Goal: Communication & Community: Answer question/provide support

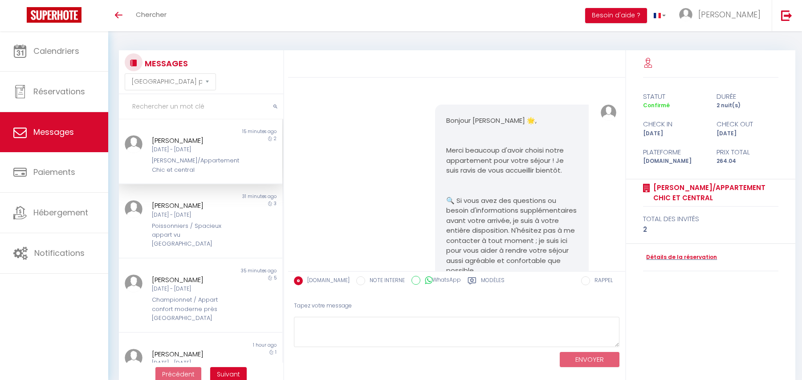
select select "message"
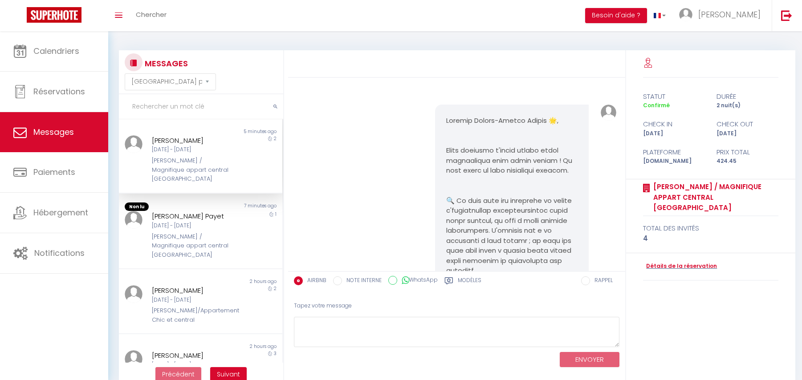
select select "message"
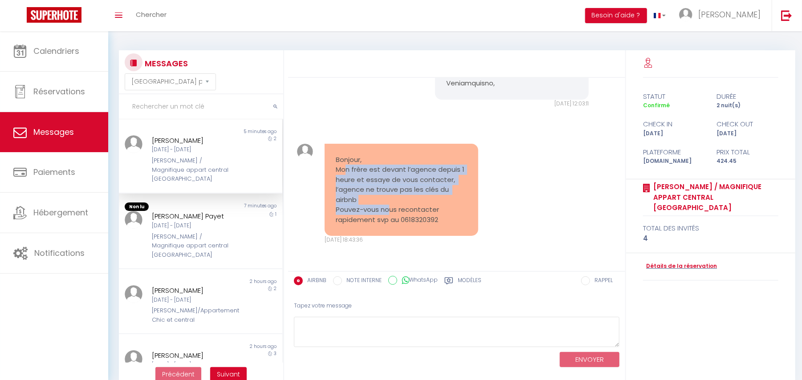
drag, startPoint x: 346, startPoint y: 169, endPoint x: 388, endPoint y: 211, distance: 58.9
click at [388, 211] on pre "Bonjour, Mon frère est devant l’agence depuis 1 heure et essaye de vous contact…" at bounding box center [402, 190] width 132 height 70
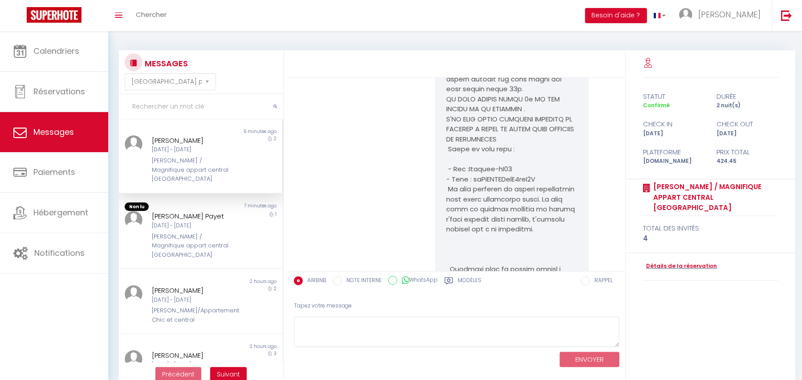
scroll to position [2658, 0]
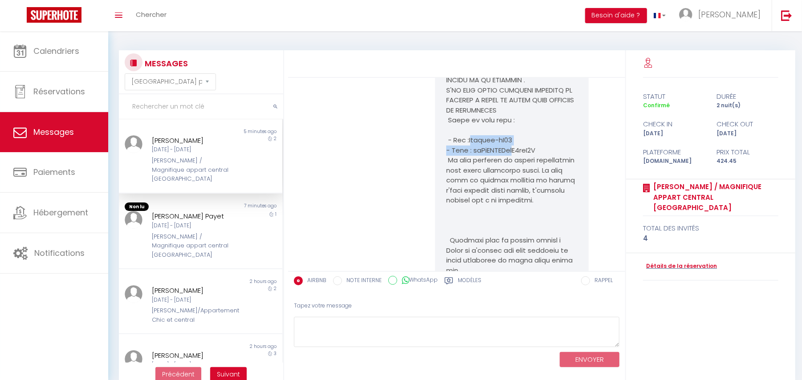
drag, startPoint x: 458, startPoint y: 207, endPoint x: 497, endPoint y: 223, distance: 41.9
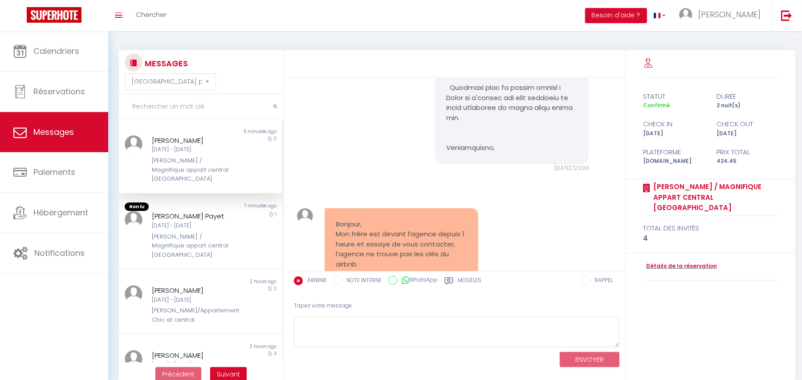
scroll to position [2955, 0]
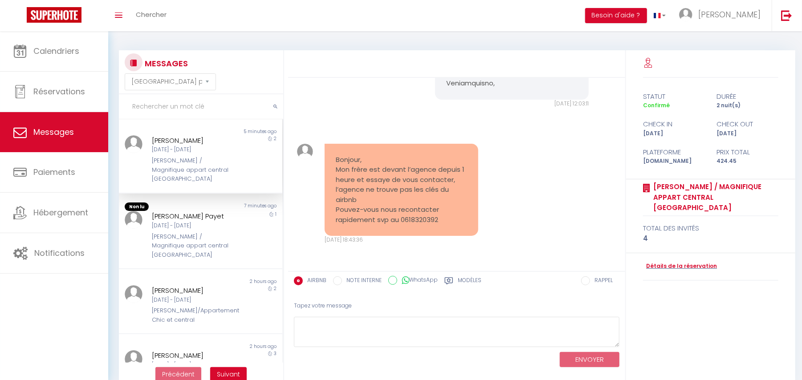
click at [390, 176] on pre "Bonjour, Mon frère est devant l’agence depuis 1 heure et essaye de vous contact…" at bounding box center [402, 190] width 132 height 70
click at [337, 326] on textarea at bounding box center [456, 332] width 325 height 31
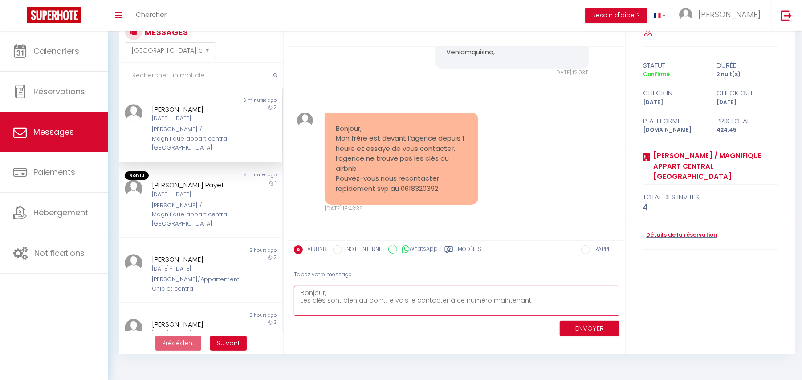
drag, startPoint x: 307, startPoint y: 295, endPoint x: 343, endPoint y: 294, distance: 36.1
click at [343, 294] on textarea "Bonjour, Les clés sont bien au point, je vais le contacter à ce numéro maintena…" at bounding box center [456, 301] width 325 height 31
drag, startPoint x: 315, startPoint y: 301, endPoint x: 376, endPoint y: 301, distance: 61.0
click at [376, 301] on textarea "Bonjour, Les clés sont bien au point, je vais le contacter à ce numéro maintena…" at bounding box center [456, 301] width 325 height 31
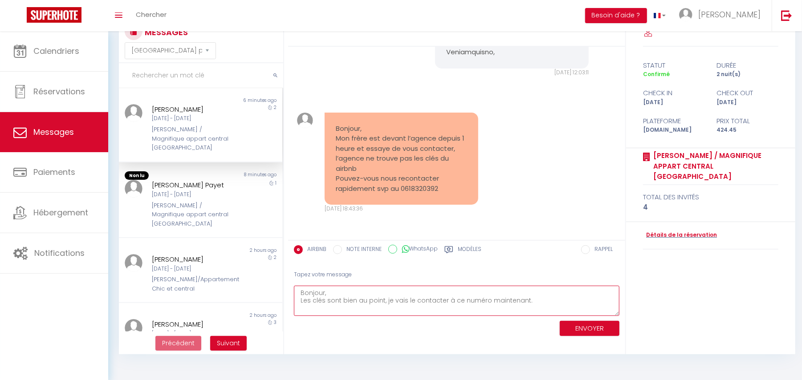
click at [412, 301] on textarea "Bonjour, Les clés sont bien au point, je vais le contacter à ce numéro maintena…" at bounding box center [456, 301] width 325 height 31
drag, startPoint x: 335, startPoint y: 303, endPoint x: 471, endPoint y: 304, distance: 136.2
click at [471, 304] on textarea "Bonjour, Les clés sont bien au point, je vais le contacter à ce numéro maintena…" at bounding box center [456, 301] width 325 height 31
click at [509, 303] on textarea "Bonjour, Les clés sont bien au point, je vais le contacter à ce numéro maintena…" at bounding box center [456, 301] width 325 height 31
click at [540, 301] on textarea "Bonjour, Les clés sont bien au point, je vais le contacter à ce numéro maintena…" at bounding box center [456, 301] width 325 height 31
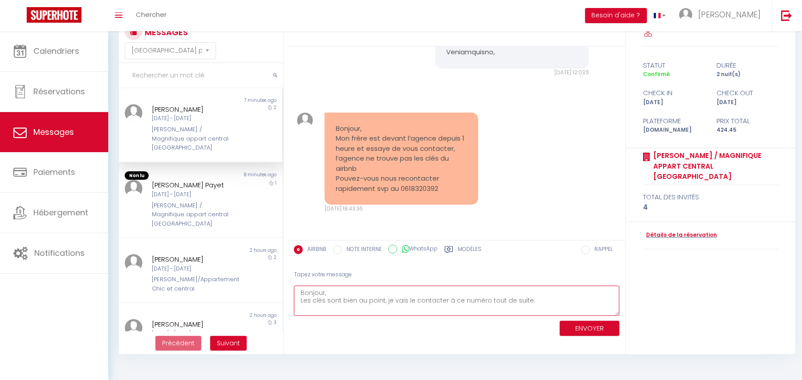
type textarea "Bonjour, Les clés sont bien au point, je vais le contacter à ce numéro tout de …"
drag, startPoint x: 402, startPoint y: 186, endPoint x: 438, endPoint y: 186, distance: 36.1
click at [438, 186] on pre "Bonjour, Mon frère est devant l’agence depuis 1 heure et essaye de vous contact…" at bounding box center [402, 159] width 132 height 70
copy pre "0618320392"
click at [597, 327] on button "ENVOYER" at bounding box center [590, 329] width 60 height 16
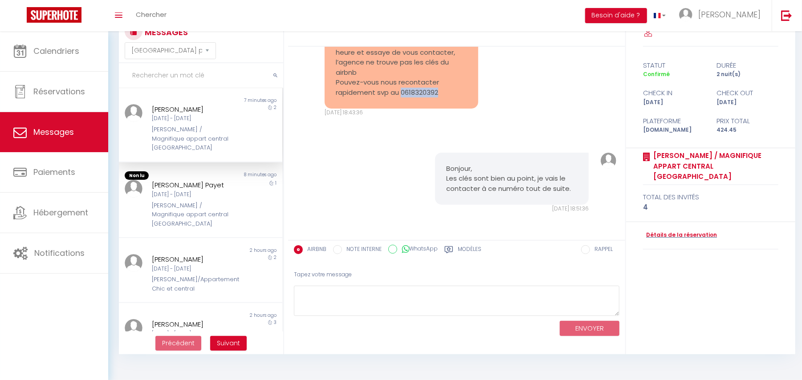
scroll to position [2932, 0]
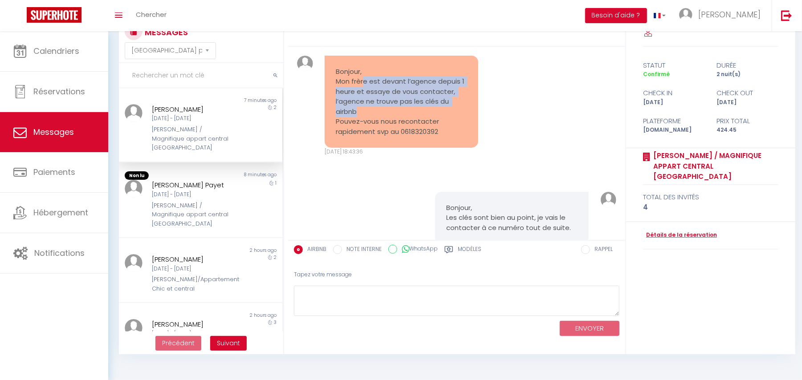
drag, startPoint x: 361, startPoint y: 159, endPoint x: 401, endPoint y: 189, distance: 49.2
click at [401, 137] on pre "Bonjour, Mon frère est devant l’agence depuis 1 heure et essaye de vous contact…" at bounding box center [402, 102] width 132 height 70
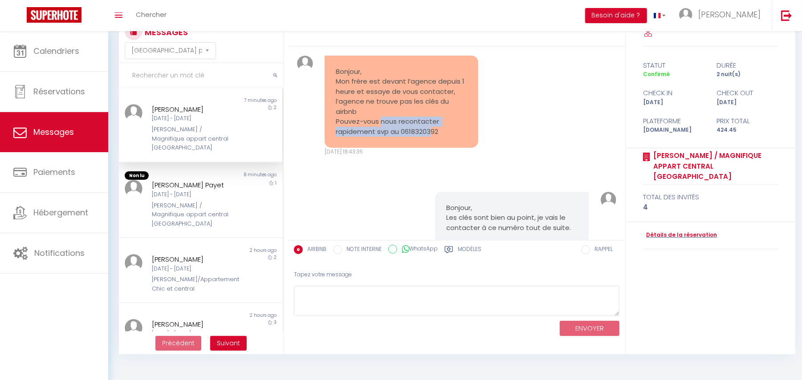
drag, startPoint x: 380, startPoint y: 199, endPoint x: 432, endPoint y: 213, distance: 53.3
click at [432, 137] on pre "Bonjour, Mon frère est devant l’agence depuis 1 heure et essaye de vous contact…" at bounding box center [402, 102] width 132 height 70
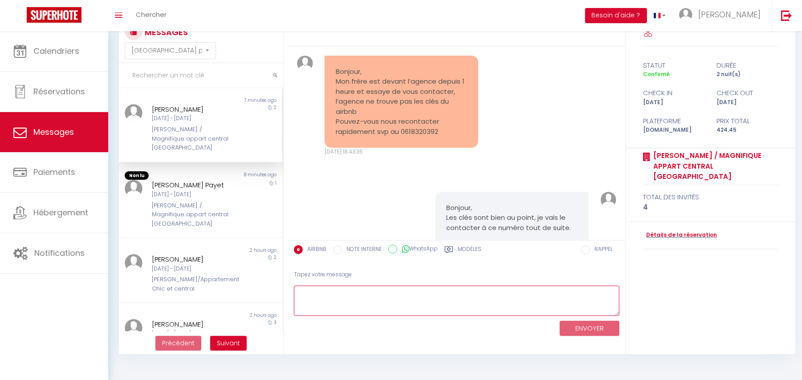
click at [334, 306] on textarea at bounding box center [456, 301] width 325 height 31
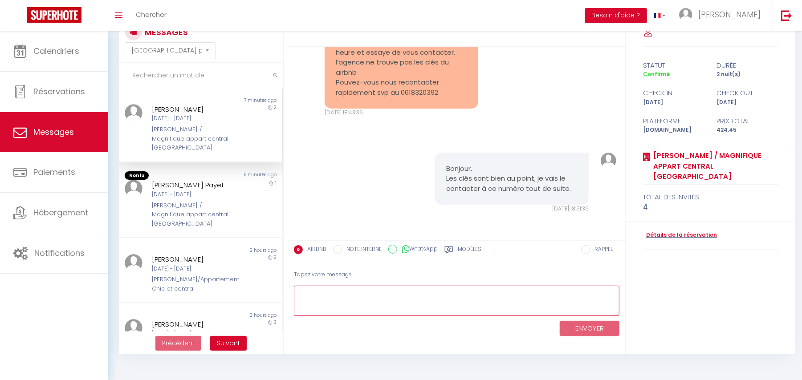
scroll to position [3051, 0]
click at [212, 191] on div "Jeu 09 Oct - Ven 10 Oct" at bounding box center [194, 195] width 84 height 8
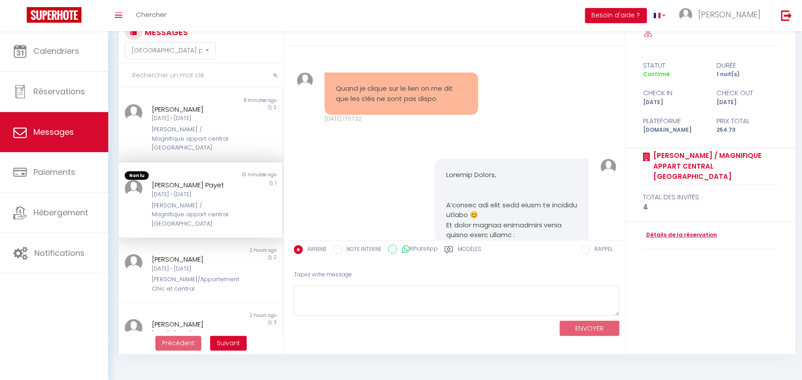
scroll to position [5885, 0]
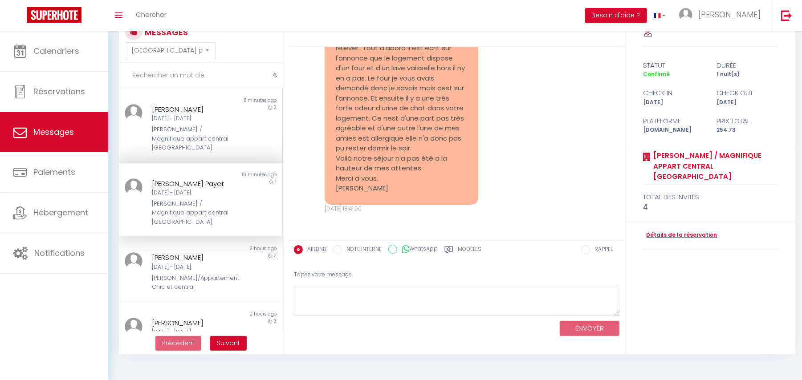
click at [191, 128] on div "[PERSON_NAME] / Magnifique appart central [GEOGRAPHIC_DATA]" at bounding box center [194, 138] width 84 height 27
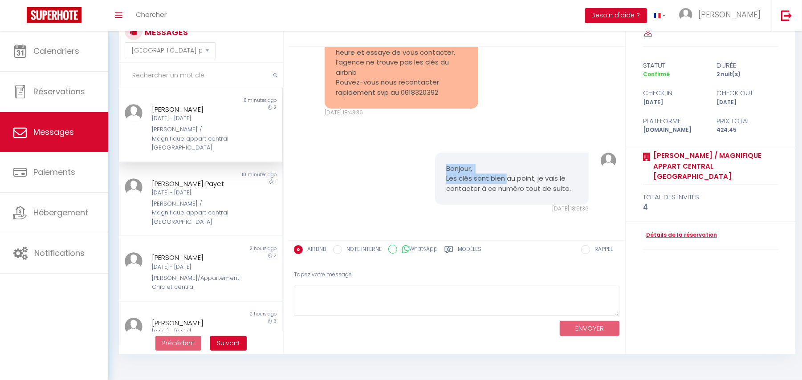
drag, startPoint x: 440, startPoint y: 166, endPoint x: 502, endPoint y: 177, distance: 62.8
click at [502, 177] on div "Bonjour, Les clés sont bien au point, je vais le contacter à ce numéro tout de …" at bounding box center [512, 179] width 154 height 53
click at [544, 179] on pre "Bonjour, Les clés sont bien au point, je vais le contacter à ce numéro tout de …" at bounding box center [512, 179] width 132 height 30
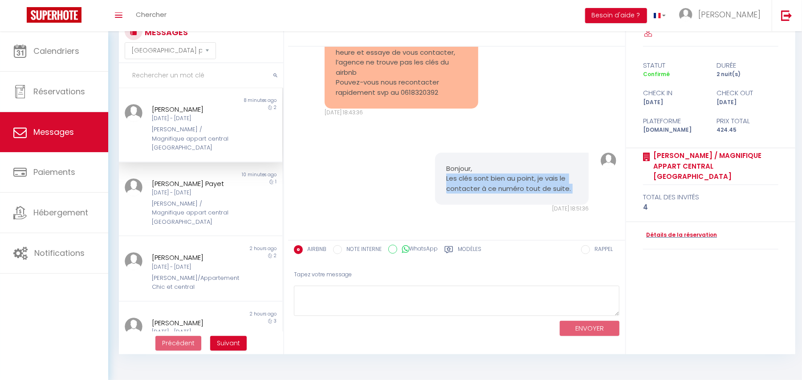
click at [523, 181] on pre "Bonjour, Les clés sont bien au point, je vais le contacter à ce numéro tout de …" at bounding box center [512, 179] width 132 height 30
drag, startPoint x: 462, startPoint y: 179, endPoint x: 574, endPoint y: 191, distance: 112.3
click at [574, 191] on div "Bonjour, Les clés sont bien au point, je vais le contacter à ce numéro tout de …" at bounding box center [512, 179] width 154 height 53
click at [506, 181] on pre "Bonjour, Les clés sont bien au point, je vais le contacter à ce numéro tout de …" at bounding box center [512, 179] width 132 height 30
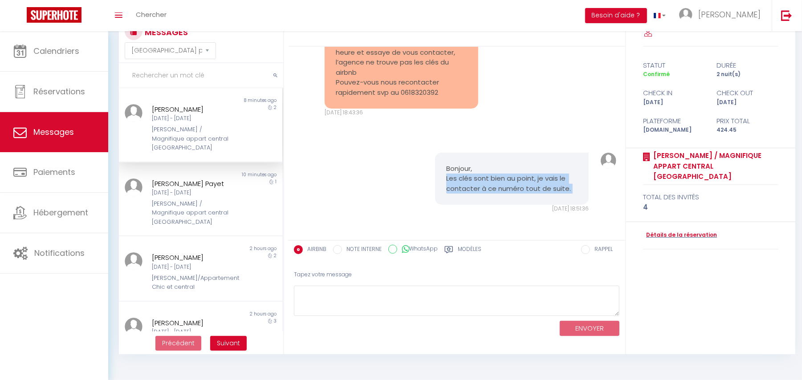
click at [506, 181] on pre "Bonjour, Les clés sont bien au point, je vais le contacter à ce numéro tout de …" at bounding box center [512, 179] width 132 height 30
click at [477, 176] on pre "Bonjour, Les clés sont bien au point, je vais le contacter à ce numéro tout de …" at bounding box center [512, 179] width 132 height 30
click at [464, 171] on pre "Bonjour, Les clés sont bien au point, je vais le contacter à ce numéro tout de …" at bounding box center [512, 179] width 132 height 30
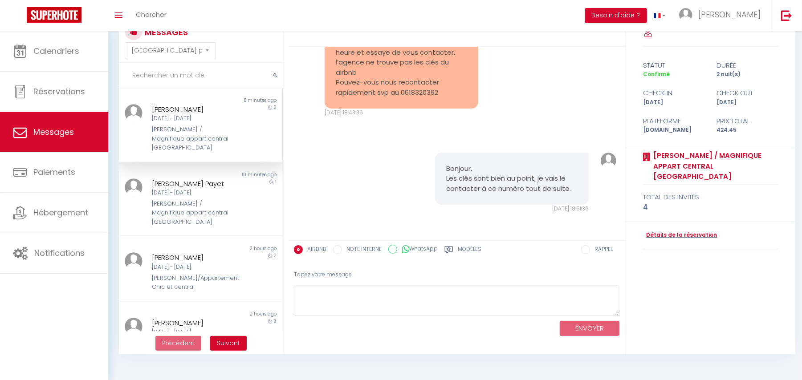
click at [471, 180] on pre "Bonjour, Les clés sont bien au point, je vais le contacter à ce numéro tout de …" at bounding box center [512, 179] width 132 height 30
click at [207, 189] on div "Jeu 09 Oct - Ven 10 Oct" at bounding box center [194, 193] width 84 height 8
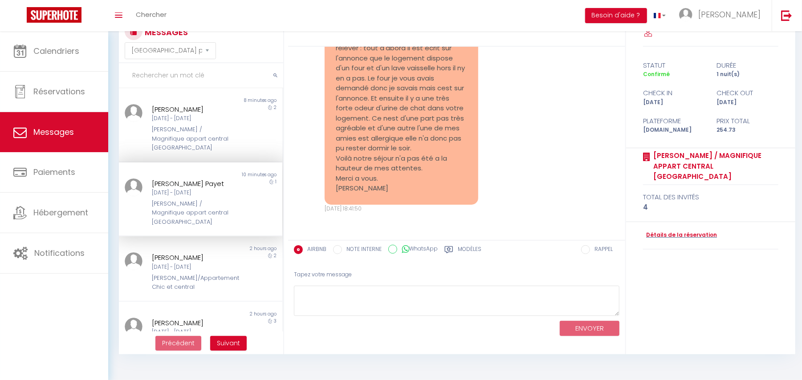
scroll to position [5766, 0]
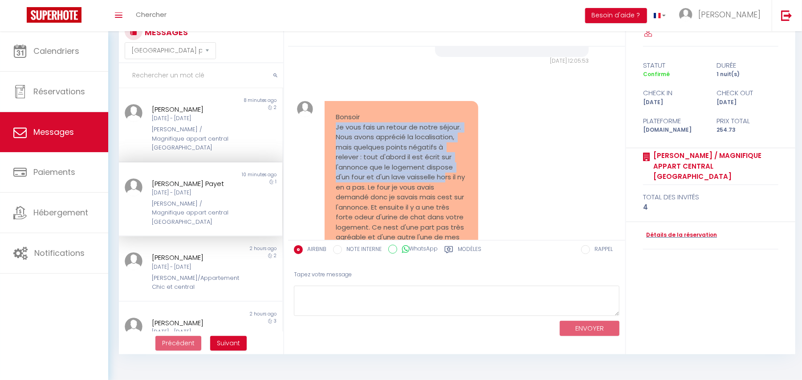
drag, startPoint x: 336, startPoint y: 136, endPoint x: 446, endPoint y: 186, distance: 120.7
click at [446, 186] on pre "Bonsoir Je vous fais un retour de notre séjour. Nous avons apprécié la localisa…" at bounding box center [402, 207] width 132 height 191
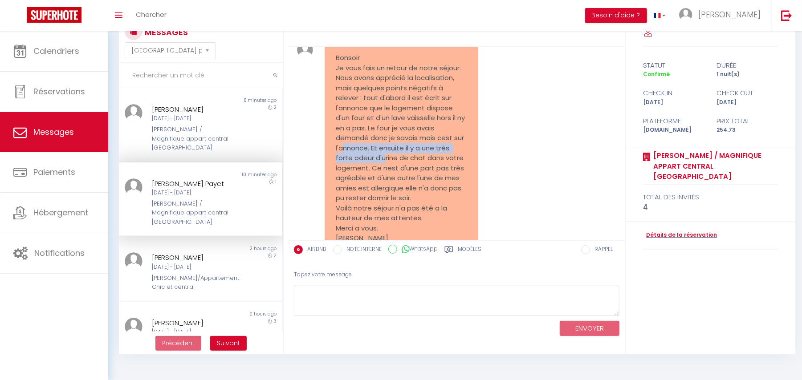
drag, startPoint x: 353, startPoint y: 154, endPoint x: 383, endPoint y: 166, distance: 32.7
click at [383, 166] on pre "Bonsoir Je vous fais un retour de notre séjour. Nous avons apprécié la localisa…" at bounding box center [402, 148] width 132 height 191
click at [187, 136] on div "[PERSON_NAME] / Magnifique appart central [GEOGRAPHIC_DATA]" at bounding box center [194, 138] width 84 height 27
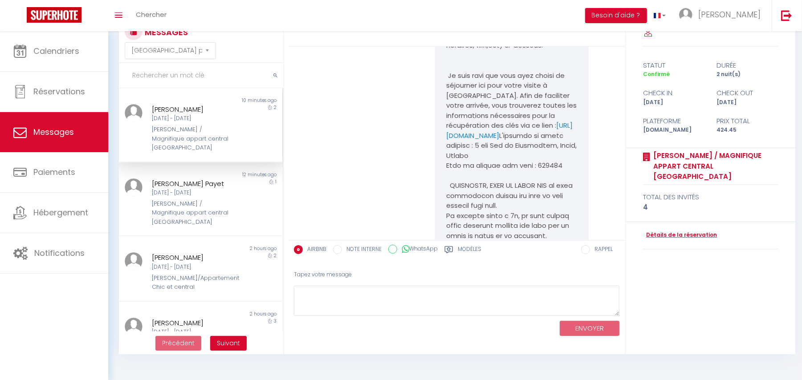
scroll to position [2101, 0]
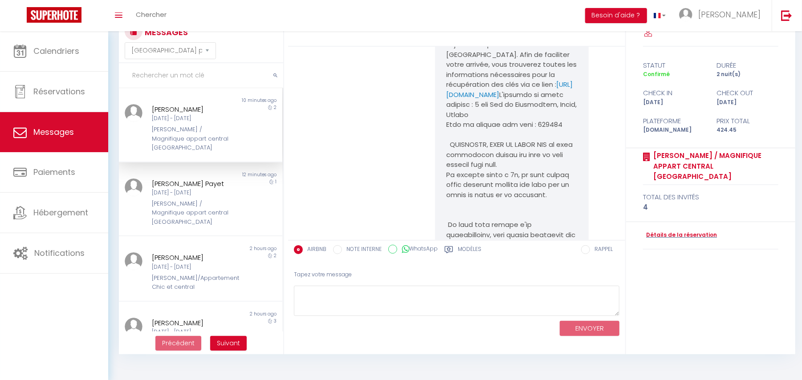
click at [173, 138] on div "[PERSON_NAME] / Magnifique appart central [GEOGRAPHIC_DATA]" at bounding box center [194, 138] width 84 height 27
drag, startPoint x: 526, startPoint y: 187, endPoint x: 555, endPoint y: 187, distance: 28.9
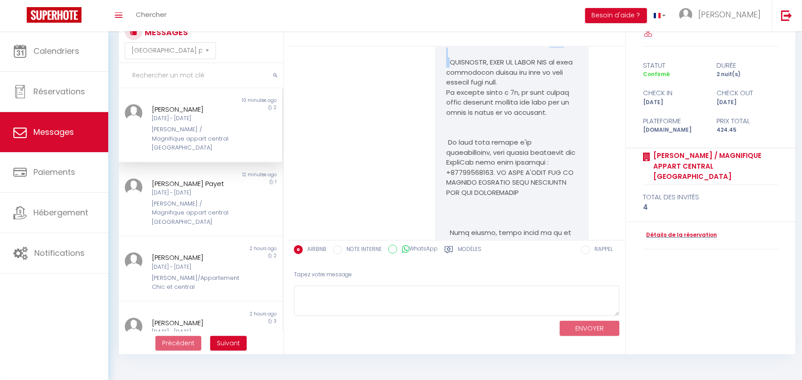
scroll to position [2161, 0]
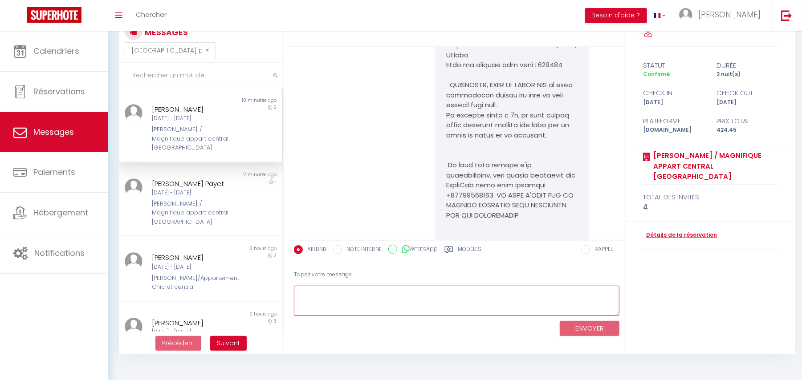
click at [353, 294] on textarea at bounding box center [456, 301] width 325 height 31
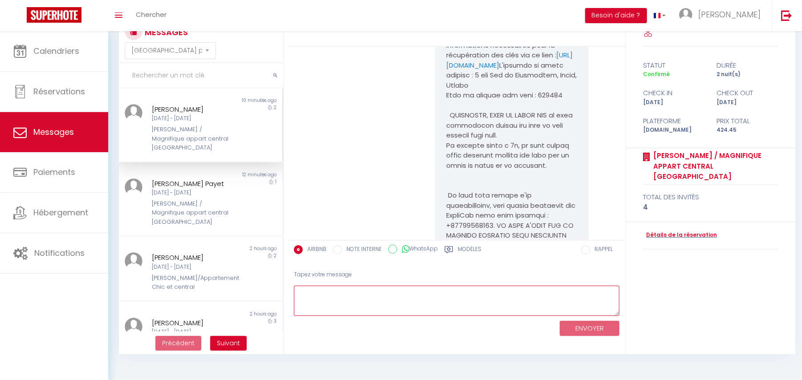
scroll to position [2102, 0]
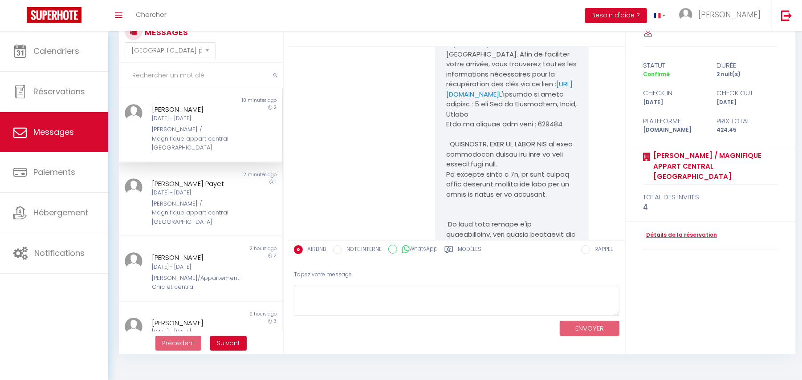
copy pre "817546"
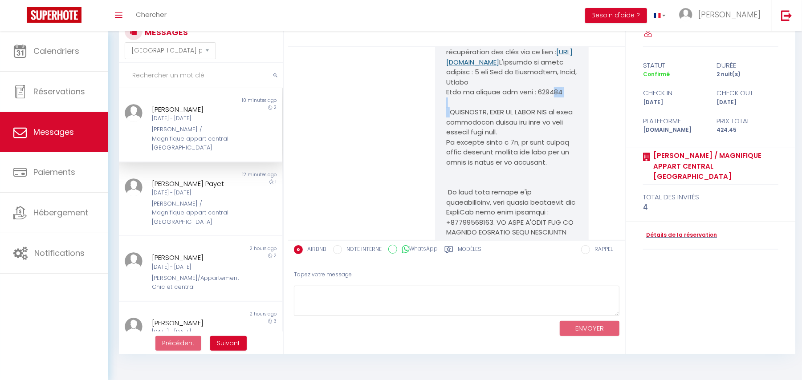
scroll to position [2161, 0]
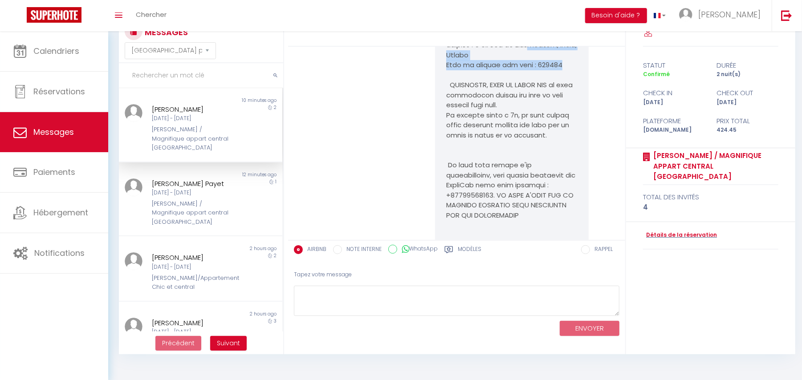
drag, startPoint x: 455, startPoint y: 116, endPoint x: 535, endPoint y: 125, distance: 80.1
click at [535, 125] on pre "Bonjour et bienvenue à votre appartement au 32 Rue Laugier 75017 Paris ! Merci …" at bounding box center [512, 336] width 132 height 872
click at [488, 147] on pre "Bonjour et bienvenue à votre appartement au 32 Rue Laugier 75017 Paris ! Merci …" at bounding box center [512, 336] width 132 height 872
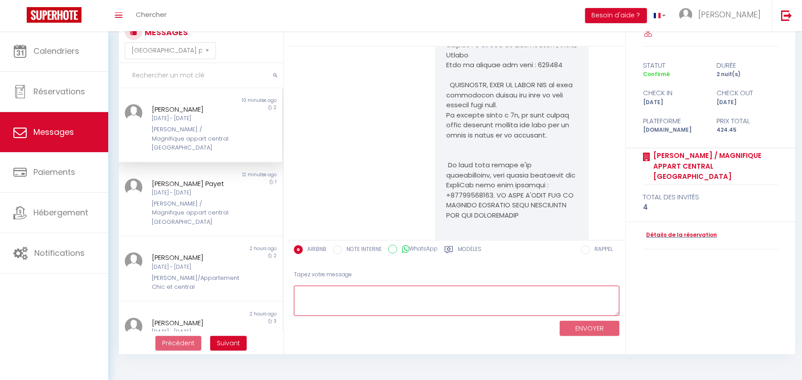
click at [338, 302] on textarea at bounding box center [456, 301] width 325 height 31
click at [340, 292] on textarea "Le" at bounding box center [456, 301] width 325 height 31
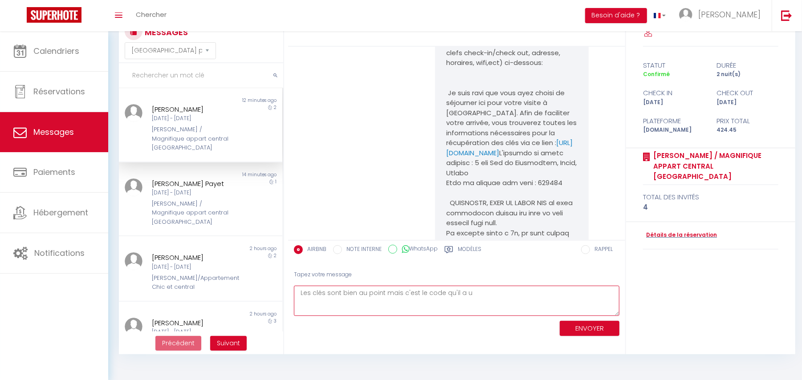
scroll to position [2042, 0]
click at [504, 158] on link "https://access.keynest.com/426E21584A262FF9D342B321612326E8" at bounding box center [509, 148] width 126 height 20
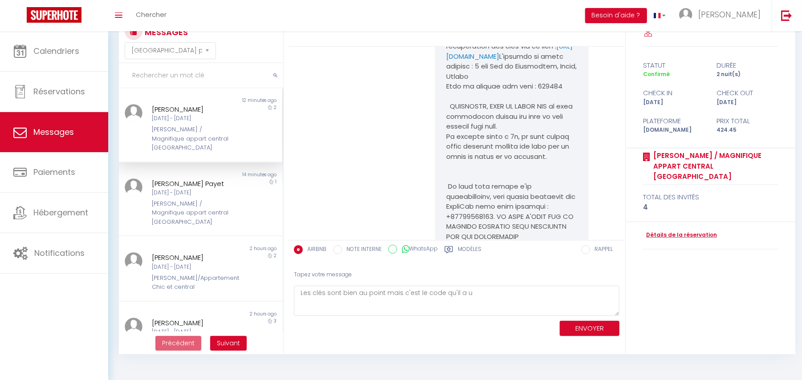
scroll to position [2161, 0]
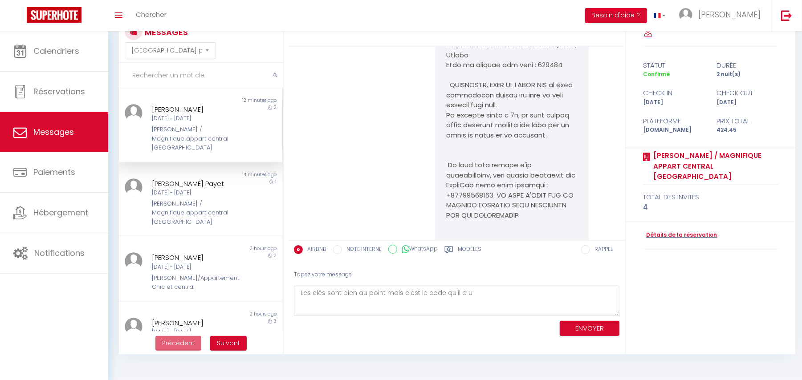
click at [531, 127] on pre "Bonjour et bienvenue à votre appartement au 32 Rue Laugier 75017 Paris ! Merci …" at bounding box center [512, 336] width 132 height 872
copy pre "817546"
drag, startPoint x: 482, startPoint y: 292, endPoint x: 265, endPoint y: 300, distance: 216.5
click at [265, 300] on div "MESSAGES Trier par date de réservation Trier par date de message Non lu 12 minu…" at bounding box center [455, 187] width 684 height 336
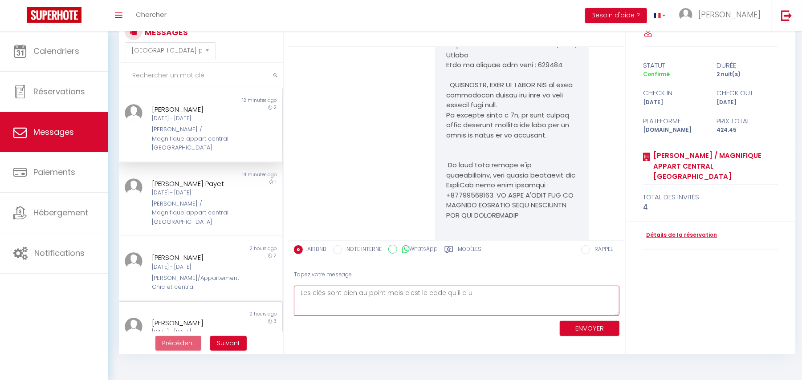
paste textarea "de dépôt 🙂 Le souci venait du fait qu’un mauvais code avait été communiqué par …"
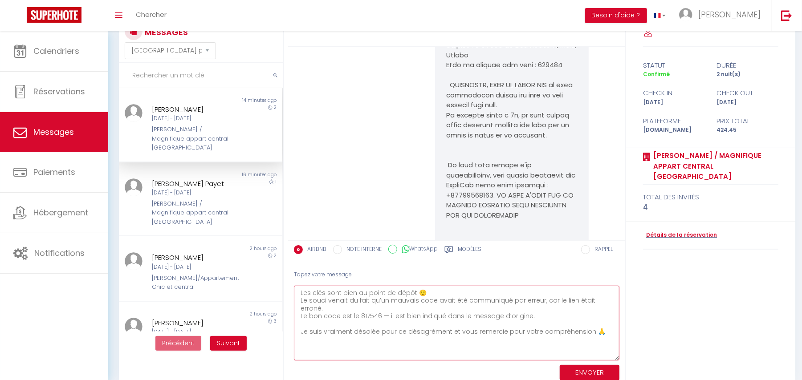
scroll to position [0, 0]
drag, startPoint x: 612, startPoint y: 313, endPoint x: 545, endPoint y: 373, distance: 89.2
click at [613, 349] on html "🟢 Des questions ou besoin d'assistance pour la migration AirBnB? Prenez rdv >>>…" at bounding box center [401, 159] width 802 height 380
click at [318, 294] on textarea "Les clés sont bien au point de dépôt 🙂 Le souci venait du fait qu’un mauvais co…" at bounding box center [456, 341] width 325 height 111
click at [340, 295] on textarea "Les clés sont bien au point de dépôt 🙂 Le souci venait du fait qu’un mauvais co…" at bounding box center [456, 341] width 325 height 111
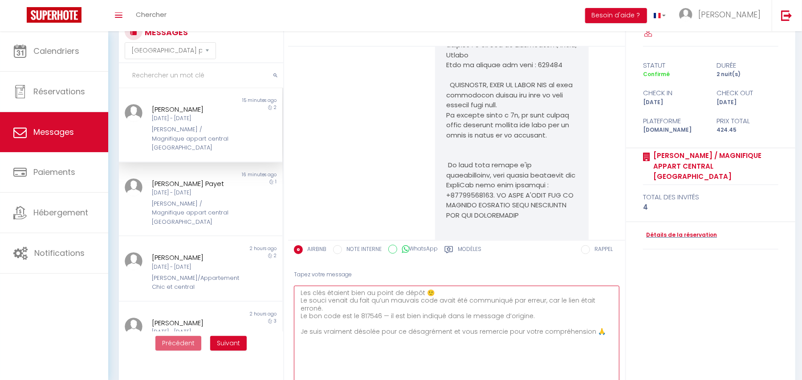
click at [442, 292] on textarea "Les clés étaient bien au point de dépôt 🙂 Le souci venait du fait qu’un mauvais…" at bounding box center [456, 341] width 325 height 111
drag, startPoint x: 314, startPoint y: 305, endPoint x: 368, endPoint y: 305, distance: 53.4
click at [368, 305] on textarea "Les clés étaient bien au point de dépôt, Le souci venait du fait qu’un mauvais …" at bounding box center [456, 341] width 325 height 111
click at [369, 298] on textarea "Les clés étaient bien au point de dépôt, Le souci venait du fait qu’un mauvais …" at bounding box center [456, 341] width 325 height 111
drag, startPoint x: 369, startPoint y: 298, endPoint x: 447, endPoint y: 299, distance: 77.5
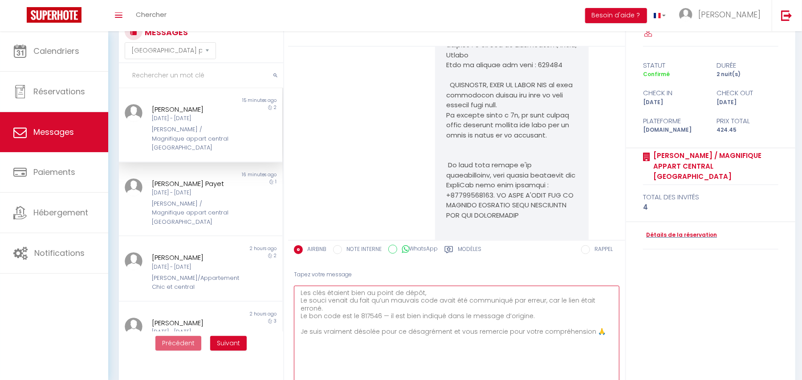
click at [447, 299] on textarea "Les clés étaient bien au point de dépôt, Le souci venait du fait qu’un mauvais …" at bounding box center [456, 341] width 325 height 111
click at [389, 308] on textarea "Les clés étaient bien au point de dépôt, Le souci venait du fait qu’un mauvais …" at bounding box center [456, 341] width 325 height 111
click at [388, 307] on textarea "Les clés étaient bien au point de dépôt, Le souci venait du fait qu’un mauvais …" at bounding box center [456, 341] width 325 height 111
drag, startPoint x: 388, startPoint y: 307, endPoint x: 507, endPoint y: 306, distance: 119.3
click at [491, 306] on textarea "Les clés étaient bien au point de dépôt, Le souci venait du fait qu’un mauvais …" at bounding box center [456, 341] width 325 height 111
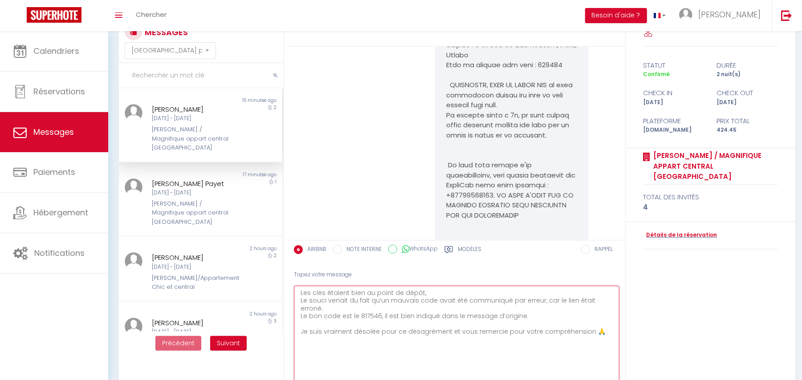
click at [507, 306] on textarea "Les clés étaient bien au point de dépôt, Le souci venait du fait qu’un mauvais …" at bounding box center [456, 341] width 325 height 111
click at [528, 309] on textarea "Les clés étaient bien au point de dépôt, Le souci venait du fait qu’un mauvais …" at bounding box center [456, 341] width 325 height 111
drag, startPoint x: 307, startPoint y: 325, endPoint x: 590, endPoint y: 322, distance: 283.1
click at [590, 322] on textarea "Les clés étaient bien au point de dépôt, Le souci venait du fait qu’un mauvais …" at bounding box center [456, 341] width 325 height 111
click at [601, 322] on textarea "Les clés étaient bien au point de dépôt, Le souci venait du fait qu’un mauvais …" at bounding box center [456, 341] width 325 height 111
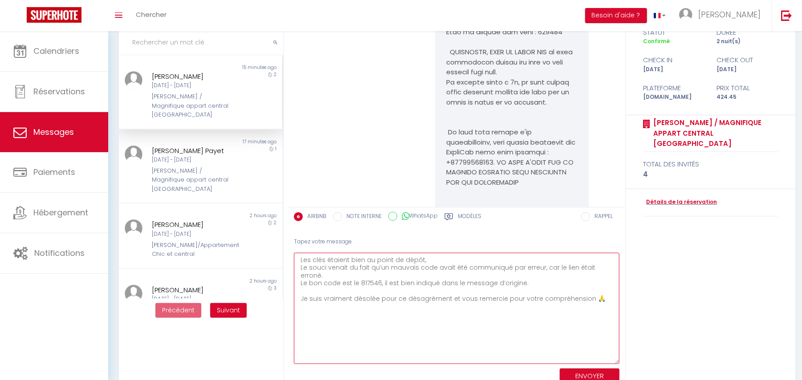
scroll to position [82, 0]
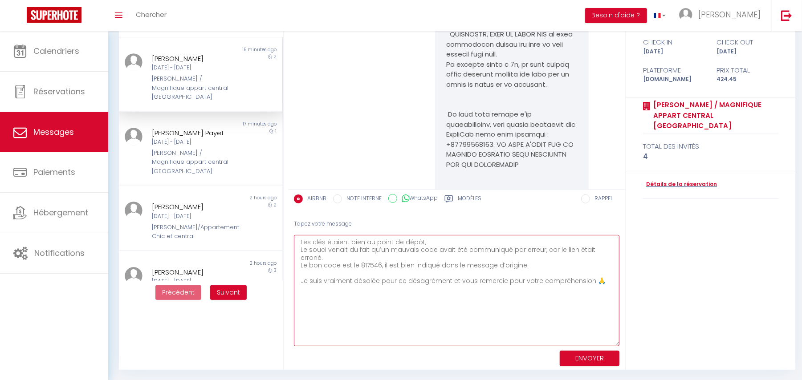
type textarea "Les clés étaient bien au point de dépôt, Le souci venait du fait qu’un mauvais …"
click at [604, 353] on button "ENVOYER" at bounding box center [590, 359] width 60 height 16
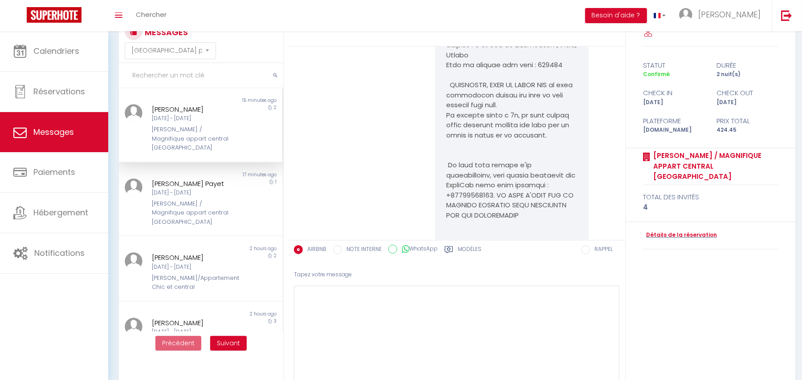
scroll to position [3227, 0]
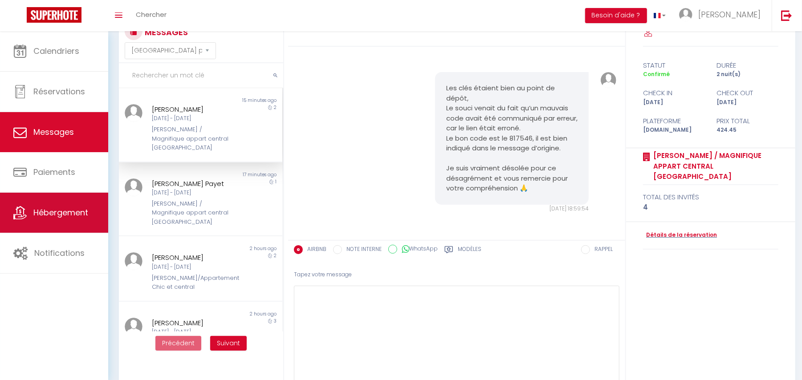
click at [59, 223] on link "Hébergement" at bounding box center [54, 213] width 108 height 40
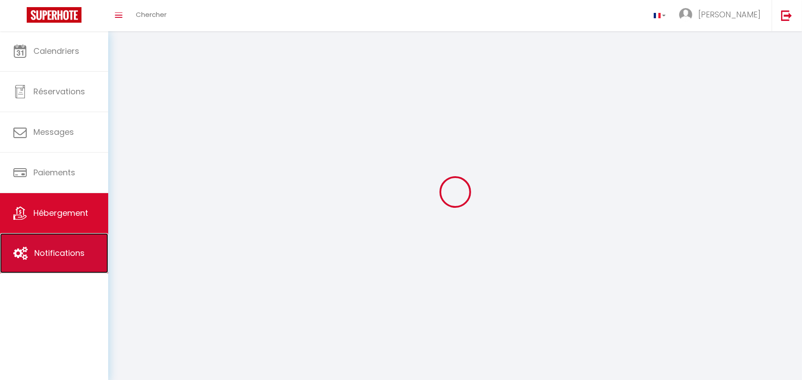
click at [59, 251] on link "Notifications" at bounding box center [54, 253] width 108 height 40
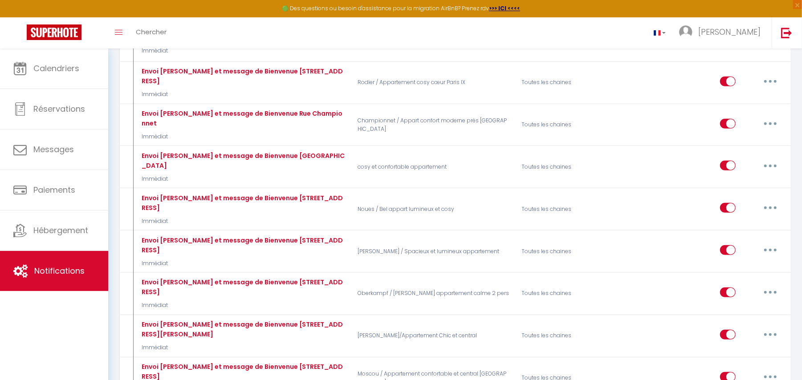
scroll to position [2267, 0]
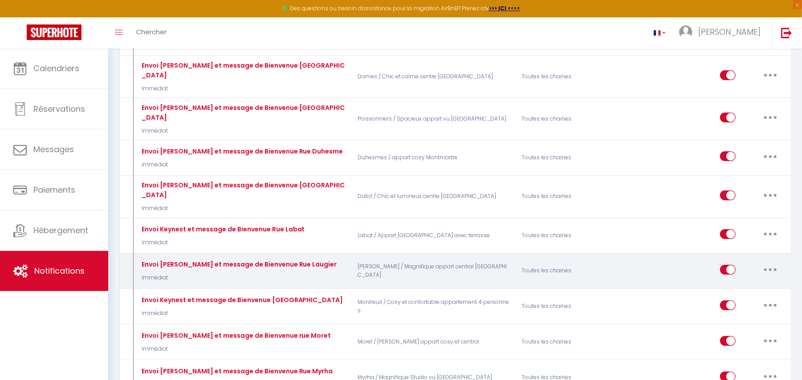
click at [768, 263] on button "button" at bounding box center [770, 270] width 25 height 14
click at [743, 282] on link "Editer" at bounding box center [747, 289] width 66 height 15
type input "Envoi Keynest et message de Bienvenue Rue Laugier"
select select "Immédiat"
select select
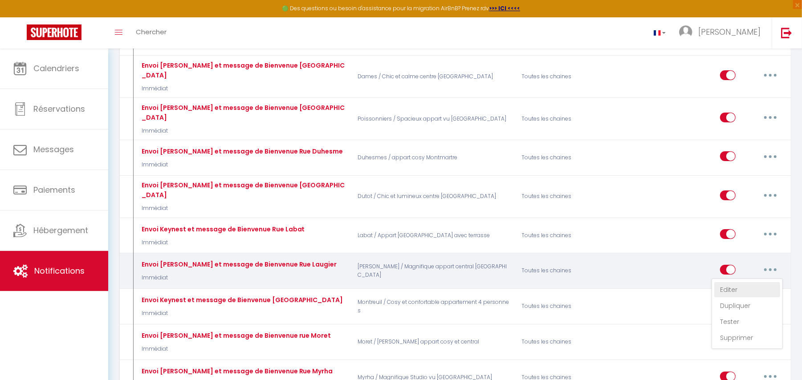
checkbox input "true"
checkbox input "false"
radio input "true"
type input "Bienvenue dans votre appartement au 32 Rue Laugier 75017 Paris"
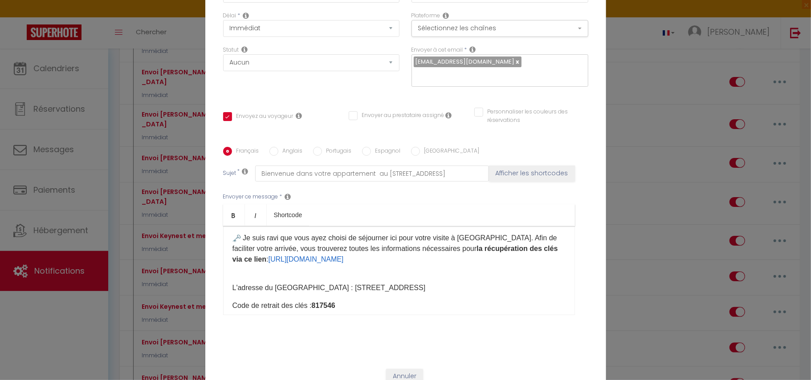
scroll to position [59, 0]
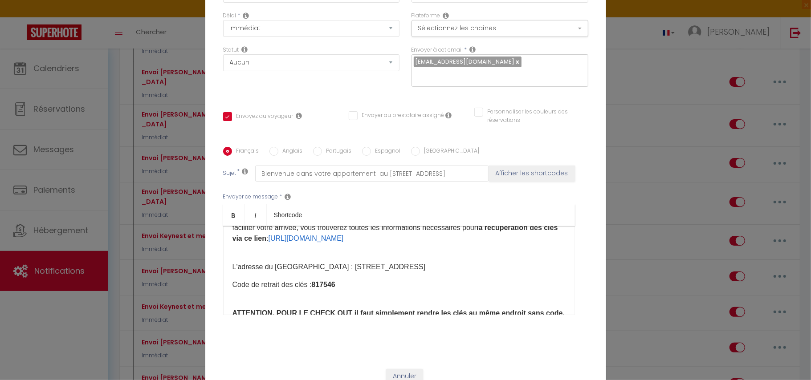
drag, startPoint x: 456, startPoint y: 243, endPoint x: 232, endPoint y: 248, distance: 223.5
click at [232, 248] on p "​ Je suis ravi que vous ayez choisi de séjourner ici pour votre visite à Paris.…" at bounding box center [398, 233] width 333 height 43
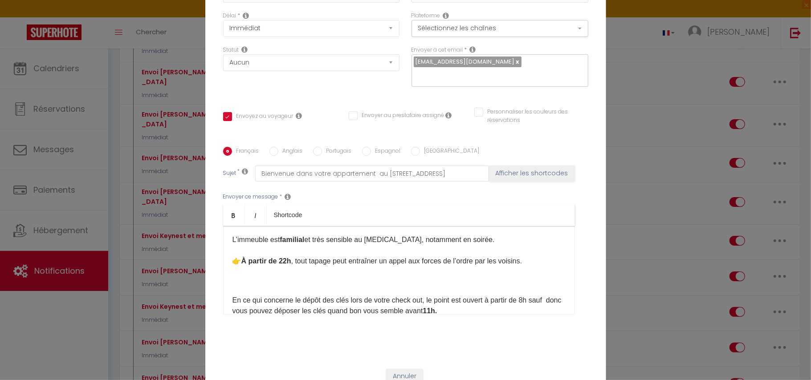
scroll to position [415, 0]
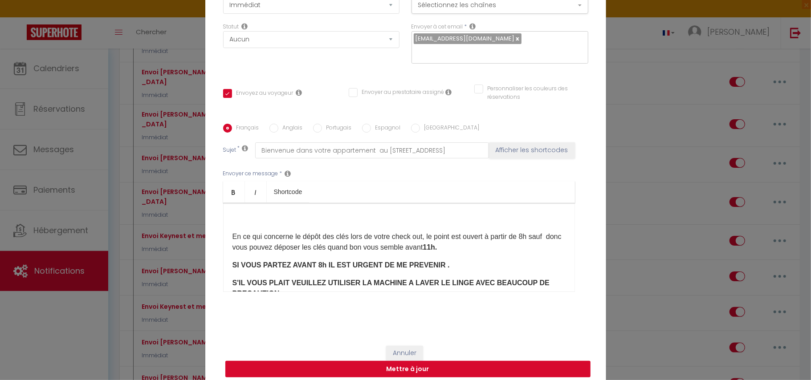
click at [426, 361] on button "Mettre à jour" at bounding box center [407, 369] width 365 height 17
checkbox input "true"
checkbox input "false"
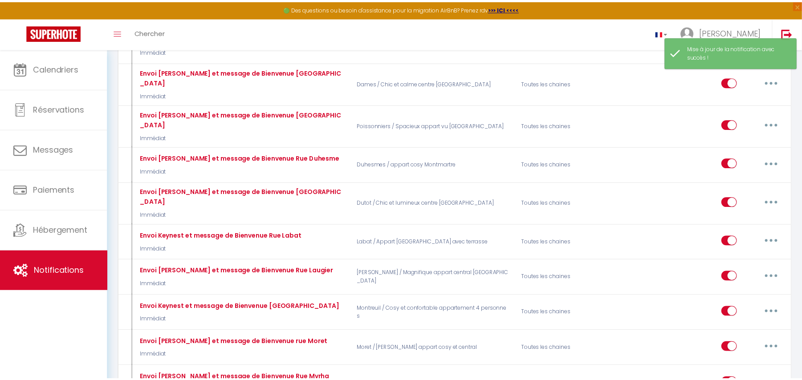
scroll to position [2267, 0]
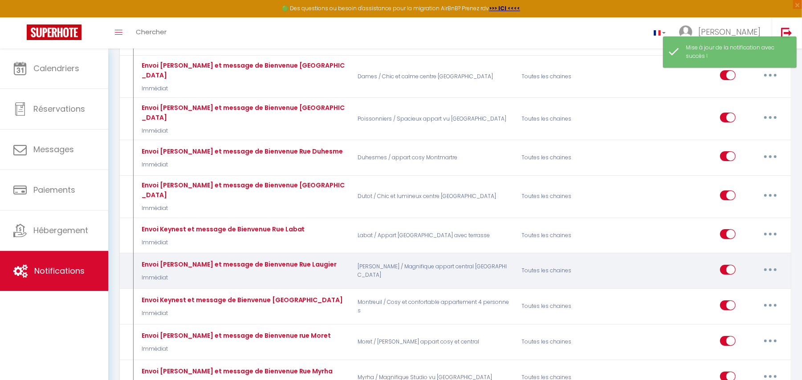
click at [777, 263] on button "button" at bounding box center [770, 270] width 25 height 14
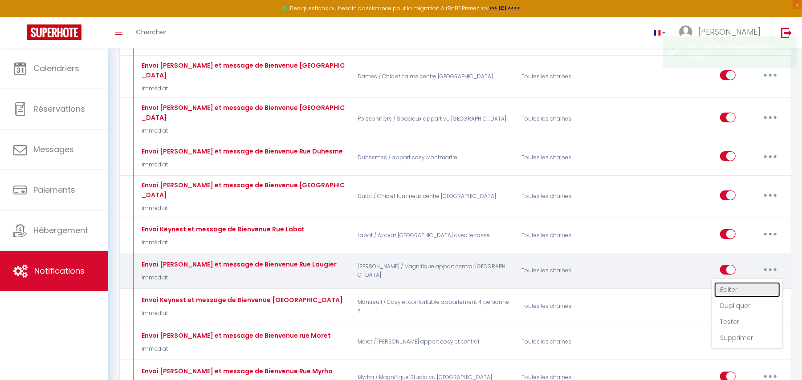
click at [751, 282] on link "Editer" at bounding box center [747, 289] width 66 height 15
type input "Envoi Keynest et message de Bienvenue Rue Laugier"
select select "Immédiat"
select select
checkbox input "true"
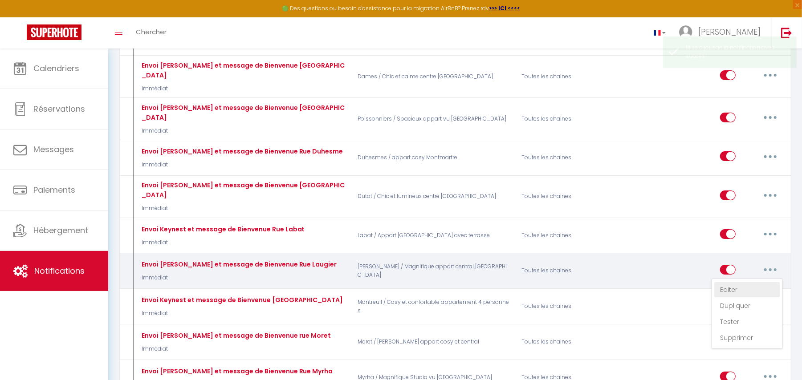
checkbox input "false"
radio input "true"
type input "Bienvenue dans votre appartement au 32 Rue Laugier 75017 Paris"
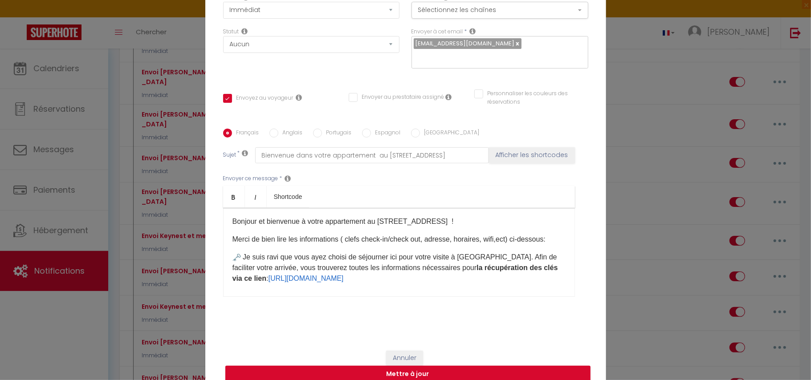
scroll to position [0, 0]
click at [343, 283] on link "https://access.keynest.com/EC18C47ACAEE1A6F464659E4EA4051A9" at bounding box center [305, 280] width 75 height 8
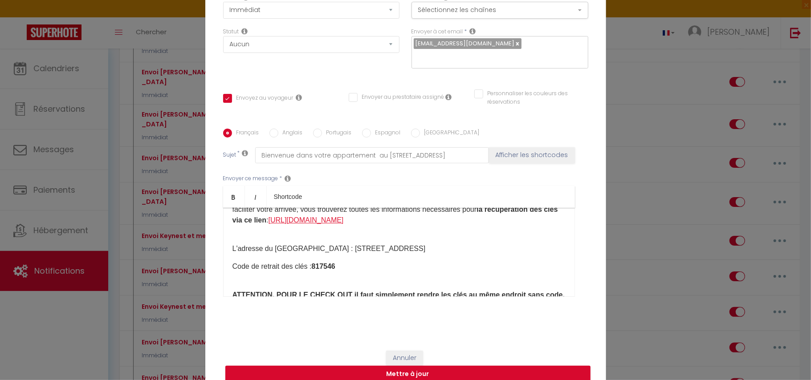
drag, startPoint x: 456, startPoint y: 227, endPoint x: 233, endPoint y: 223, distance: 223.1
click at [233, 223] on p "​ Je suis ravi que vous ayez choisi de séjourner ici pour votre visite à Paris.…" at bounding box center [398, 215] width 333 height 43
copy link "https://access.keynest.com/EC18C47ACAEE1A6F464659E4EA4051A9"
click at [406, 372] on button "Mettre à jour" at bounding box center [407, 374] width 365 height 17
checkbox input "true"
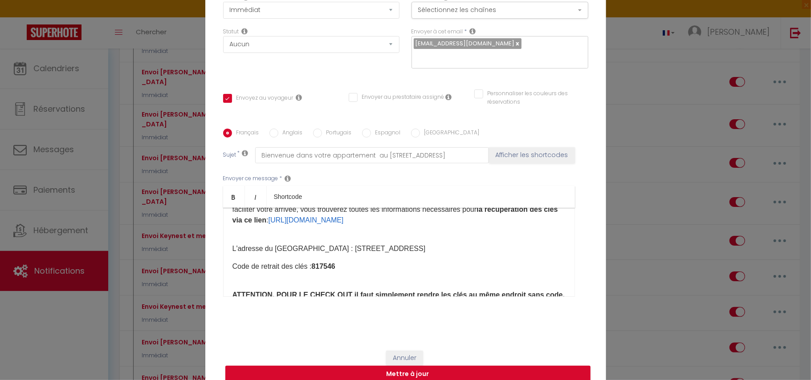
checkbox input "false"
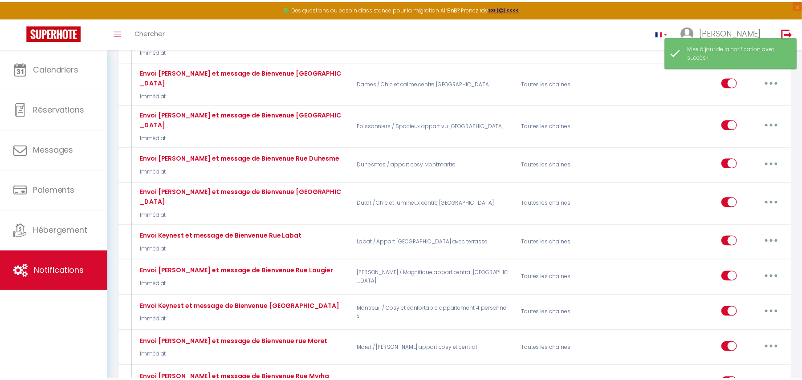
scroll to position [2267, 0]
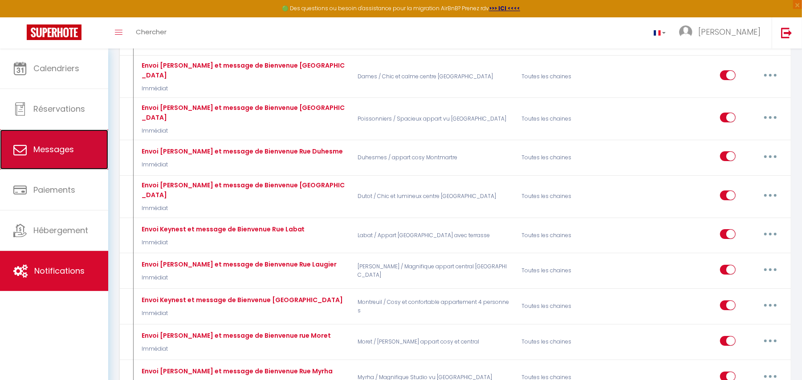
click at [54, 139] on link "Messages" at bounding box center [54, 150] width 108 height 40
select select "message"
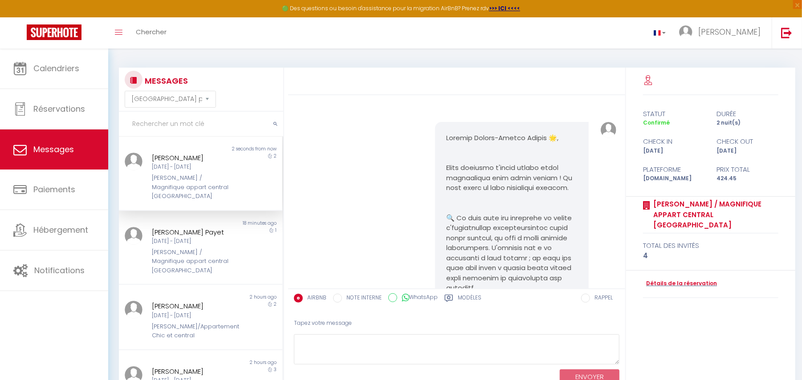
scroll to position [3227, 0]
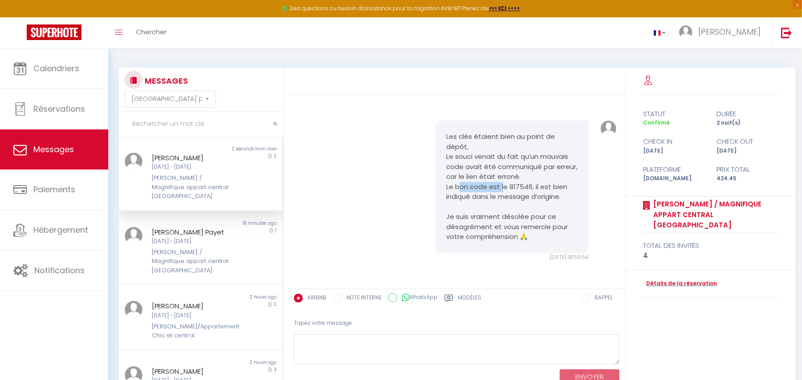
drag, startPoint x: 455, startPoint y: 184, endPoint x: 499, endPoint y: 187, distance: 44.2
click at [499, 187] on pre "Les clés étaient bien au point de dépôt, Le souci venait du fait qu’un mauvais …" at bounding box center [512, 187] width 132 height 110
drag, startPoint x: 455, startPoint y: 199, endPoint x: 482, endPoint y: 200, distance: 26.7
click at [482, 200] on pre "Les clés étaient bien au point de dépôt, Le souci venait du fait qu’un mauvais …" at bounding box center [512, 187] width 132 height 110
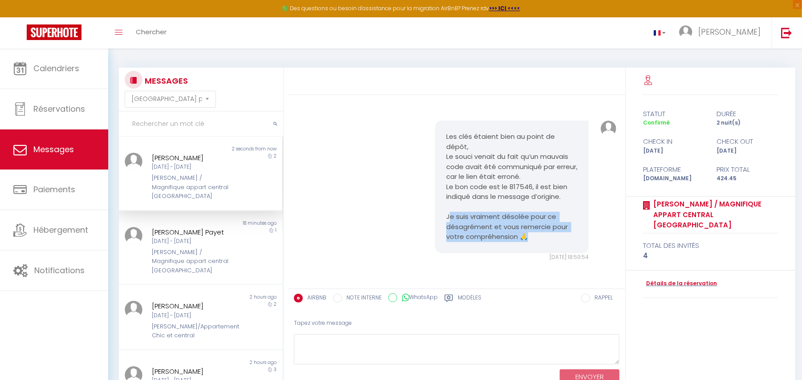
drag, startPoint x: 446, startPoint y: 219, endPoint x: 541, endPoint y: 239, distance: 97.8
click at [541, 239] on pre "Les clés étaient bien au point de dépôt, Le souci venait du fait qu’un mauvais …" at bounding box center [512, 187] width 132 height 110
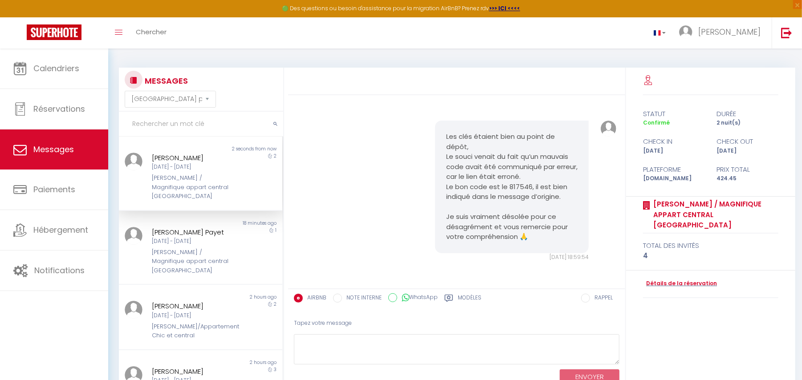
click at [467, 206] on pre "Les clés étaient bien au point de dépôt, Le souci venait du fait qu’un mauvais …" at bounding box center [512, 187] width 132 height 110
click at [180, 227] on div "[PERSON_NAME] Payet" at bounding box center [194, 232] width 84 height 11
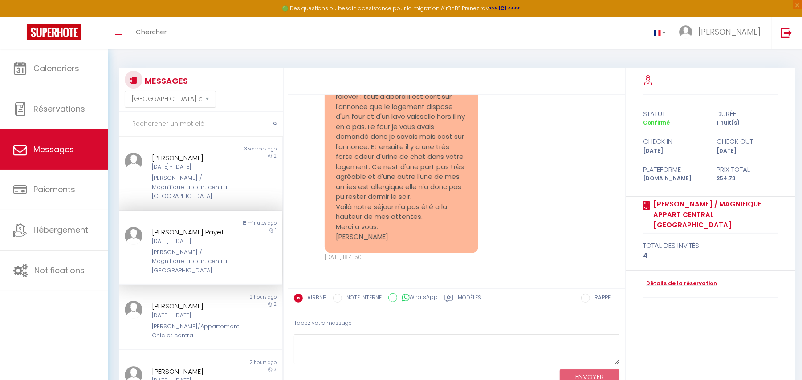
scroll to position [5825, 0]
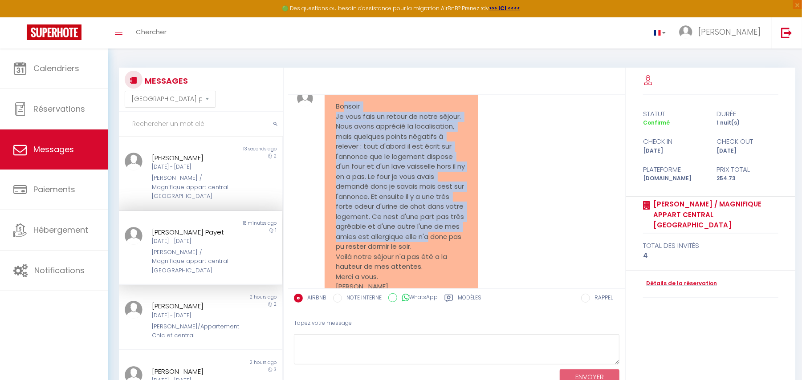
drag, startPoint x: 341, startPoint y: 121, endPoint x: 419, endPoint y: 218, distance: 124.1
click at [426, 241] on pre "Bonsoir Je vous fais un retour de notre séjour. Nous avons apprécié la localisa…" at bounding box center [402, 196] width 132 height 191
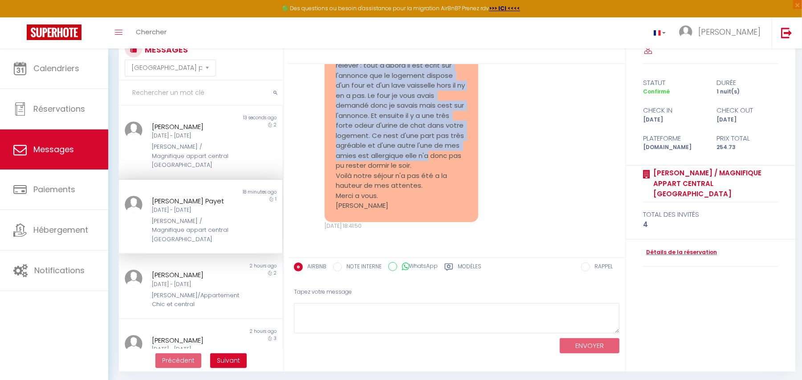
scroll to position [49, 0]
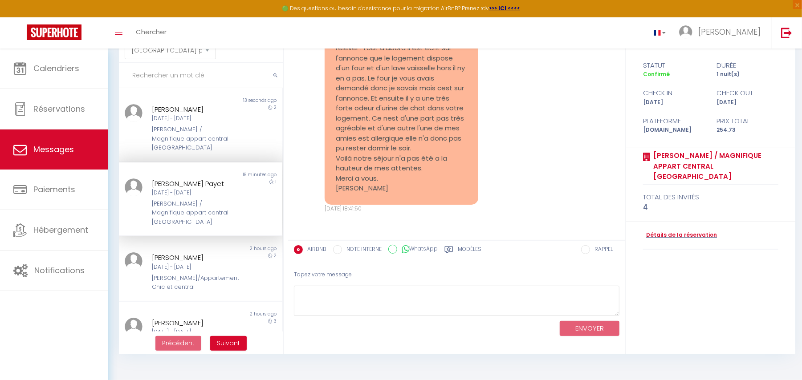
click at [355, 162] on pre "Bonsoir Je vous fais un retour de notre séjour. Nous avons apprécié la localisa…" at bounding box center [402, 98] width 132 height 191
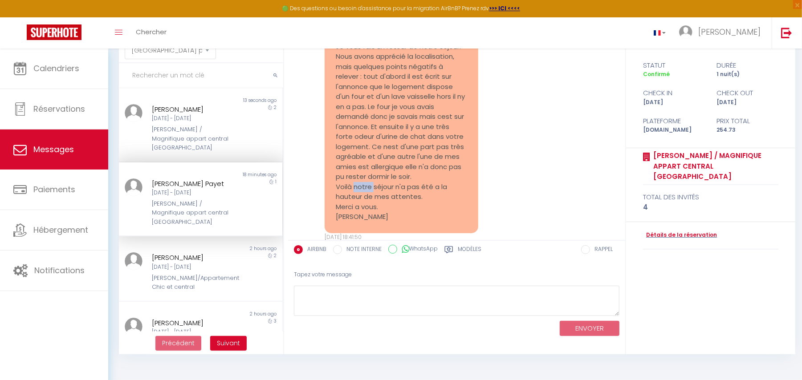
scroll to position [5825, 0]
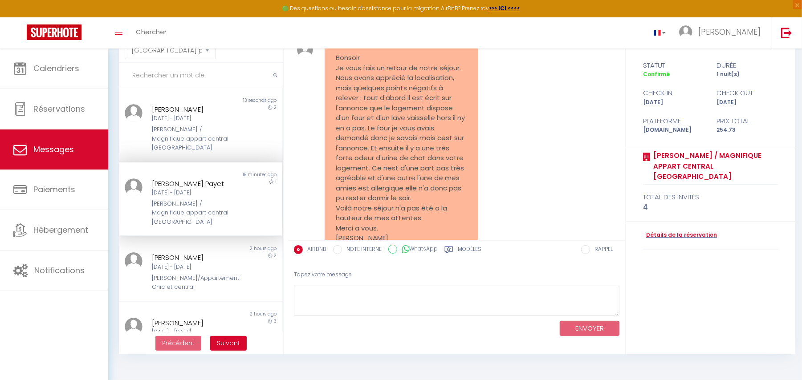
click at [381, 146] on pre "Bonsoir Je vous fais un retour de notre séjour. Nous avons apprécié la localisa…" at bounding box center [402, 148] width 132 height 191
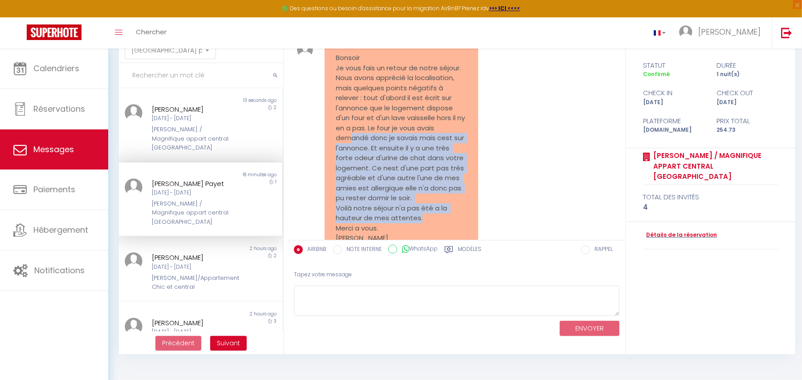
drag, startPoint x: 352, startPoint y: 149, endPoint x: 425, endPoint y: 227, distance: 107.1
click at [425, 227] on pre "Bonsoir Je vous fais un retour de notre séjour. Nous avons apprécié la localisa…" at bounding box center [402, 148] width 132 height 191
click at [389, 167] on pre "Bonsoir Je vous fais un retour de notre séjour. Nous avons apprécié la localisa…" at bounding box center [402, 148] width 132 height 191
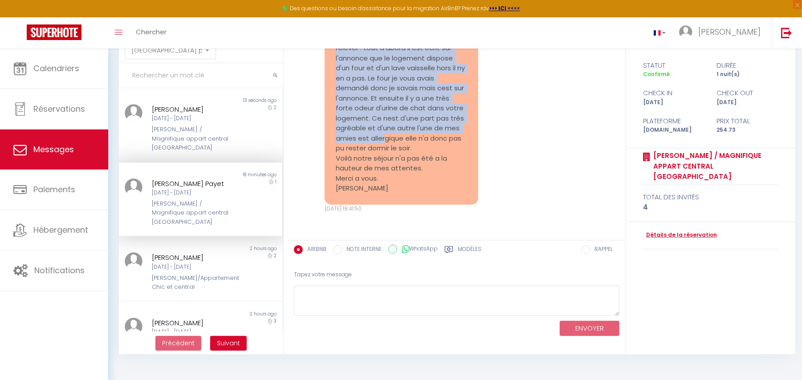
scroll to position [5885, 0]
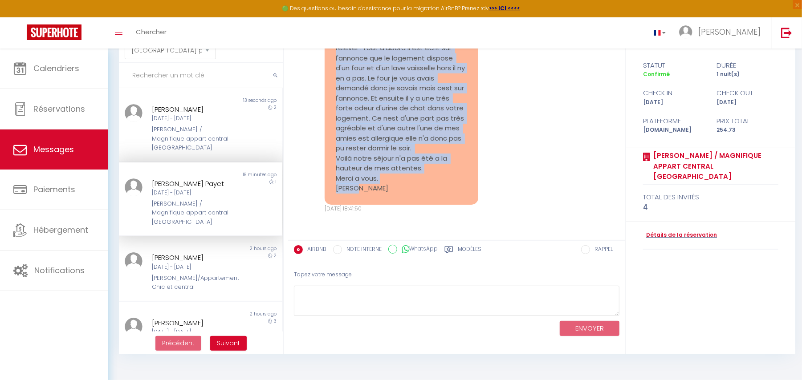
drag, startPoint x: 334, startPoint y: 66, endPoint x: 394, endPoint y: 184, distance: 132.2
click at [394, 184] on div "Bonsoir Je vous fais un retour de notre séjour. Nous avons apprécié la localisa…" at bounding box center [402, 98] width 154 height 213
copy pre "Bonsoir Je vous fais un retour de notre séjour. Nous avons apprécié la localisa…"
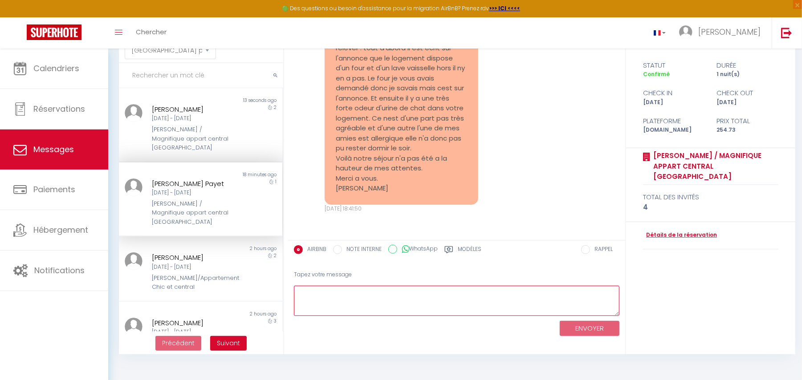
click at [344, 302] on textarea at bounding box center [456, 301] width 325 height 31
paste textarea "Bonsoir Élodie, Merci beaucoup pour votre retour. Je suis vraiment désolée que …"
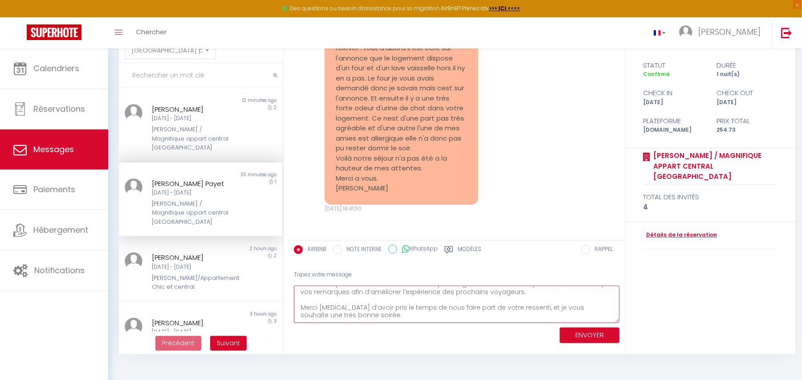
scroll to position [0, 0]
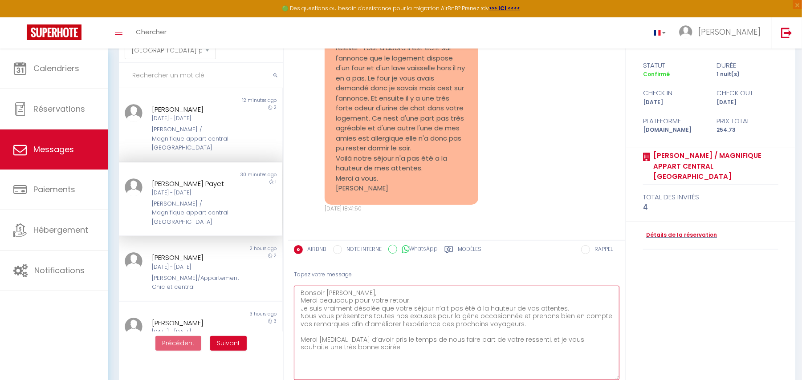
drag, startPoint x: 615, startPoint y: 314, endPoint x: 620, endPoint y: 380, distance: 66.1
click at [620, 380] on div "Tapez votre message Bonsoir Élodie, Merci beaucoup pour votre retour. Je suis v…" at bounding box center [456, 334] width 337 height 140
drag, startPoint x: 300, startPoint y: 302, endPoint x: 369, endPoint y: 306, distance: 69.1
click at [369, 306] on textarea "Bonsoir Élodie, Merci beaucoup pour votre retour. Je suis vraiment désolée que …" at bounding box center [456, 334] width 325 height 97
click at [355, 313] on textarea "Bonsoir Élodie, Merci beaucoup pour votre retour. Je suis vraiment désolée que …" at bounding box center [456, 334] width 325 height 97
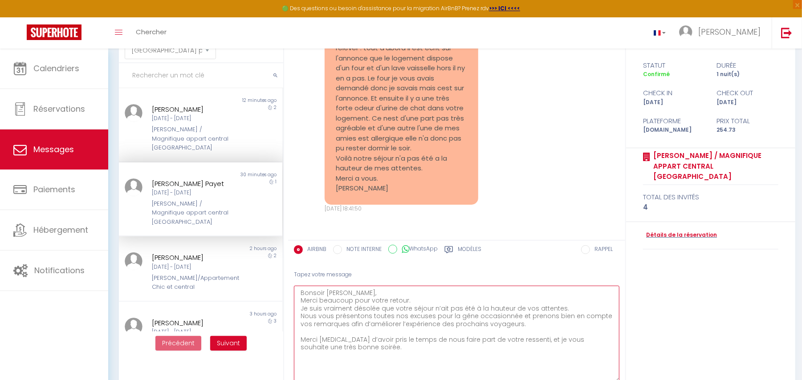
click at [346, 309] on textarea "Bonsoir Élodie, Merci beaucoup pour votre retour. Je suis vraiment désolée que …" at bounding box center [456, 334] width 325 height 97
click at [377, 307] on textarea "Bonsoir Élodie, Merci beaucoup pour votre retour. Je suis vraiment désolée que …" at bounding box center [456, 334] width 325 height 97
drag, startPoint x: 354, startPoint y: 307, endPoint x: 567, endPoint y: 320, distance: 213.2
click at [567, 320] on textarea "Bonsoir [PERSON_NAME], Merci beaucoup pour votre retour. Je suis vraiment désol…" at bounding box center [456, 334] width 325 height 97
click at [487, 320] on textarea "Bonsoir [PERSON_NAME], Merci beaucoup pour votre retour. Je suis vraiment désol…" at bounding box center [456, 334] width 325 height 97
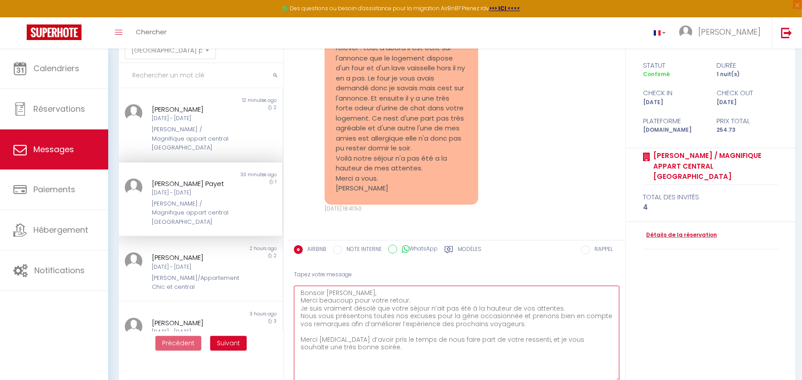
drag, startPoint x: 462, startPoint y: 314, endPoint x: 501, endPoint y: 351, distance: 53.5
click at [513, 349] on textarea "Bonsoir [PERSON_NAME], Merci beaucoup pour votre retour. Je suis vraiment désol…" at bounding box center [456, 334] width 325 height 97
click at [431, 351] on textarea "Bonsoir [PERSON_NAME], Merci beaucoup pour votre retour. Je suis vraiment désol…" at bounding box center [456, 334] width 325 height 97
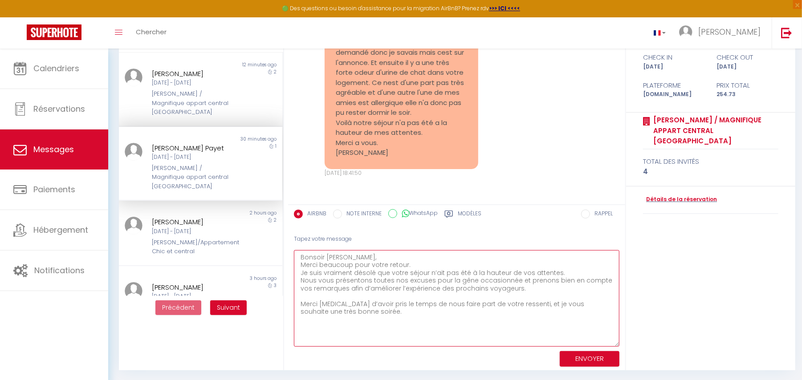
type textarea "Bonsoir [PERSON_NAME], Merci beaucoup pour votre retour. Je suis vraiment désol…"
click at [583, 359] on button "ENVOYER" at bounding box center [590, 359] width 60 height 16
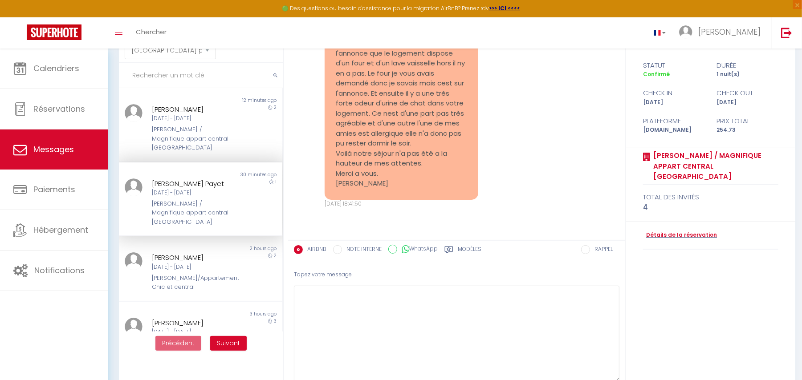
scroll to position [5864, 0]
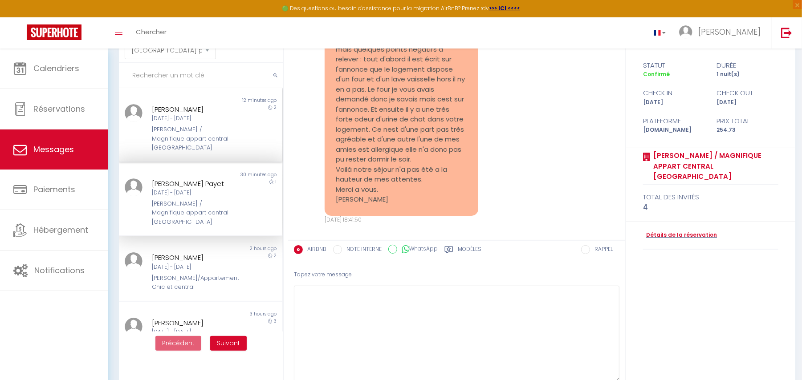
click at [241, 120] on div "2" at bounding box center [261, 128] width 41 height 49
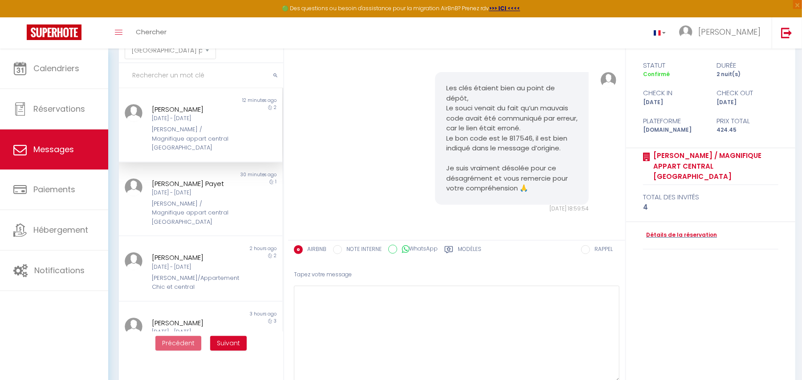
scroll to position [3227, 0]
click at [328, 101] on div "Les clés étaient bien au point de dépôt, Le souci venait du fait qu’un mauvais …" at bounding box center [456, 142] width 331 height 176
click at [210, 179] on div "[PERSON_NAME] Payet" at bounding box center [194, 184] width 84 height 11
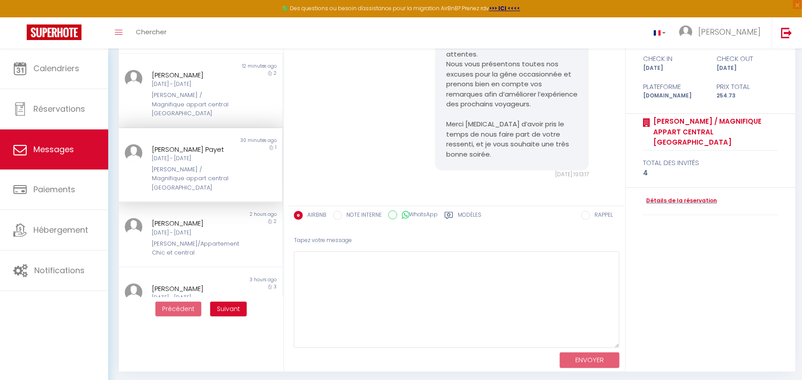
scroll to position [84, 0]
click at [387, 129] on div "Bonsoir Élodie, Merci beaucoup pour votre retour. Je suis vraiment désolé que v…" at bounding box center [456, 87] width 331 height 216
click at [163, 143] on div "[PERSON_NAME] Payet" at bounding box center [194, 148] width 84 height 11
click at [162, 98] on div "[PERSON_NAME] / Magnifique appart central [GEOGRAPHIC_DATA]" at bounding box center [194, 102] width 84 height 27
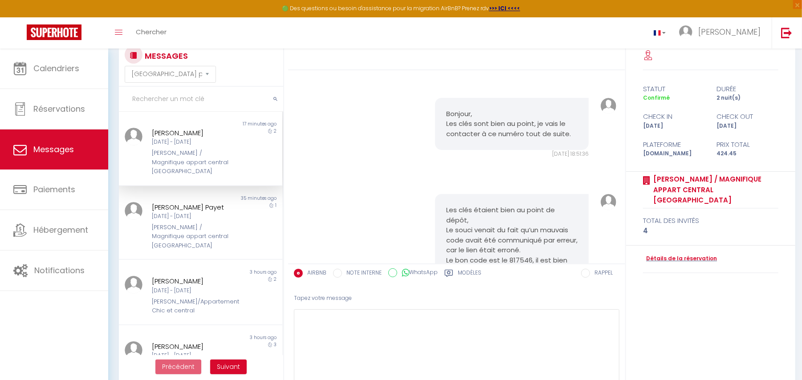
scroll to position [2931, 0]
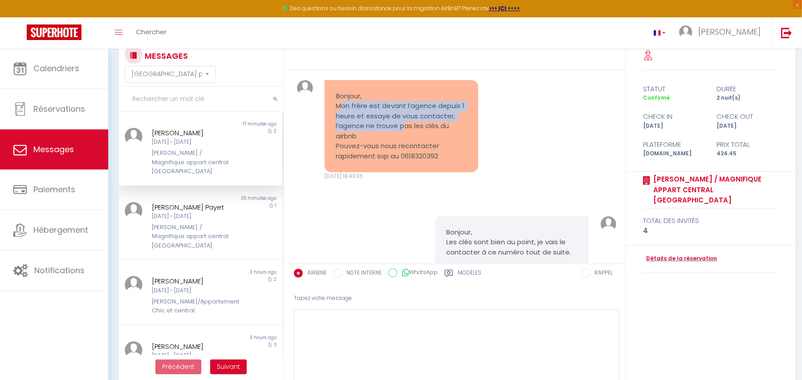
drag, startPoint x: 338, startPoint y: 182, endPoint x: 405, endPoint y: 207, distance: 71.3
click at [405, 162] on pre "Bonjour, Mon frère est devant l’agence depuis 1 heure et essaye de vous contact…" at bounding box center [402, 126] width 132 height 70
click at [193, 212] on div "Jeu [DATE] - Ven [DATE]" at bounding box center [194, 216] width 84 height 8
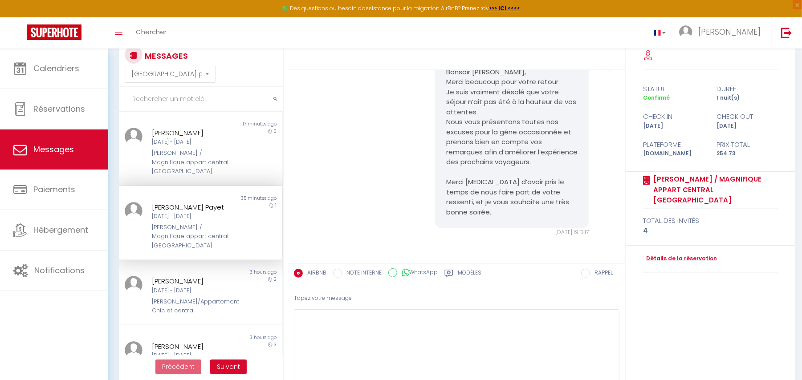
scroll to position [84, 0]
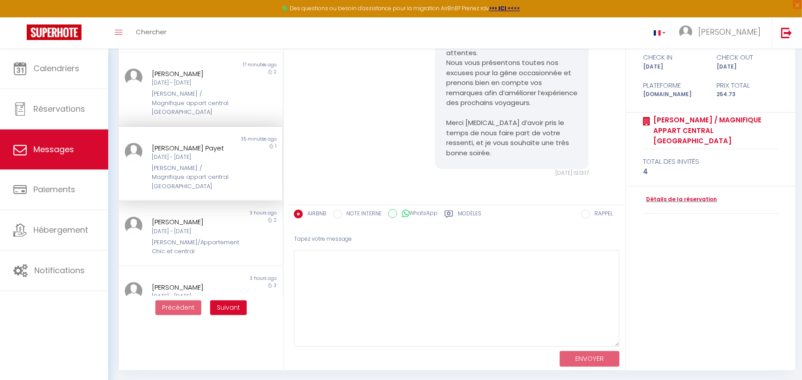
click at [172, 164] on div "[PERSON_NAME] / Magnifique appart central [GEOGRAPHIC_DATA]" at bounding box center [194, 177] width 84 height 27
click at [146, 93] on div "Pierre-Arthur Auriol Ven 10 Oct - Dim 12 Oct Laugier / Magnifique appart centra…" at bounding box center [193, 93] width 95 height 49
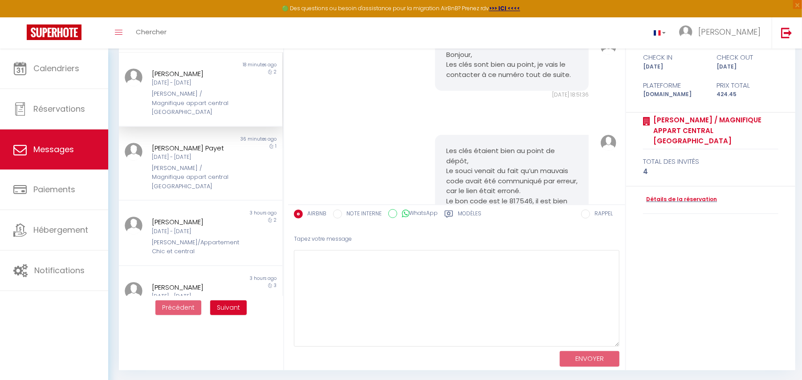
scroll to position [2871, 0]
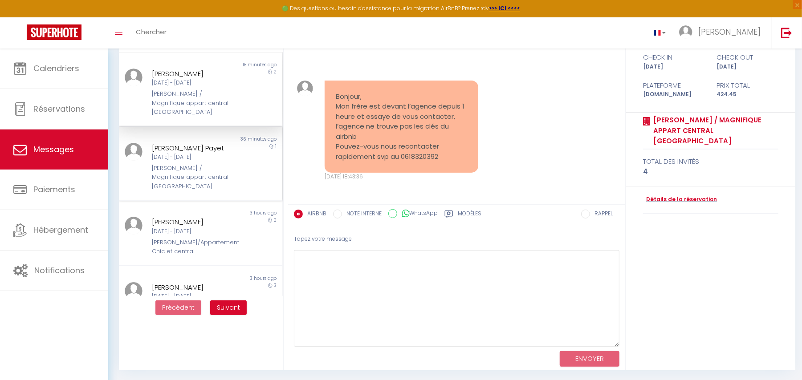
click at [183, 164] on div "[PERSON_NAME] / Magnifique appart central [GEOGRAPHIC_DATA]" at bounding box center [194, 177] width 84 height 27
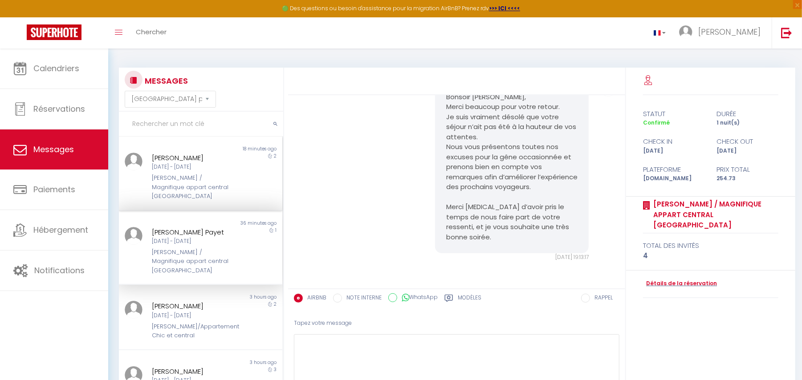
click at [186, 168] on div "Ven [DATE] - Dim [DATE]" at bounding box center [194, 167] width 84 height 8
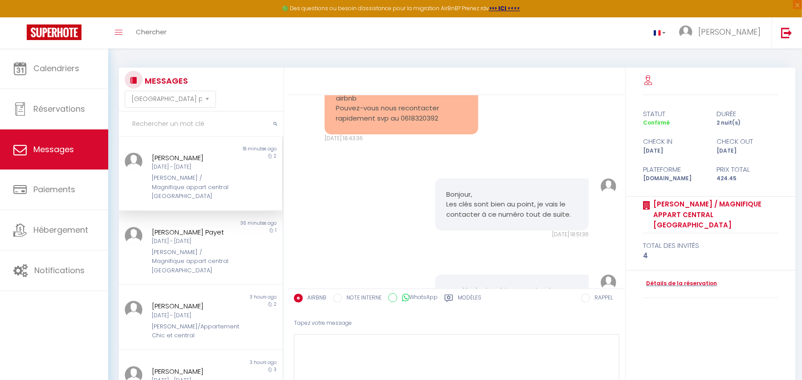
scroll to position [2990, 0]
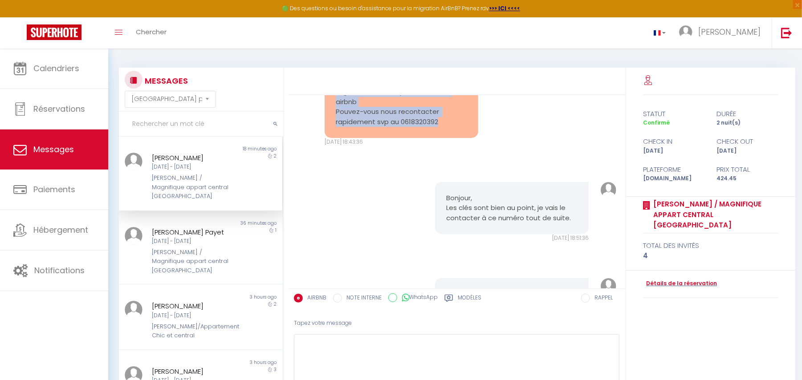
drag, startPoint x: 333, startPoint y: 149, endPoint x: 458, endPoint y: 201, distance: 135.7
click at [450, 138] on div "Bonjour, Mon frère est devant l’agence depuis 1 heure et essaye de vous contact…" at bounding box center [402, 92] width 154 height 93
click at [195, 227] on div "[PERSON_NAME] Payet" at bounding box center [194, 232] width 84 height 11
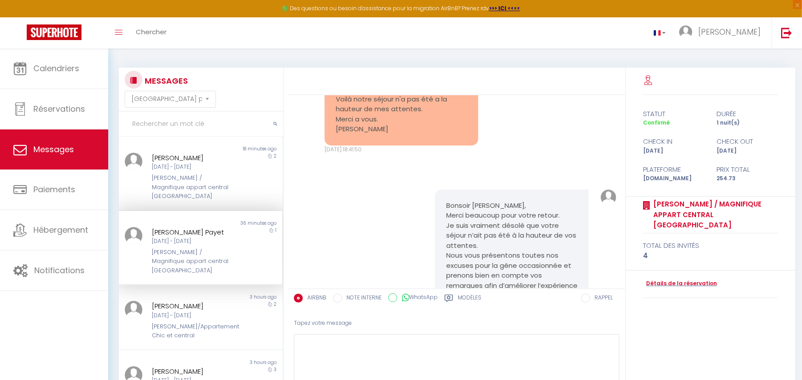
scroll to position [59, 0]
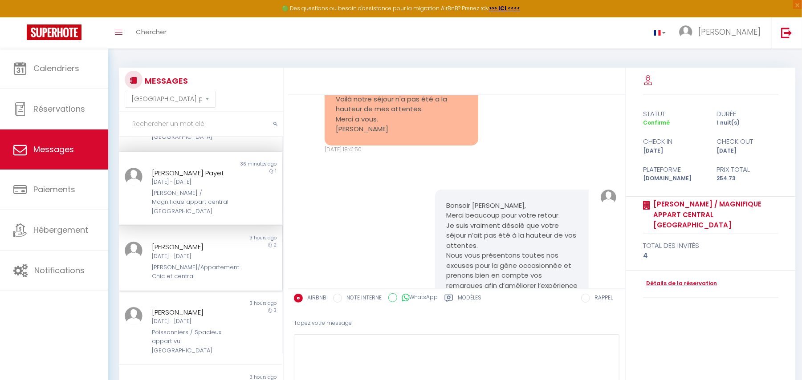
click at [179, 263] on div "[PERSON_NAME]/Appartement Chic et central" at bounding box center [194, 272] width 84 height 18
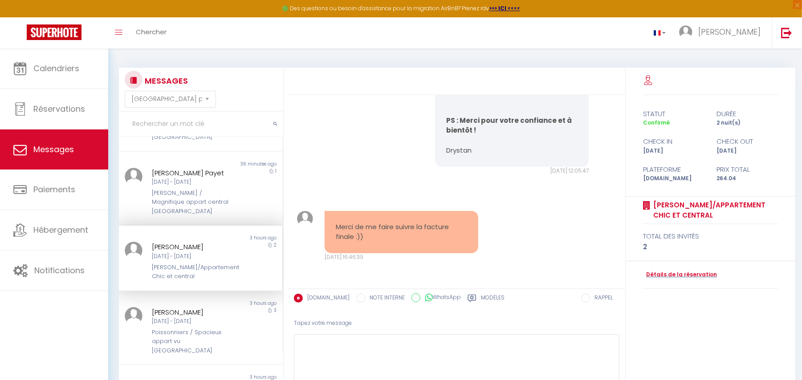
scroll to position [4639, 0]
drag, startPoint x: 334, startPoint y: 227, endPoint x: 376, endPoint y: 239, distance: 43.7
click at [376, 239] on div "Merci de me faire suivre la facture finale :))" at bounding box center [402, 232] width 154 height 42
click at [199, 195] on div "[PERSON_NAME] / Magnifique appart central [GEOGRAPHIC_DATA]" at bounding box center [194, 202] width 84 height 27
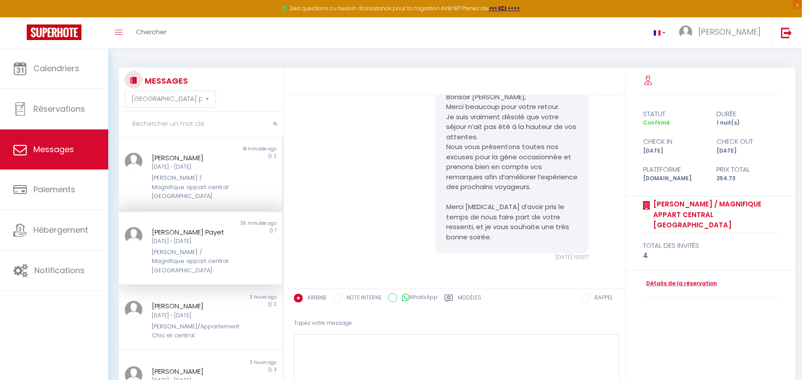
click at [189, 179] on div "[PERSON_NAME] / Magnifique appart central [GEOGRAPHIC_DATA]" at bounding box center [194, 187] width 84 height 27
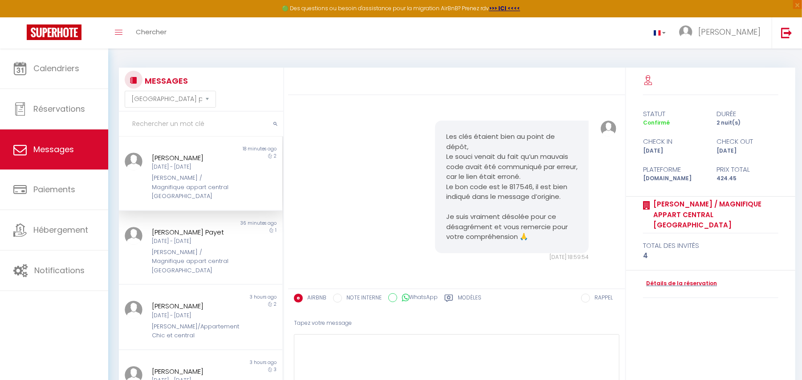
scroll to position [3227, 0]
click at [360, 158] on div "Les clés étaient bien au point de dépôt, Le souci venait du fait qu’un mauvais …" at bounding box center [456, 191] width 331 height 176
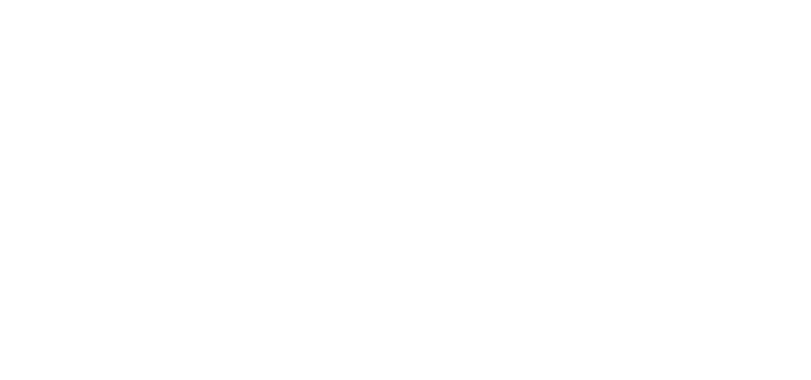
select select "message"
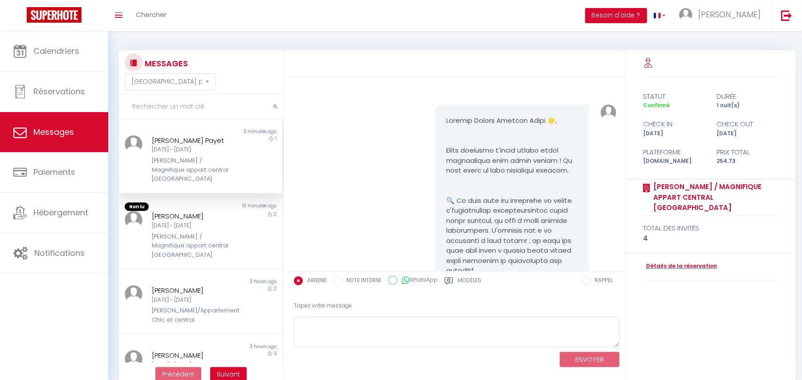
scroll to position [6101, 0]
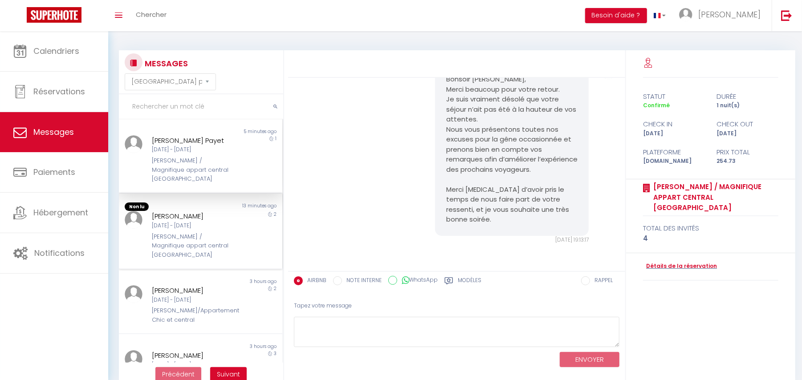
click at [212, 211] on div "[PERSON_NAME]" at bounding box center [194, 216] width 84 height 11
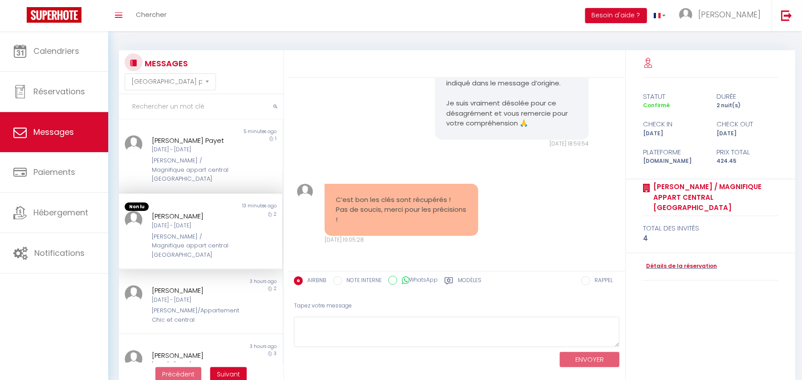
scroll to position [3324, 0]
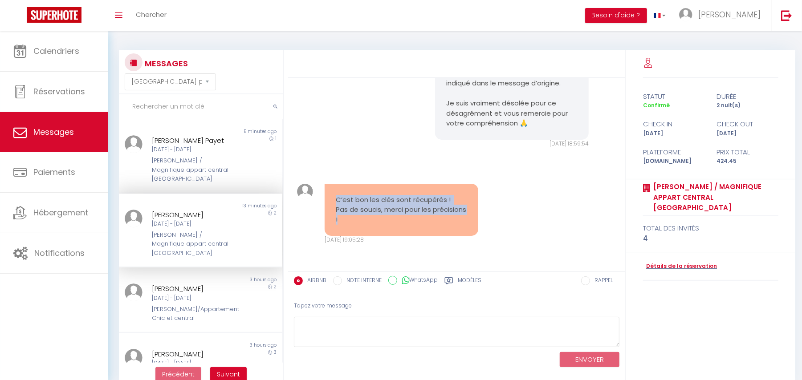
drag, startPoint x: 331, startPoint y: 198, endPoint x: 380, endPoint y: 221, distance: 54.2
click at [380, 221] on div "C’est bon les clés sont récupérés ! Pas de soucis, merci pour les précisions !" at bounding box center [402, 210] width 154 height 53
click at [377, 138] on div "Les clés étaient bien au point de dépôt, Le souci venait du fait qu’un mauvais …" at bounding box center [456, 77] width 331 height 176
click at [157, 110] on input "text" at bounding box center [201, 106] width 164 height 25
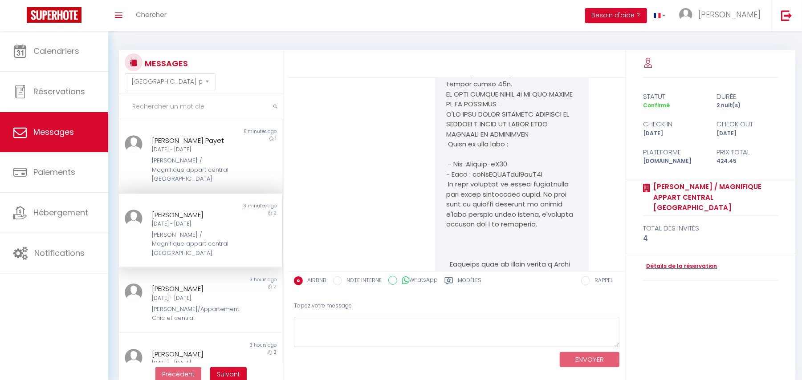
scroll to position [2671, 0]
click at [186, 220] on div "[DATE] - [DATE]" at bounding box center [194, 224] width 84 height 8
click at [161, 110] on input "text" at bounding box center [201, 106] width 164 height 25
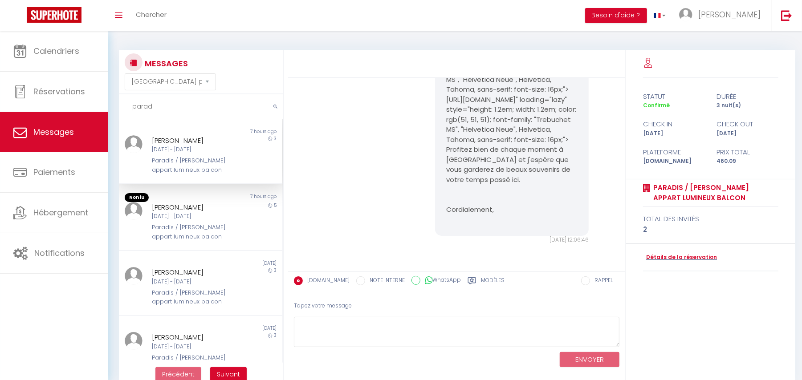
scroll to position [2493, 0]
type input "paradis"
click at [188, 142] on div "[PERSON_NAME]" at bounding box center [194, 140] width 84 height 11
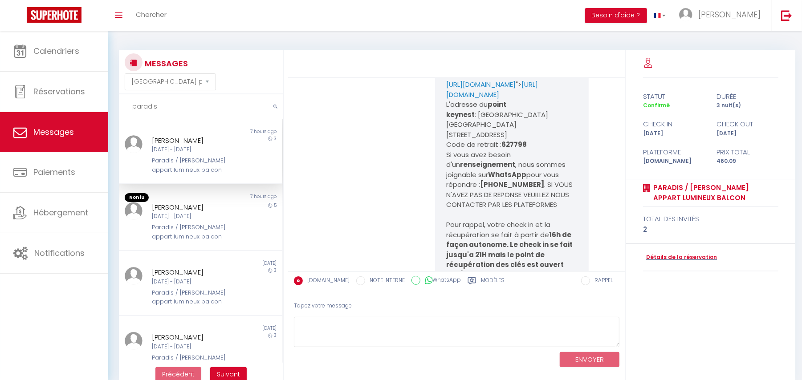
scroll to position [1365, 0]
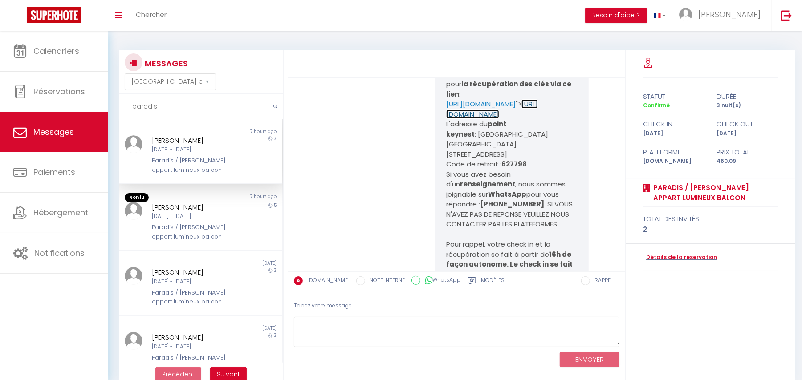
click at [506, 119] on link "[URL][DOMAIN_NAME]" at bounding box center [492, 109] width 92 height 20
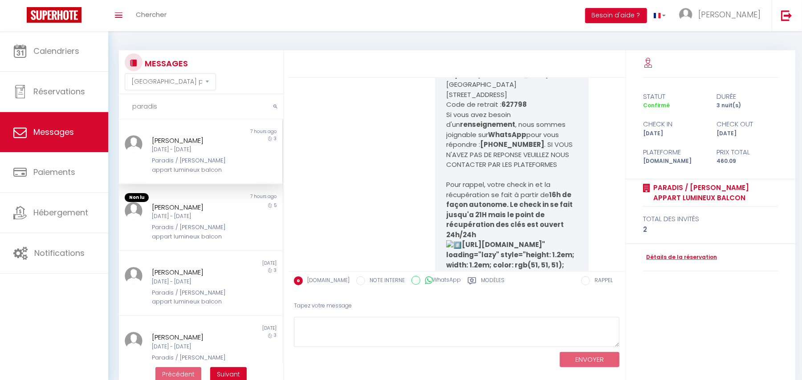
scroll to position [1484, 0]
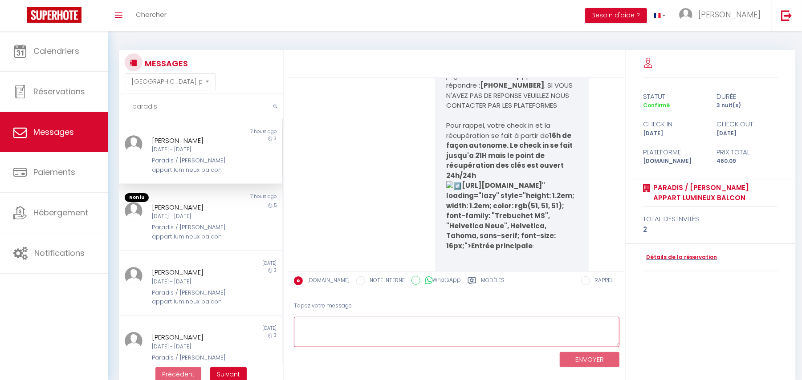
click at [351, 333] on textarea at bounding box center [456, 332] width 325 height 31
paste textarea "Gare de l'est - Hôtel Ibis Styles Paris"
drag, startPoint x: 613, startPoint y: 341, endPoint x: 483, endPoint y: 283, distance: 142.1
click at [602, 378] on textarea "Gare de l'est - Hôtel Ibis Styles Paris" at bounding box center [456, 353] width 325 height 73
paste textarea "87 Boulevard de Strasbourg, 75010 Paris, France"
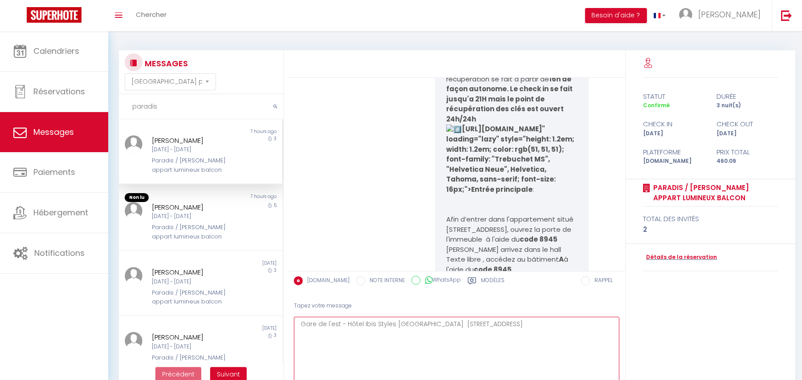
scroll to position [1543, 0]
click at [296, 326] on textarea "Gare de l'est - Hôtel Ibis Styles Paris 87 Boulevard de Strasbourg, 75010 Paris…" at bounding box center [456, 351] width 325 height 69
click at [345, 332] on textarea "Here is the correct address : Gare de l'est - Hôtel Ibis Styles Paris 87 Boulev…" at bounding box center [456, 351] width 325 height 69
paste textarea "627798"
click at [376, 346] on textarea "Here is the correct address : Gare de l'est - Hôtel Ibis Styles Paris 87 Boulev…" at bounding box center [456, 351] width 325 height 69
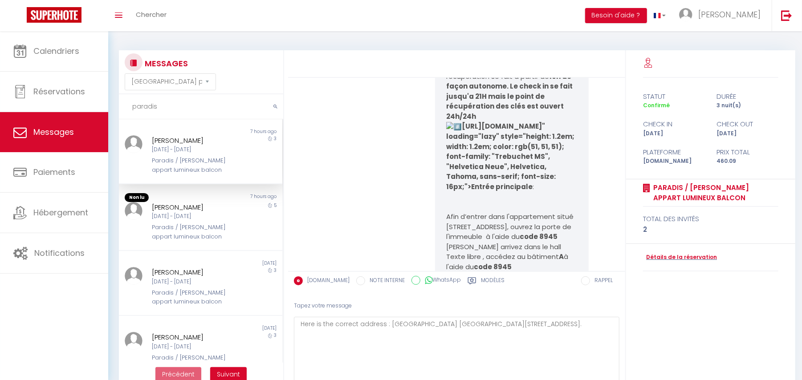
click at [784, 350] on div "statut durée Confirmé 3 nuit(s) check in check out Ven 10 Oct Lun 13 Oct Platef…" at bounding box center [710, 229] width 169 height 359
click at [402, 339] on textarea "Here is the correct address : Gare de l'est - Hôtel Ibis Styles Paris 87 Boulev…" at bounding box center [456, 351] width 325 height 69
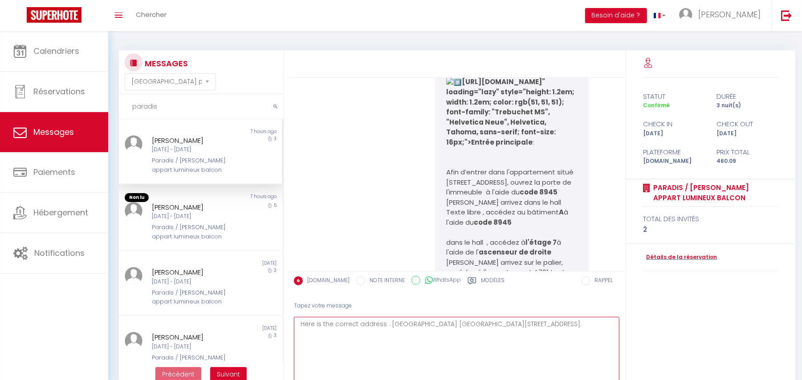
scroll to position [1662, 0]
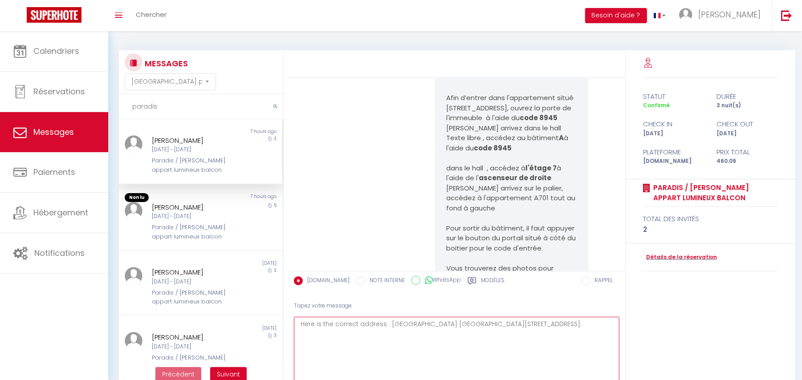
click at [317, 347] on textarea "Here is the correct address : Gare de l'est - Hôtel Ibis Styles Paris 87 Boulev…" at bounding box center [456, 351] width 325 height 69
click at [321, 344] on textarea "Here is the correct address : Gare de l'est - Hôtel Ibis Styles Paris 87 Boulev…" at bounding box center [456, 351] width 325 height 69
click at [373, 338] on textarea "Here is the correct address : Gare de l'est - Hôtel Ibis Styles Paris 87 Boulev…" at bounding box center [456, 351] width 325 height 69
paste textarea "https://access.keynest.com/4C57DCCD8BA901C193AB942046A7B2F3"
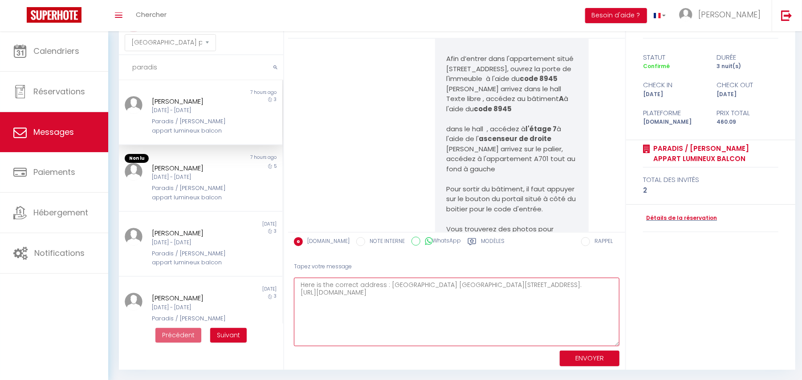
type textarea "Here is the correct address : Gare de l'est - Hôtel Ibis Styles Paris 87 Boulev…"
click at [577, 351] on button "ENVOYER" at bounding box center [590, 359] width 60 height 16
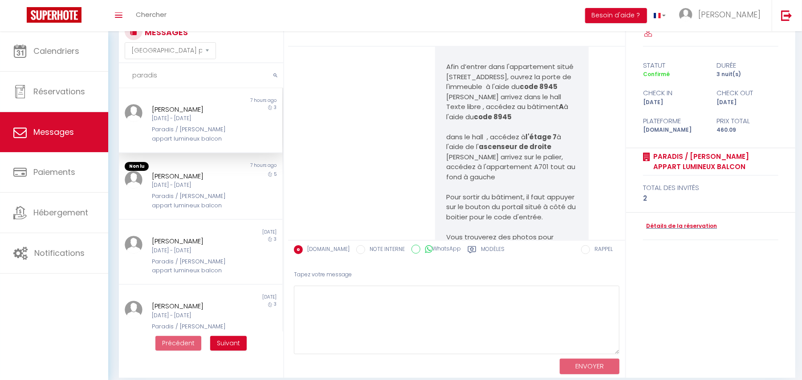
scroll to position [2618, 0]
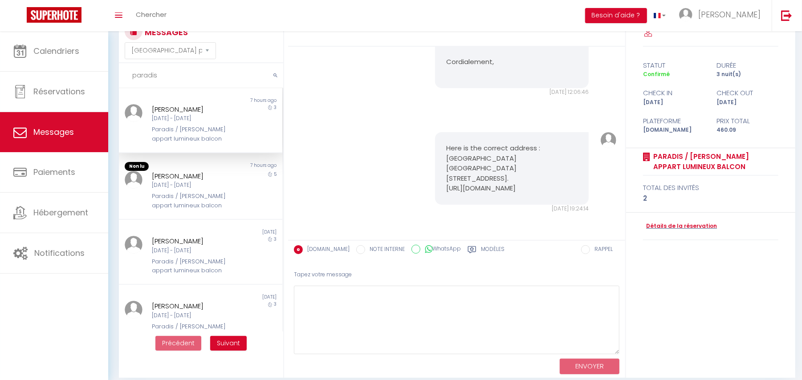
click at [339, 126] on div "Here is the correct address : Gare de l'est - Hôtel Ibis Styles Paris 87 Boulev…" at bounding box center [456, 172] width 331 height 116
drag, startPoint x: 455, startPoint y: 139, endPoint x: 490, endPoint y: 159, distance: 40.5
click at [490, 159] on pre "Here is the correct address : Gare de l'est - Hôtel Ibis Styles Paris 87 Boulev…" at bounding box center [512, 168] width 132 height 50
click at [497, 148] on pre "Here is the correct address : Gare de l'est - Hôtel Ibis Styles Paris 87 Boulev…" at bounding box center [512, 168] width 132 height 50
drag, startPoint x: 442, startPoint y: 136, endPoint x: 545, endPoint y: 165, distance: 106.8
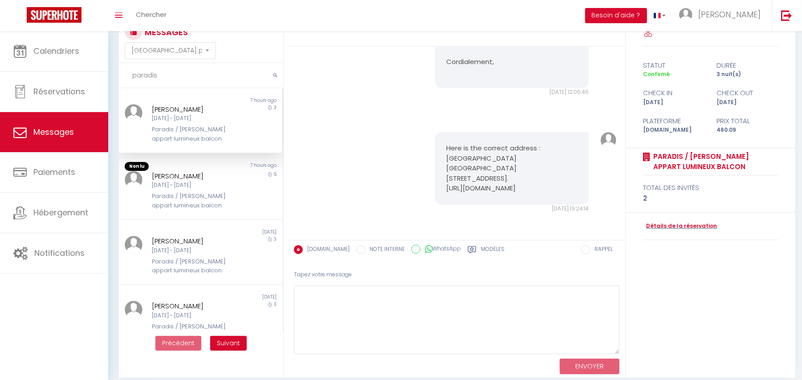
click at [545, 165] on pre "Here is the correct address : Gare de l'est - Hôtel Ibis Styles Paris 87 Boulev…" at bounding box center [512, 168] width 132 height 50
click at [373, 119] on div "Here is the correct address : Gare de l'est - Hôtel Ibis Styles Paris 87 Boulev…" at bounding box center [456, 172] width 331 height 116
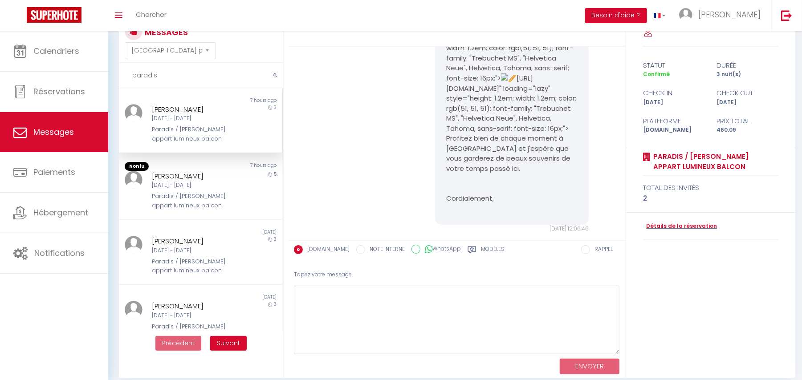
scroll to position [2203, 0]
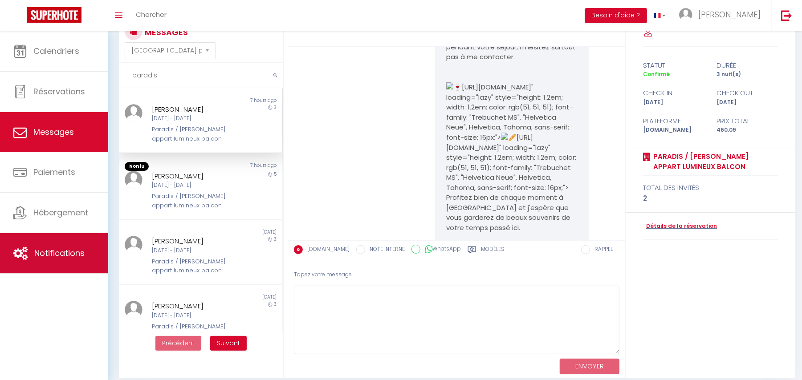
click at [49, 255] on span "Notifications" at bounding box center [59, 253] width 50 height 11
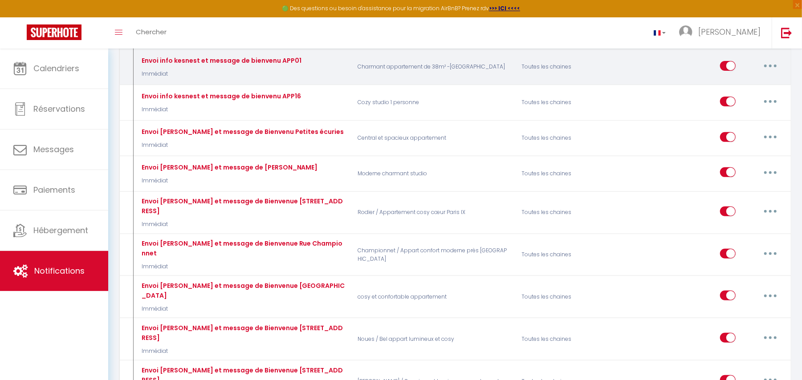
scroll to position [715, 0]
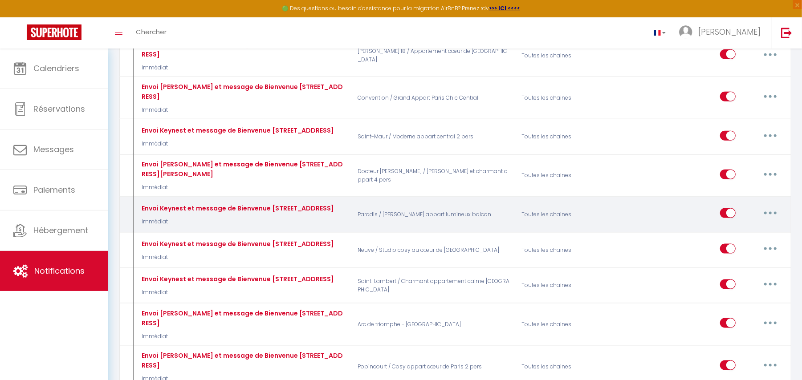
click at [773, 206] on button "button" at bounding box center [770, 213] width 25 height 14
click at [743, 226] on link "Editer" at bounding box center [747, 233] width 66 height 15
type input "Envoi Keynest et message de Bienvenue 28 rue de Paradis 75010 Paris"
select select "Immédiat"
select select
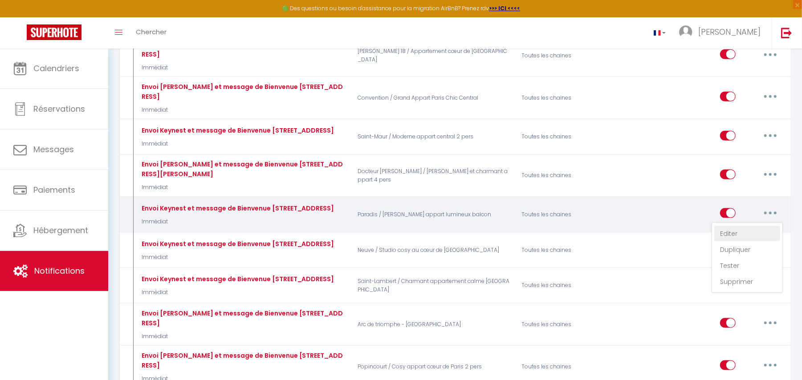
checkbox input "true"
checkbox input "false"
radio input "true"
type input "Bienvenue dans votre appartement au 28 rue de Paradis 75010 Paris"
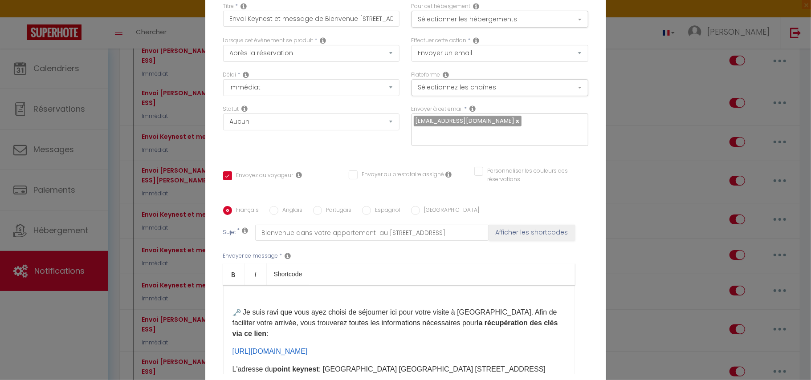
scroll to position [59, 0]
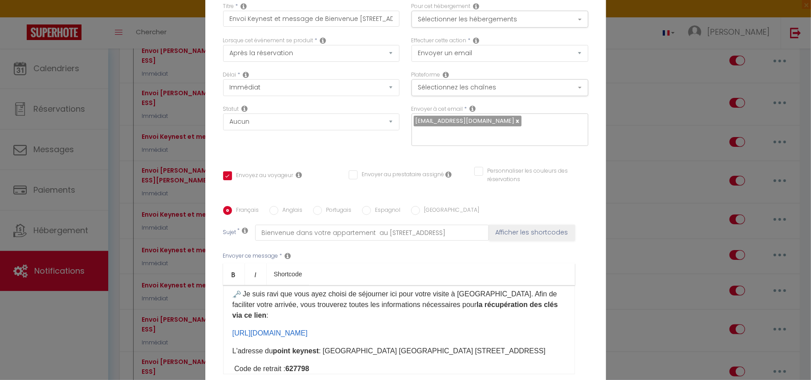
drag, startPoint x: 446, startPoint y: 328, endPoint x: 224, endPoint y: 323, distance: 221.3
click at [224, 323] on div "Bonjour et bienvenue à votre appartement au 28 rue de paradis 75010 Paris​ ! Me…" at bounding box center [399, 329] width 352 height 89
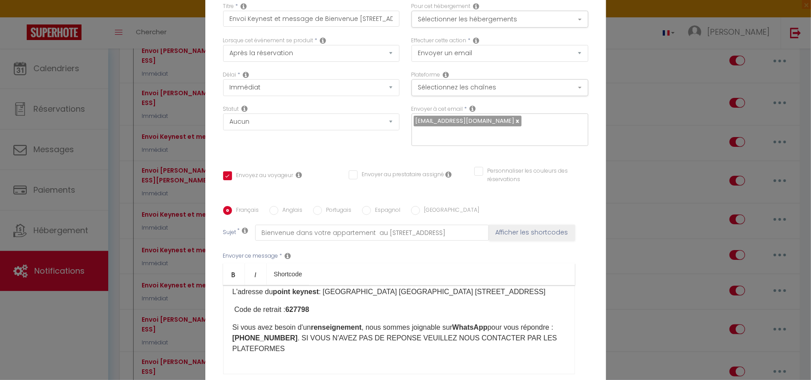
click at [280, 295] on p "L'adresse du point keynest : Gare de l'Est - Hôtel Ibis Styles Paris 87 Bouleva…" at bounding box center [398, 292] width 333 height 11
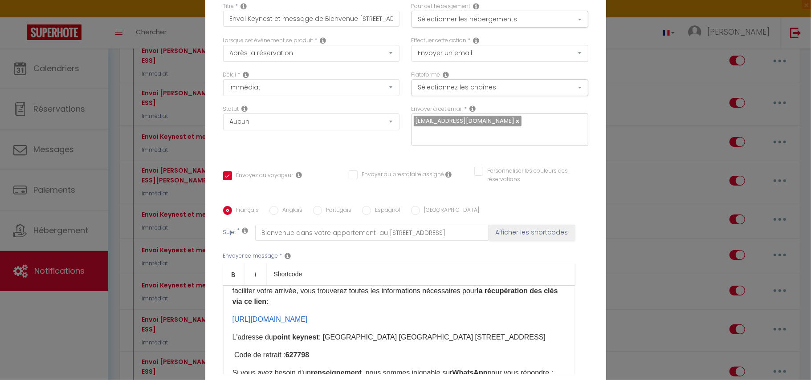
scroll to position [59, 0]
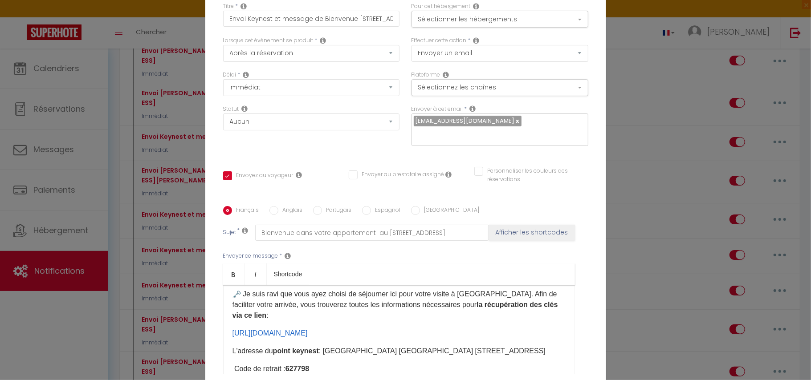
click at [458, 328] on p "https://access.keynest.com/4C57DCCD8BA901C193AB942046A7B2F3 ​" at bounding box center [398, 333] width 333 height 11
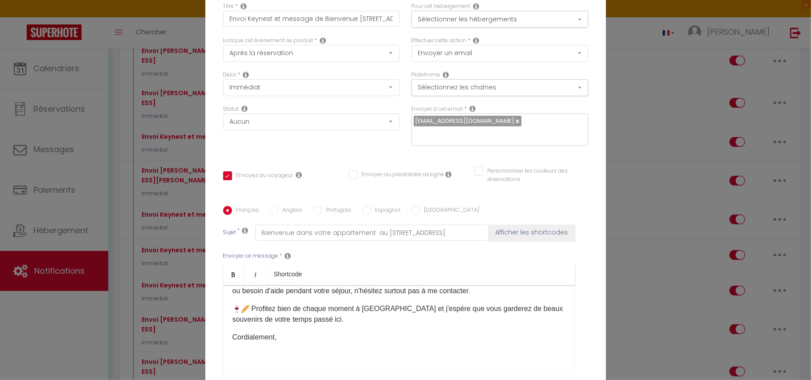
scroll to position [608, 0]
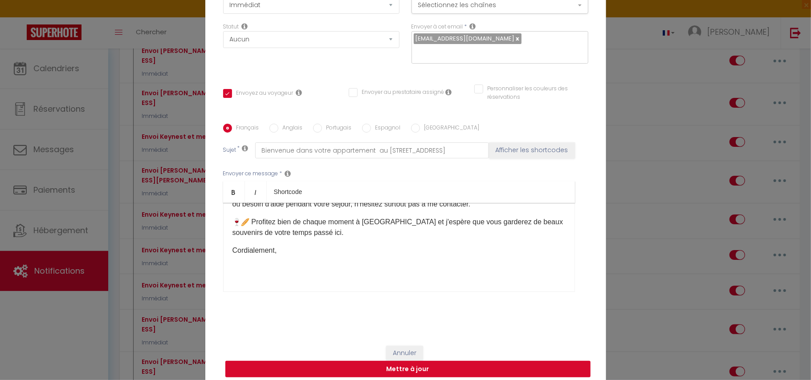
click at [407, 361] on button "Mettre à jour" at bounding box center [407, 369] width 365 height 17
checkbox input "true"
checkbox input "false"
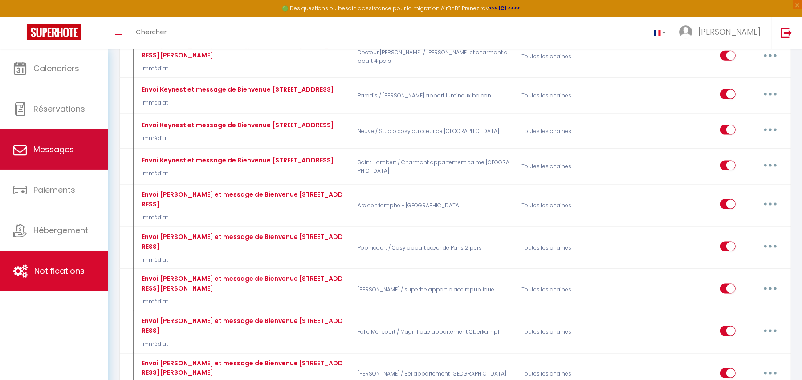
scroll to position [715, 0]
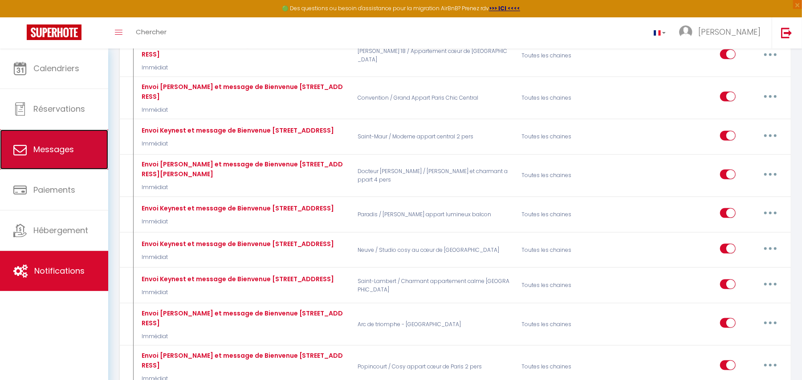
click at [44, 146] on span "Messages" at bounding box center [53, 149] width 41 height 11
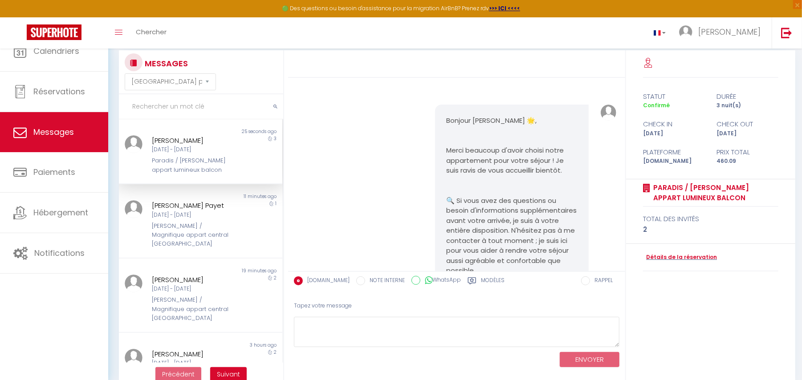
scroll to position [2618, 0]
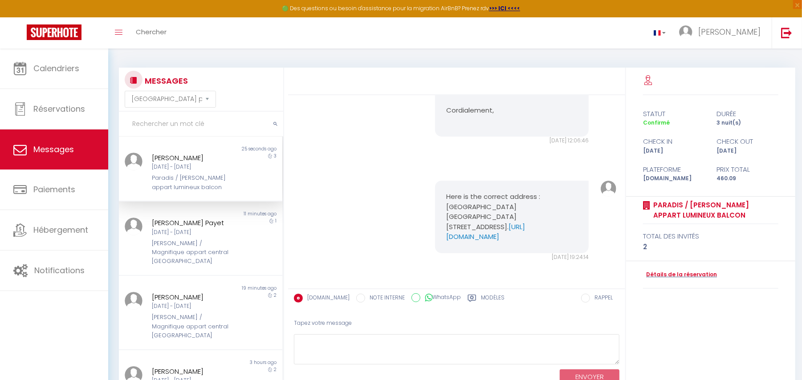
click at [402, 163] on div "Here is the correct address : Gare de l'est - Hôtel Ibis Styles Paris 87 Boulev…" at bounding box center [456, 221] width 331 height 116
drag, startPoint x: 451, startPoint y: 182, endPoint x: 520, endPoint y: 214, distance: 76.1
click at [520, 214] on pre "Here is the correct address : Gare de l'est - Hôtel Ibis Styles Paris 87 Boulev…" at bounding box center [512, 217] width 132 height 50
click at [506, 199] on pre "Here is the correct address : Gare de l'est - Hôtel Ibis Styles Paris 87 Boulev…" at bounding box center [512, 217] width 132 height 50
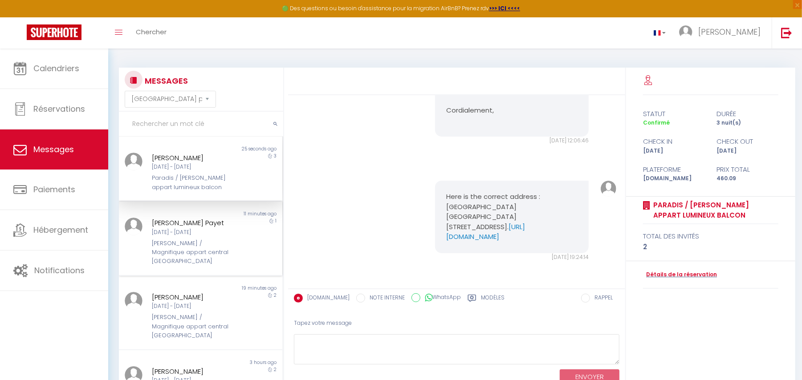
click at [186, 233] on div "Jeu 09 Oct - Ven 10 Oct" at bounding box center [194, 232] width 84 height 8
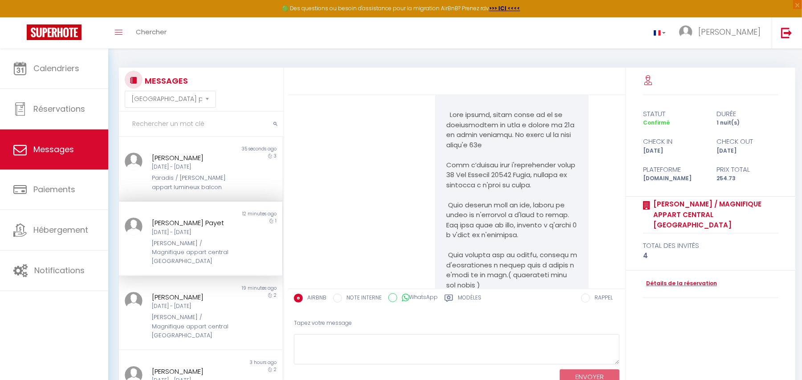
scroll to position [6101, 0]
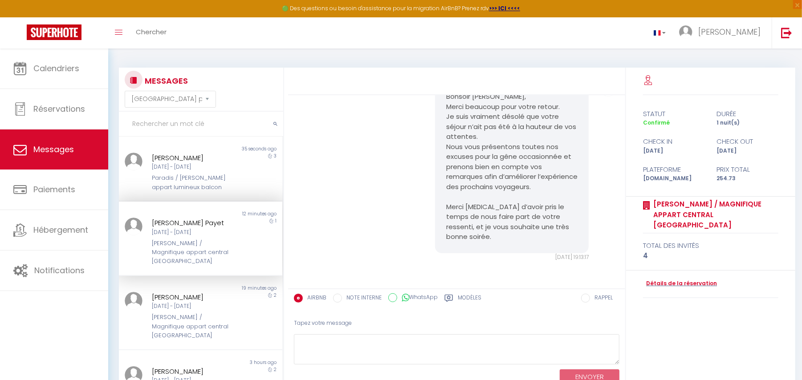
click at [323, 143] on div "Bonsoir Élodie, Merci beaucoup pour votre retour. Je suis vraiment désolé que v…" at bounding box center [456, 171] width 331 height 216
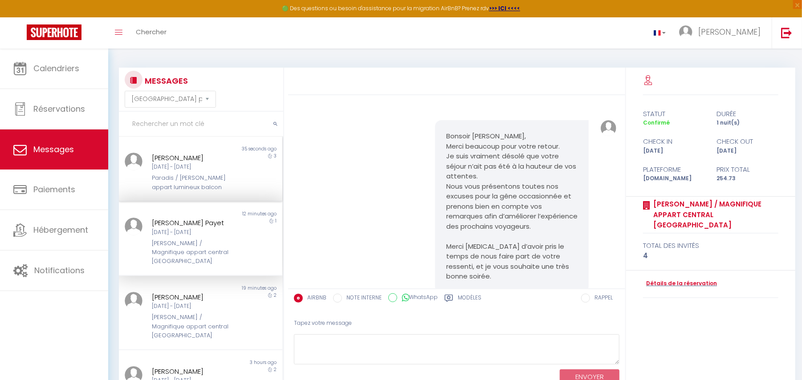
click at [189, 182] on div "[PERSON_NAME] / [PERSON_NAME] appart lumineux balcon" at bounding box center [194, 183] width 84 height 18
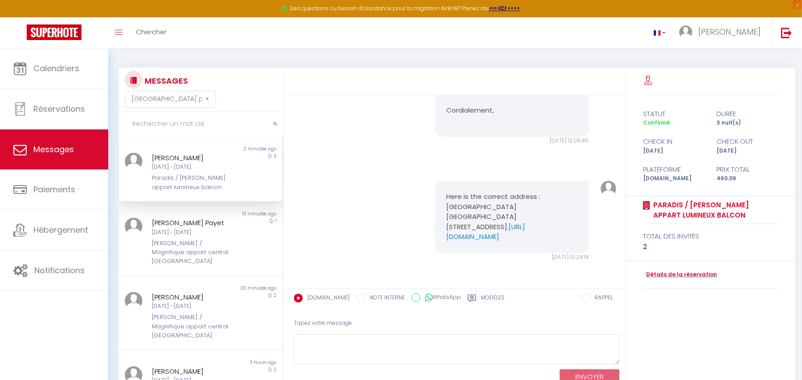
scroll to position [2618, 0]
click at [469, 232] on link "https://access.keynest.com/4C57DCCD8BA901C193AB942046A7B2F3" at bounding box center [485, 232] width 79 height 20
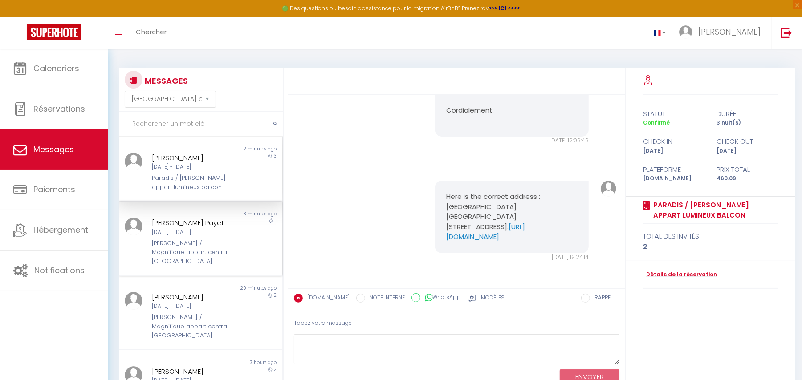
click at [160, 245] on div "[PERSON_NAME] / Magnifique appart central [GEOGRAPHIC_DATA]" at bounding box center [194, 252] width 84 height 27
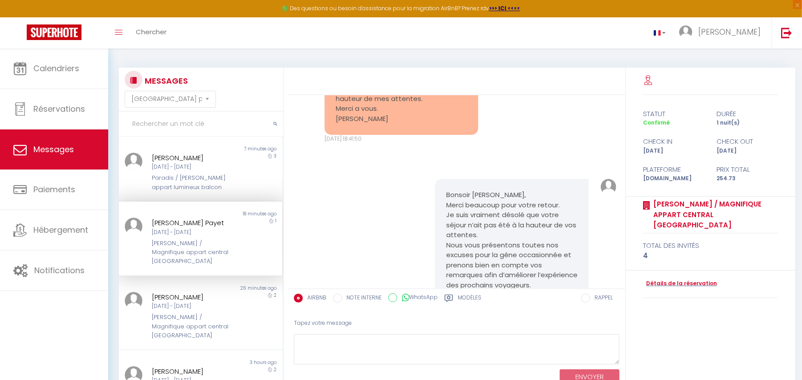
scroll to position [5983, 0]
click at [198, 292] on div "[PERSON_NAME]" at bounding box center [194, 297] width 84 height 11
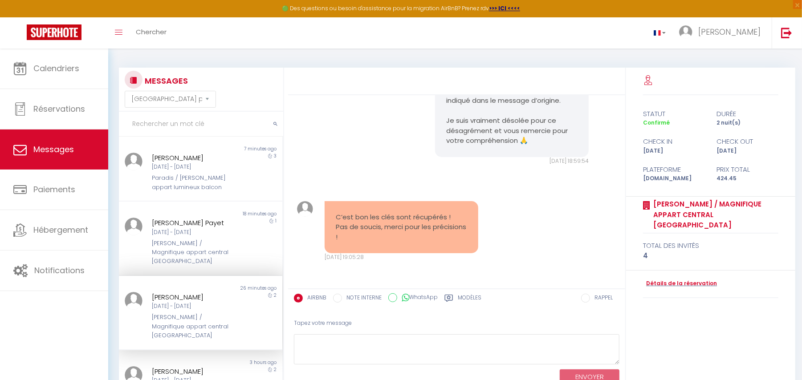
scroll to position [49, 0]
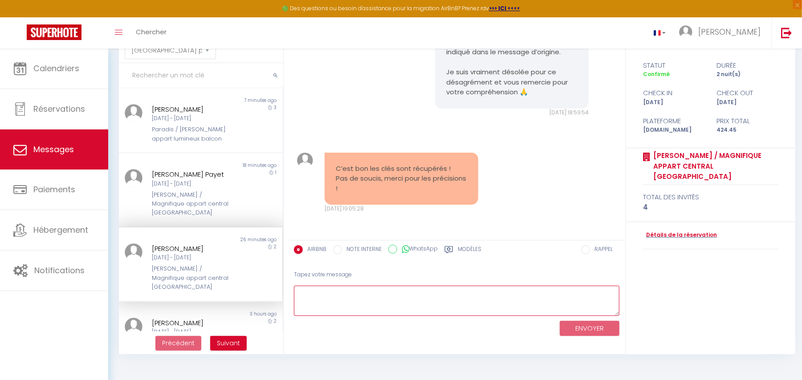
click at [329, 303] on textarea at bounding box center [456, 301] width 325 height 31
type textarea "Je vous en prie ! Excellente soirée à vous :)"
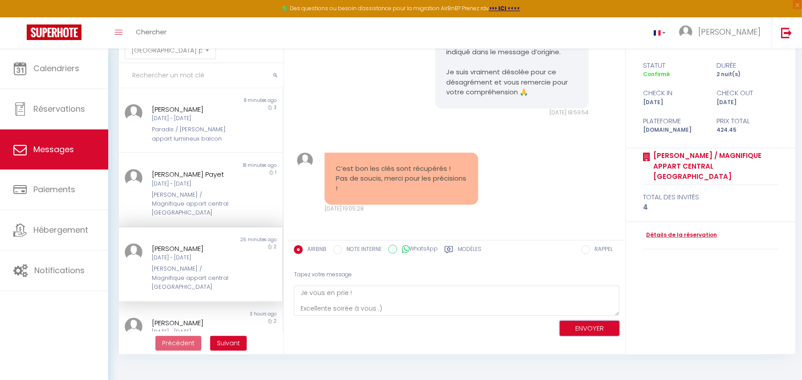
click at [579, 332] on button "ENVOYER" at bounding box center [590, 329] width 60 height 16
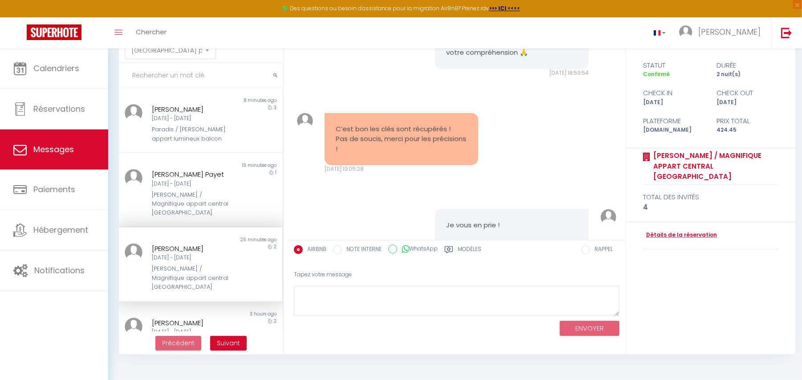
scroll to position [3420, 0]
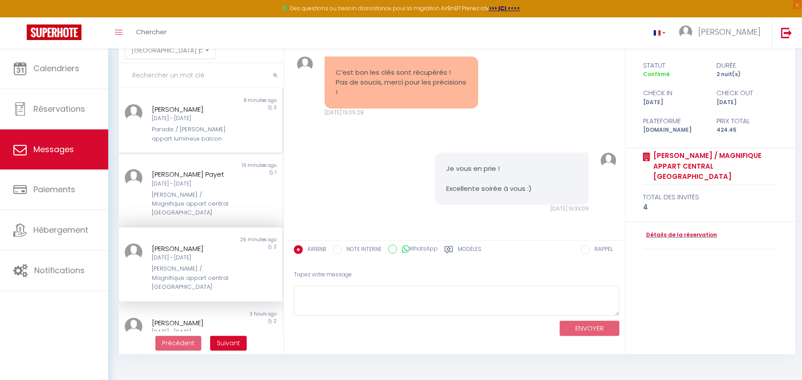
click at [223, 119] on div "Ven 10 Oct - Lun 13 Oct" at bounding box center [194, 118] width 84 height 8
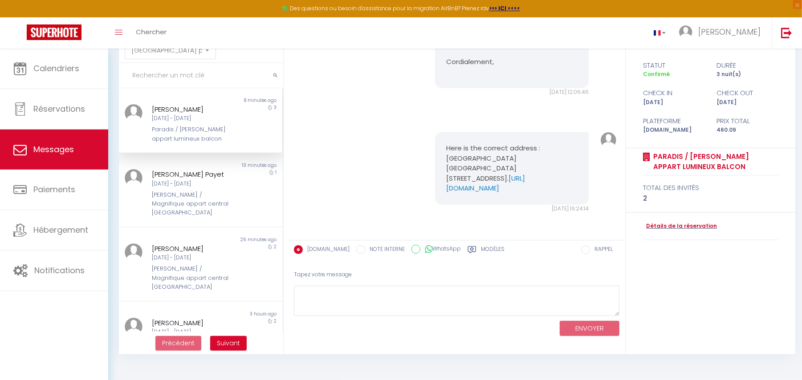
scroll to position [2618, 0]
click at [364, 118] on div "Here is the correct address : Gare de l'est - Hôtel Ibis Styles Paris 87 Boulev…" at bounding box center [456, 172] width 331 height 116
click at [456, 143] on pre "Here is the correct address : Gare de l'est - Hôtel Ibis Styles Paris 87 Boulev…" at bounding box center [512, 168] width 132 height 50
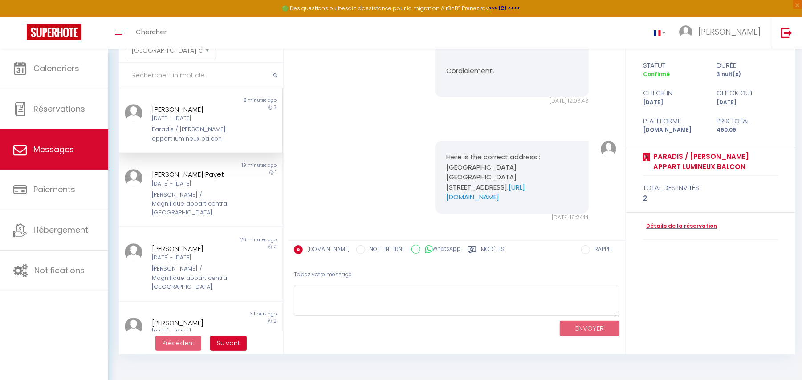
scroll to position [2381, 0]
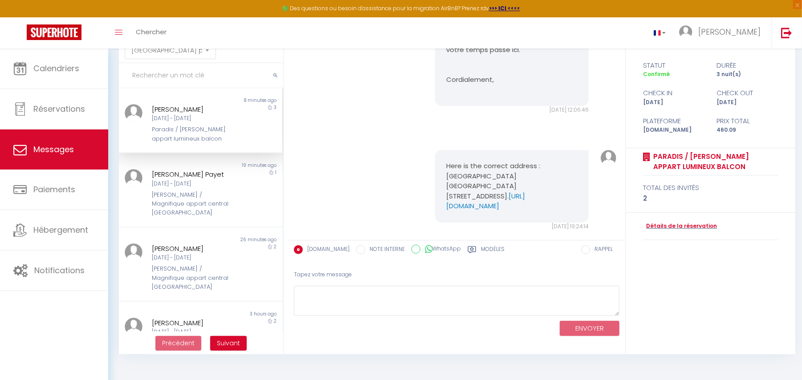
drag, startPoint x: 445, startPoint y: 89, endPoint x: 524, endPoint y: 213, distance: 146.6
drag, startPoint x: 436, startPoint y: 94, endPoint x: 520, endPoint y: 212, distance: 144.3
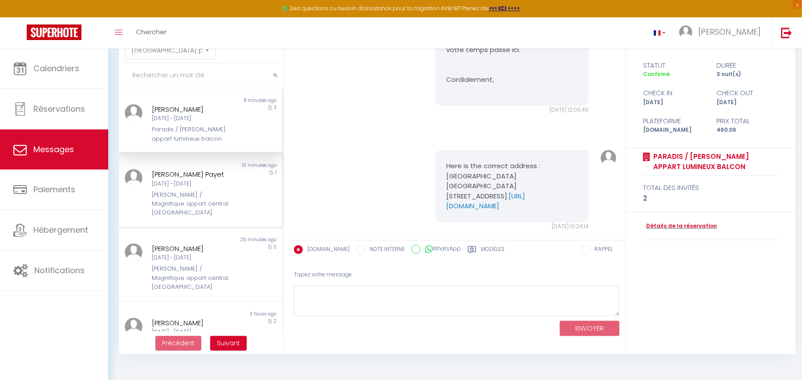
click at [239, 157] on div "Non lu 19 minutes ago Elodie Cheymol Payet Jeu 09 Oct - Ven 10 Oct Laugier / Ma…" at bounding box center [200, 190] width 163 height 74
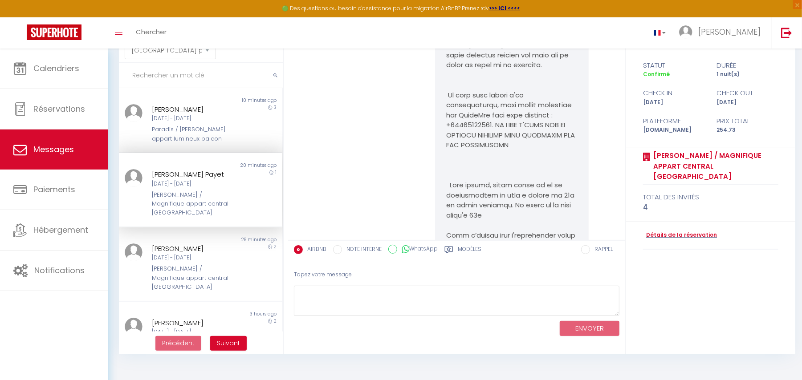
scroll to position [6101, 0]
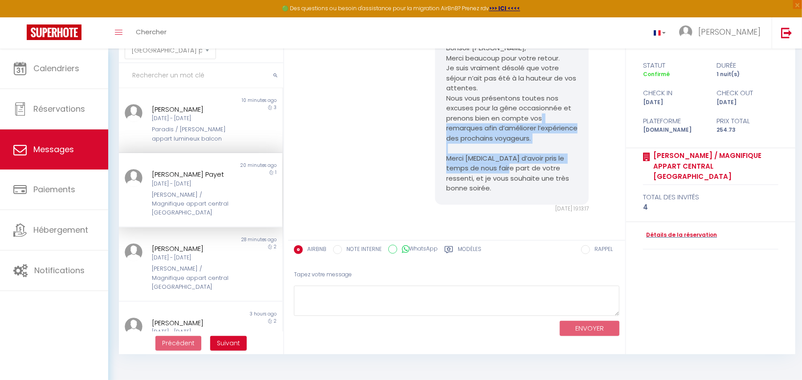
drag, startPoint x: 465, startPoint y: 130, endPoint x: 549, endPoint y: 8, distance: 148.7
click at [524, 174] on pre "Bonsoir Élodie, Merci beaucoup pour votre retour. Je suis vraiment désolé que v…" at bounding box center [512, 118] width 132 height 150
click at [480, 152] on pre "Bonsoir Élodie, Merci beaucoup pour votre retour. Je suis vraiment désolé que v…" at bounding box center [512, 118] width 132 height 150
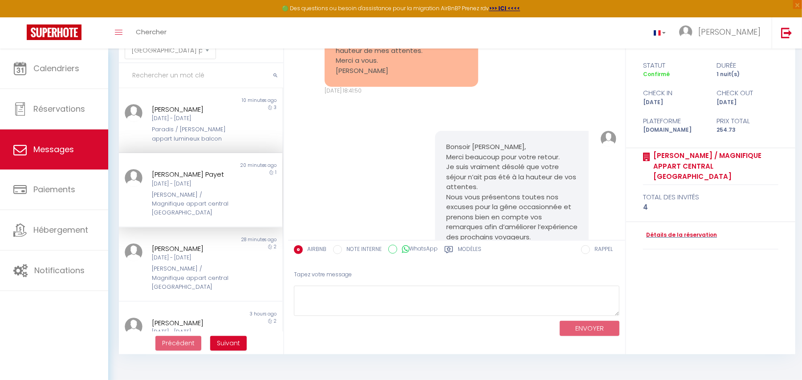
scroll to position [5923, 0]
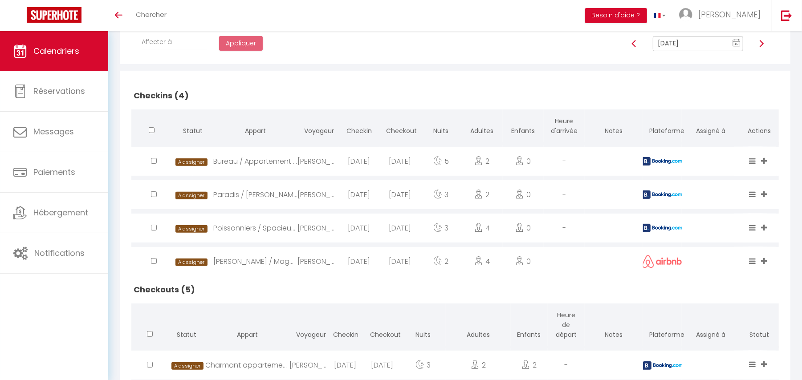
scroll to position [145, 0]
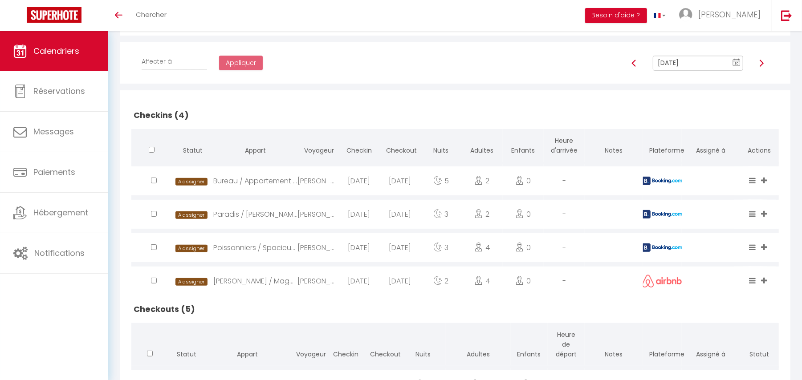
click at [328, 215] on div "[PERSON_NAME]" at bounding box center [317, 214] width 41 height 29
select select "0"
select select "1"
select select
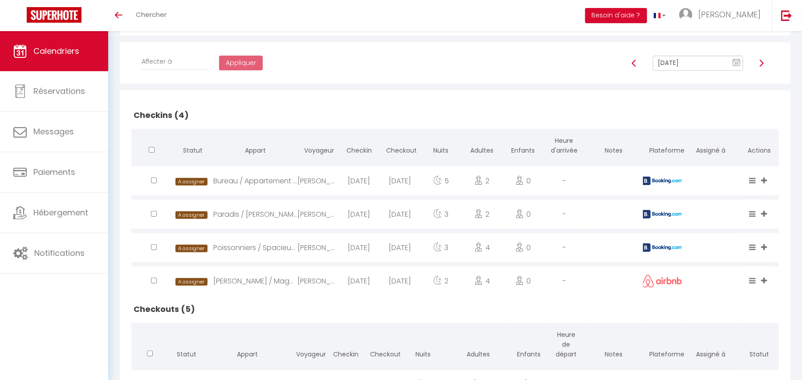
select select
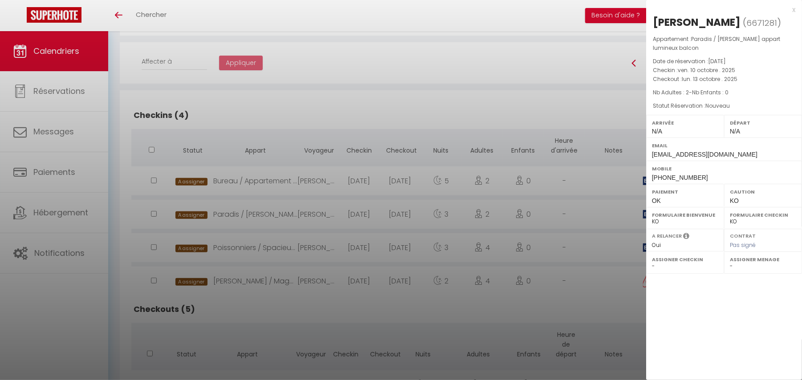
click at [298, 215] on div at bounding box center [401, 190] width 802 height 380
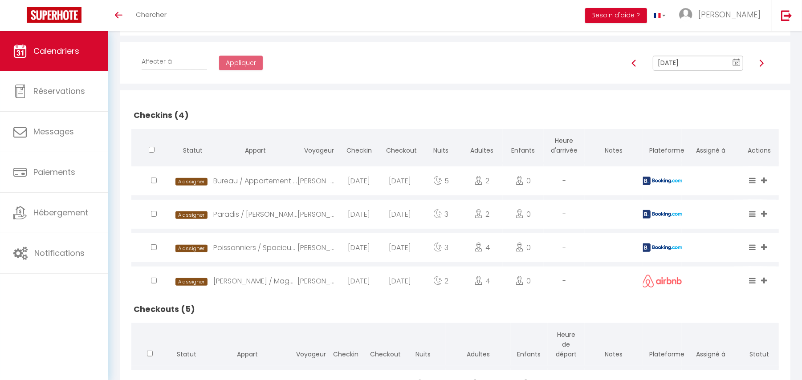
click at [298, 215] on div "[PERSON_NAME]" at bounding box center [317, 214] width 41 height 29
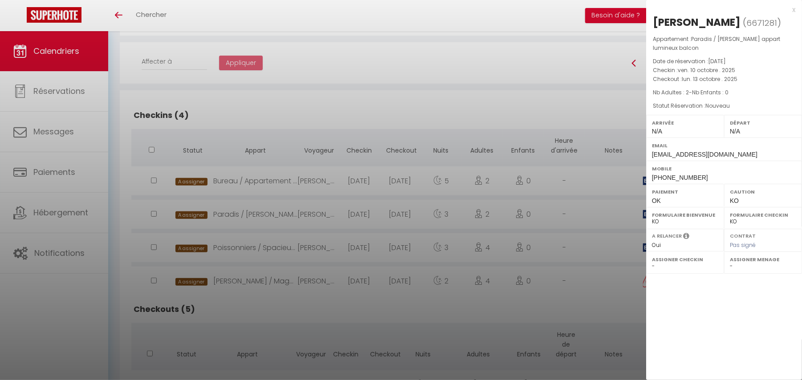
click at [294, 211] on div at bounding box center [401, 190] width 802 height 380
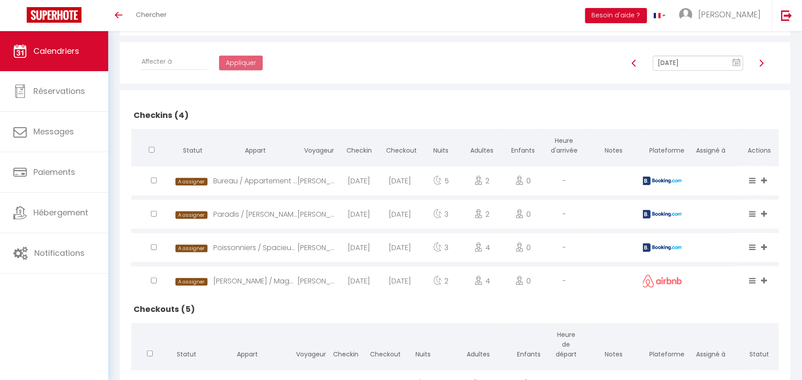
click at [268, 249] on div "Poissonniers / Spacieux appart vu [GEOGRAPHIC_DATA]" at bounding box center [255, 247] width 84 height 29
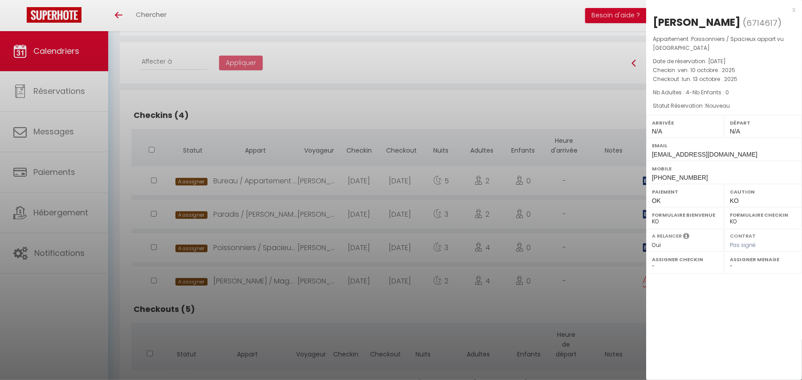
click at [380, 52] on div at bounding box center [401, 190] width 802 height 380
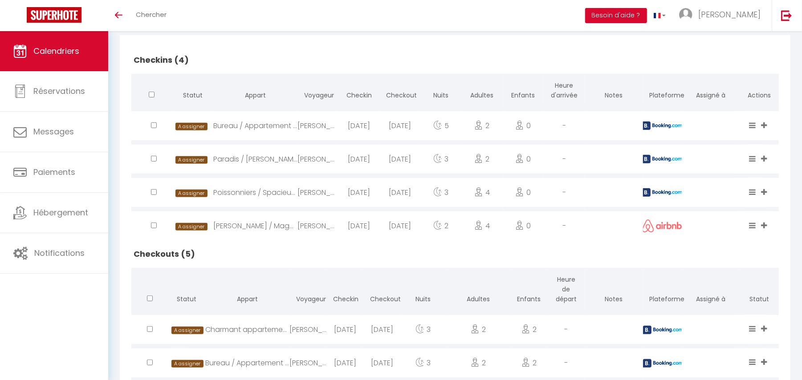
scroll to position [205, 0]
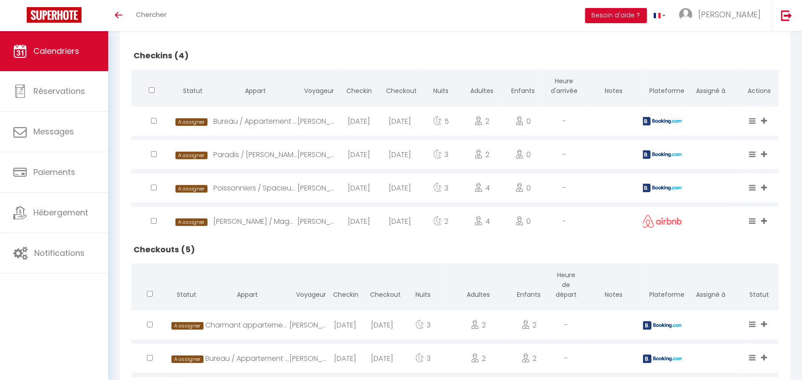
click at [248, 162] on div "Paradis / [PERSON_NAME] appart lumineux balcon" at bounding box center [255, 154] width 84 height 29
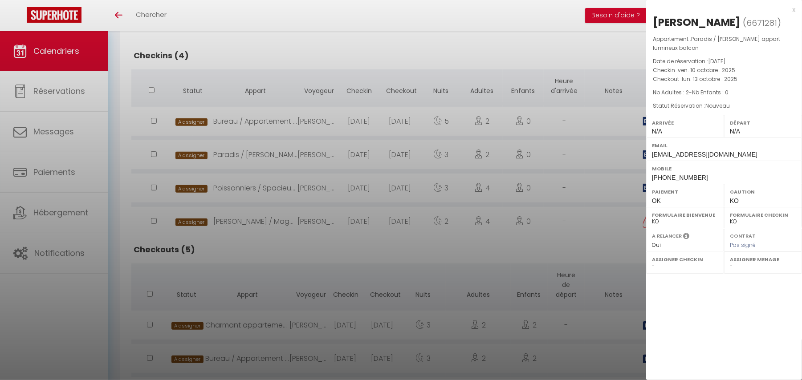
click at [793, 9] on div "x" at bounding box center [720, 9] width 149 height 11
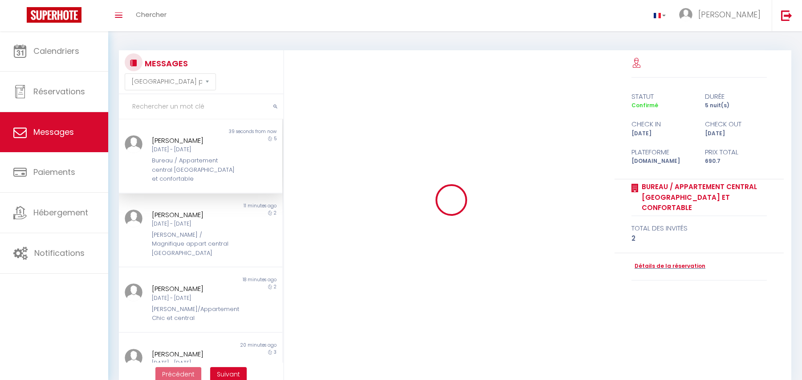
select select "message"
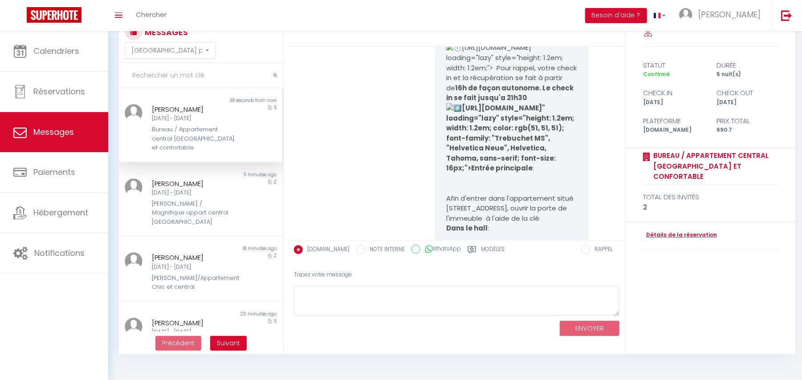
scroll to position [1772, 0]
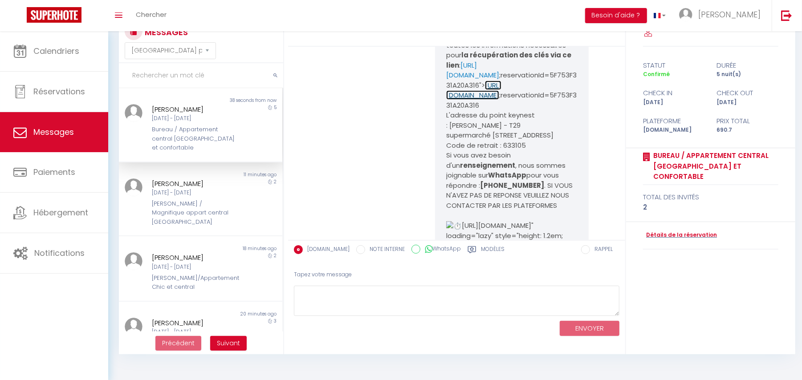
click at [494, 100] on link "[URL][DOMAIN_NAME]" at bounding box center [473, 91] width 55 height 20
click at [499, 80] on link "[URL][DOMAIN_NAME]" at bounding box center [472, 71] width 53 height 20
click at [177, 102] on div "Non lu" at bounding box center [159, 100] width 81 height 7
click at [346, 292] on textarea at bounding box center [456, 301] width 325 height 31
paste textarea "[URL][DOMAIN_NAME]"
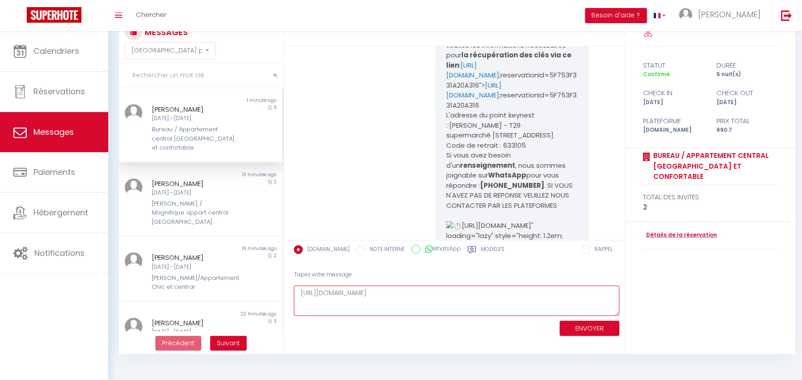
click at [298, 300] on textarea "[URL][DOMAIN_NAME]" at bounding box center [456, 301] width 325 height 31
paste textarea "159771"
click at [293, 291] on div "Tapez votre message 159771 [URL][DOMAIN_NAME] ENVOYER" at bounding box center [456, 302] width 337 height 76
click at [298, 292] on textarea "159771 [URL][DOMAIN_NAME]" at bounding box center [456, 301] width 325 height 31
paste textarea "[STREET_ADDRESS]"
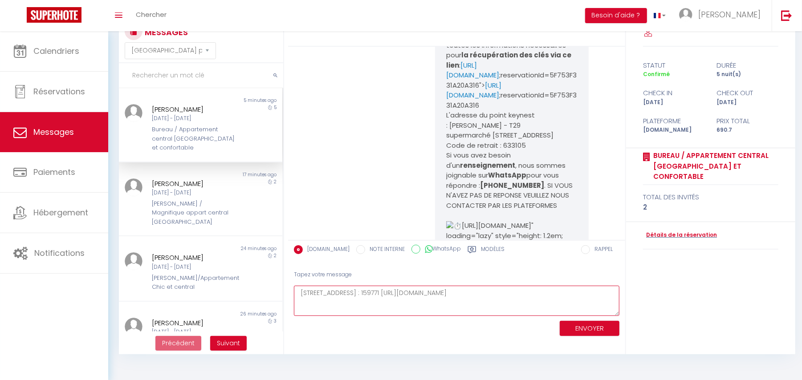
drag, startPoint x: 310, startPoint y: 298, endPoint x: 491, endPoint y: 302, distance: 181.7
click at [491, 302] on textarea "[STREET_ADDRESS] : 159771 [URL][DOMAIN_NAME]" at bounding box center [456, 301] width 325 height 31
click at [476, 293] on textarea "[STREET_ADDRESS] : 159771 [URL][DOMAIN_NAME]" at bounding box center [456, 301] width 325 height 31
click at [295, 291] on textarea "[STREET_ADDRESS] : 159771 [URL][DOMAIN_NAME]" at bounding box center [456, 301] width 325 height 31
click at [295, 291] on textarea "L'adresse pour récupérer les clés [STREET_ADDRESS] : 159771 [URL][DOMAIN_NAME]" at bounding box center [456, 301] width 325 height 31
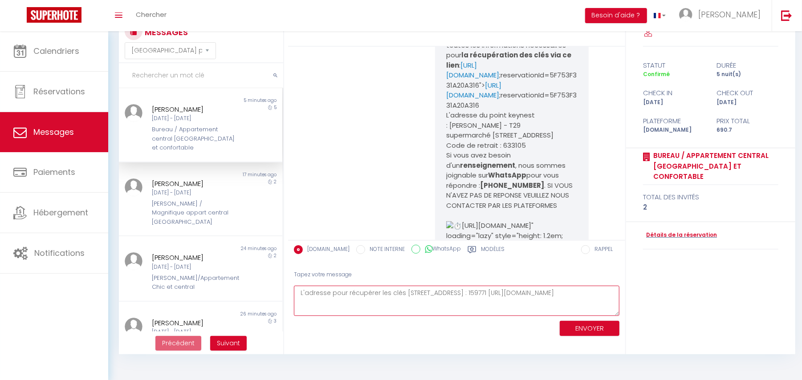
click at [301, 288] on textarea "L'adresse pour récupérer les clés [STREET_ADDRESS] : 159771 [URL][DOMAIN_NAME]" at bounding box center [456, 301] width 325 height 31
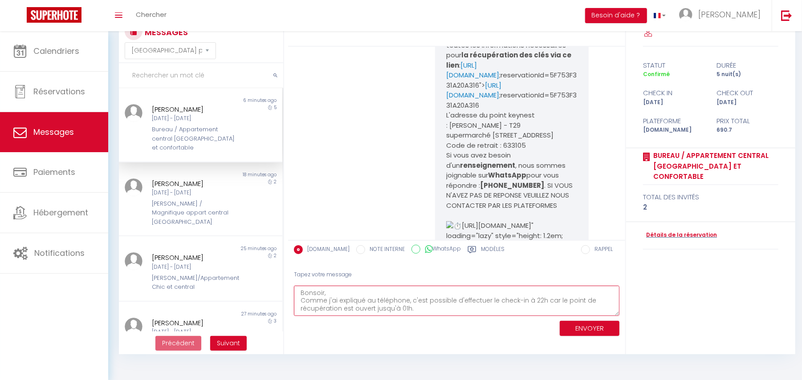
drag, startPoint x: 328, startPoint y: 300, endPoint x: 430, endPoint y: 299, distance: 101.9
click at [430, 299] on textarea "Bonsoir, Comme j'ai expliqué au téléphone, c'est possible d'effectuer le check-…" at bounding box center [456, 301] width 325 height 31
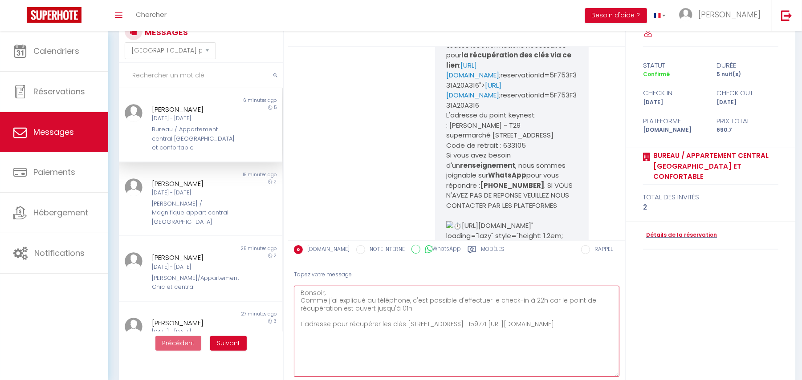
drag, startPoint x: 615, startPoint y: 311, endPoint x: 490, endPoint y: 231, distance: 148.5
click at [612, 366] on textarea "Bonsoir, Comme j'ai expliqué au téléphone, c'est possible d'effectuer le check-…" at bounding box center [456, 331] width 325 height 91
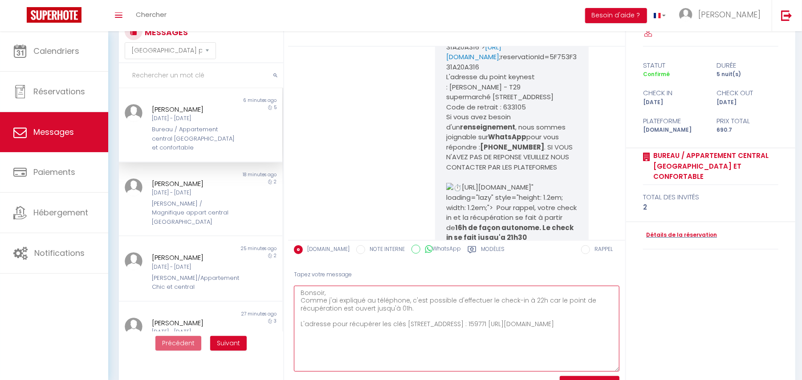
scroll to position [1831, 0]
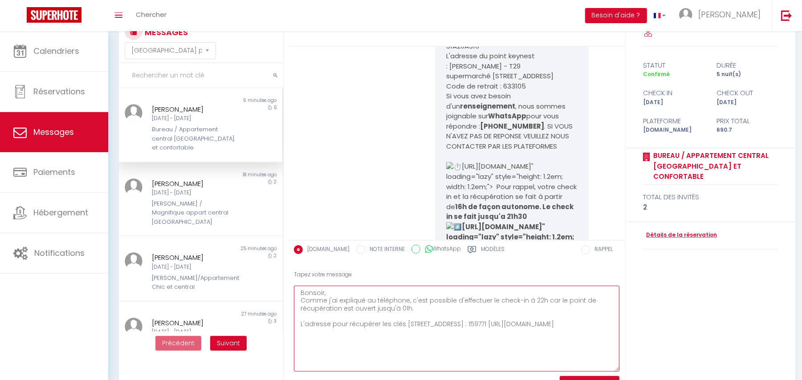
click at [382, 330] on textarea "Bonsoir, Comme j'ai expliqué au téléphone, c'est possible d'effectuer le check-…" at bounding box center [456, 329] width 325 height 86
click at [511, 330] on textarea "Bonsoir, Comme j'ai expliqué au téléphone, c'est possible d'effectuer le check-…" at bounding box center [456, 329] width 325 height 86
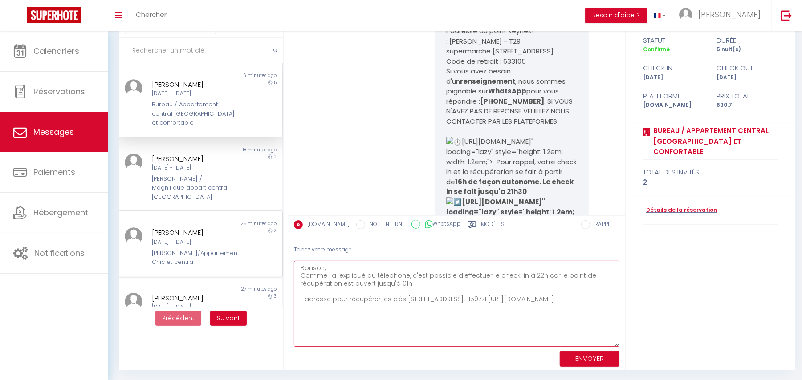
drag, startPoint x: 512, startPoint y: 310, endPoint x: 271, endPoint y: 264, distance: 245.1
click at [271, 264] on div "MESSAGES Trier par date de réservation [GEOGRAPHIC_DATA] par date de message No…" at bounding box center [455, 182] width 684 height 376
click at [512, 297] on textarea "Bonsoir, Comme j'ai expliqué au téléphone, c'est possible d'effectuer le check-…" at bounding box center [456, 304] width 325 height 86
click at [514, 309] on textarea "Bonsoir, Comme j'ai expliqué au téléphone, c'est possible d'effectuer le check-…" at bounding box center [456, 304] width 325 height 86
drag, startPoint x: 514, startPoint y: 309, endPoint x: 280, endPoint y: 264, distance: 238.5
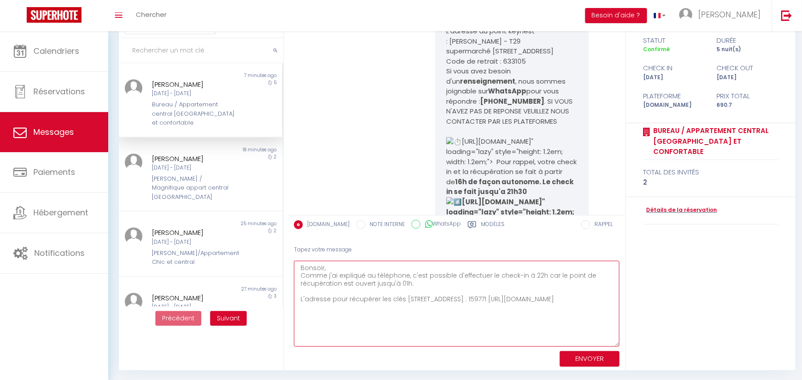
click at [280, 264] on div "MESSAGES Trier par date de réservation Trier par date de message Non lu 7 minut…" at bounding box center [455, 182] width 684 height 376
type textarea "Bonsoir, Comme j'ai expliqué au téléphone, c'est possible d'effectuer le check-…"
click at [576, 352] on button "ENVOYER" at bounding box center [590, 359] width 60 height 16
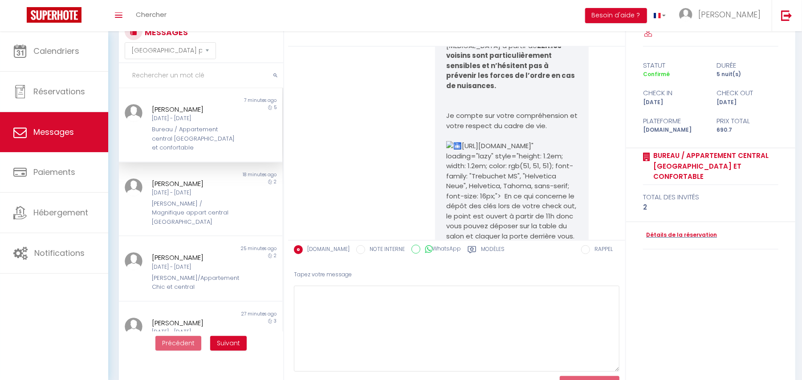
scroll to position [2363, 0]
drag, startPoint x: 441, startPoint y: 134, endPoint x: 487, endPoint y: 86, distance: 66.8
copy pre "Afin d'entrer dans l'appartement situé 57 passage du bureau 75011 Paris, ouvrir…"
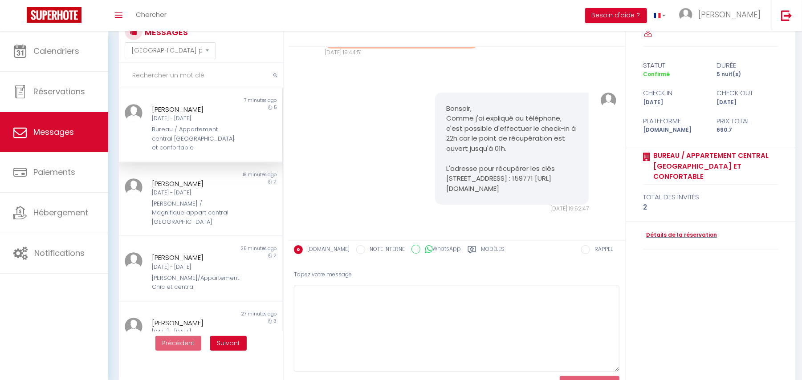
scroll to position [3194, 0]
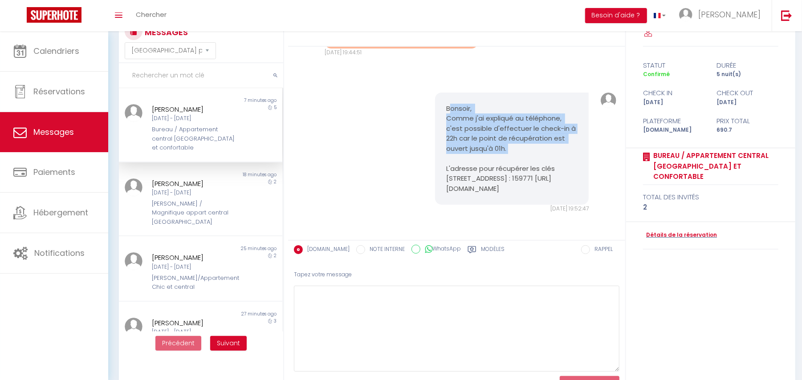
drag, startPoint x: 448, startPoint y: 89, endPoint x: 524, endPoint y: 142, distance: 92.7
click at [524, 142] on pre "Bonsoir, Comme j'ai expliqué au téléphone, c'est possible d'effectuer le check-…" at bounding box center [512, 149] width 132 height 90
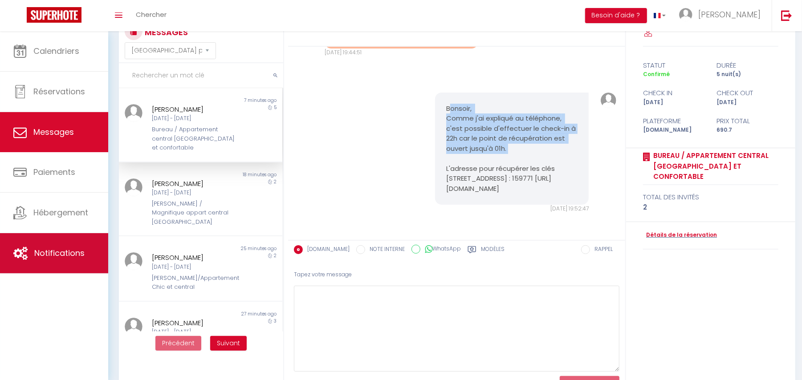
click at [60, 246] on link "Notifications" at bounding box center [54, 253] width 108 height 40
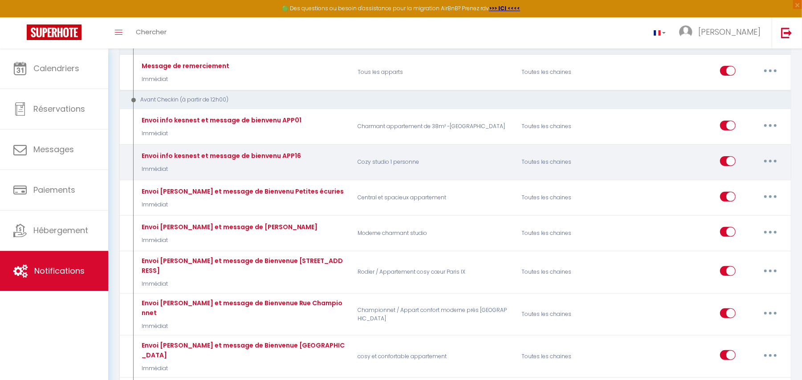
scroll to position [1098, 0]
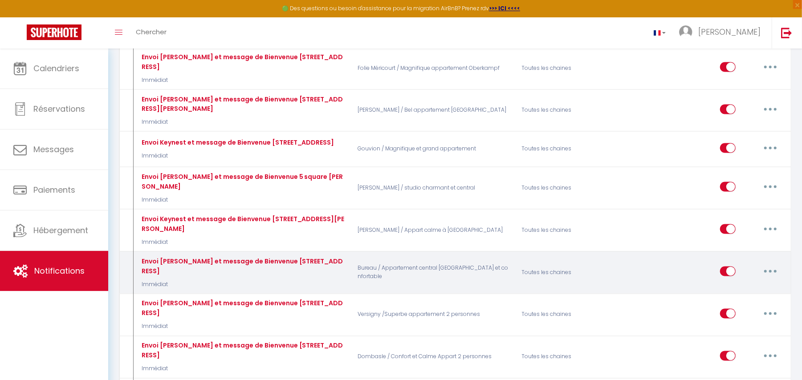
click at [772, 279] on button "button" at bounding box center [770, 271] width 25 height 14
click at [747, 300] on link "Editer" at bounding box center [747, 291] width 66 height 15
type input "Envoi Keynest et message de Bienvenue 57 passage du bureau"
select select "Immédiat"
select select
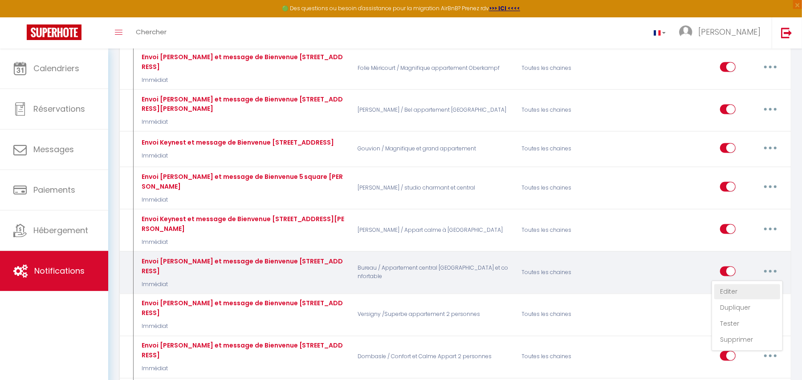
checkbox input "true"
checkbox input "false"
radio input "true"
type input "Bienvenue dans votre appartement au 57 passage du bureau"
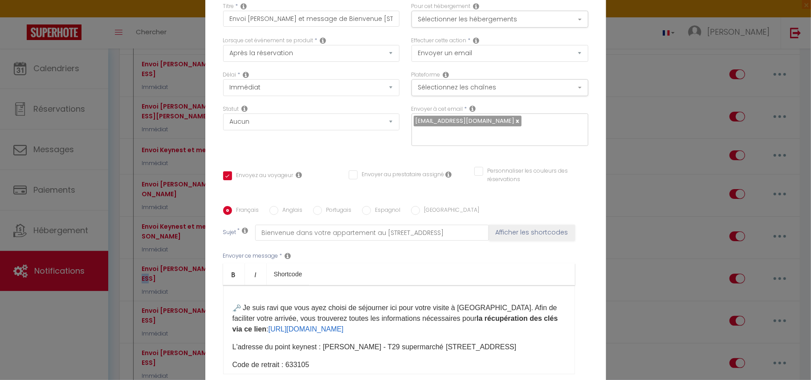
scroll to position [59, 0]
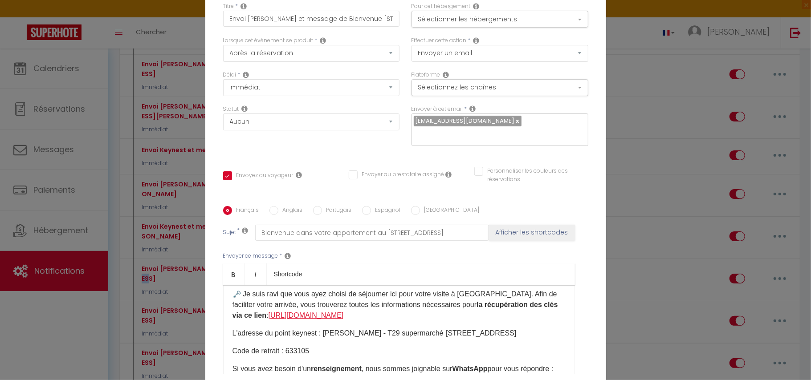
drag, startPoint x: 407, startPoint y: 319, endPoint x: 249, endPoint y: 309, distance: 157.9
click at [249, 309] on p "​ Je suis ravi que vous ayez choisi de séjourner ici pour votre visite à Paris.…" at bounding box center [398, 305] width 333 height 32
click at [278, 313] on p "​ Je suis ravi que vous ayez choisi de séjourner ici pour votre visite à Paris.…" at bounding box center [398, 305] width 333 height 32
click at [278, 328] on p "L'adresse du point keynest : Philippe Auguste - T29 supermarché​ 156 Rue de Cha…" at bounding box center [398, 333] width 333 height 11
drag, startPoint x: 311, startPoint y: 356, endPoint x: 284, endPoint y: 356, distance: 26.7
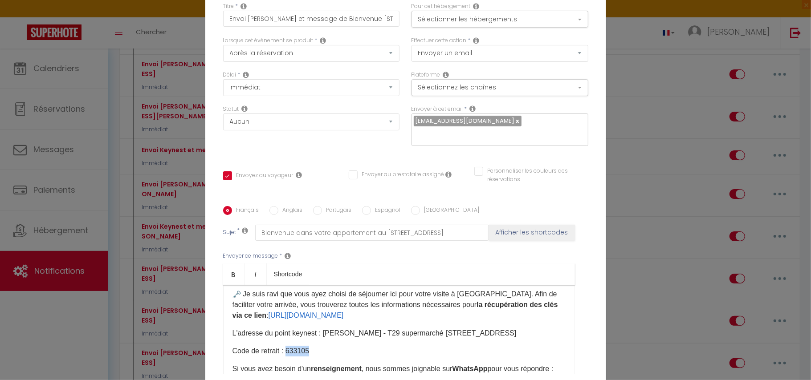
click at [284, 356] on p "Code de retrait : 633105​​​" at bounding box center [398, 351] width 333 height 11
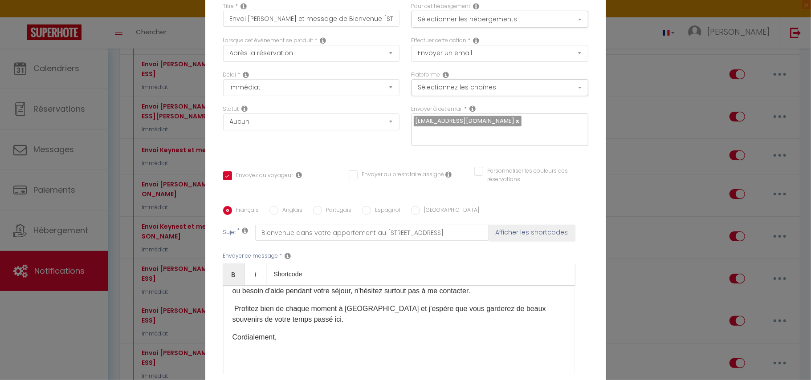
scroll to position [612, 0]
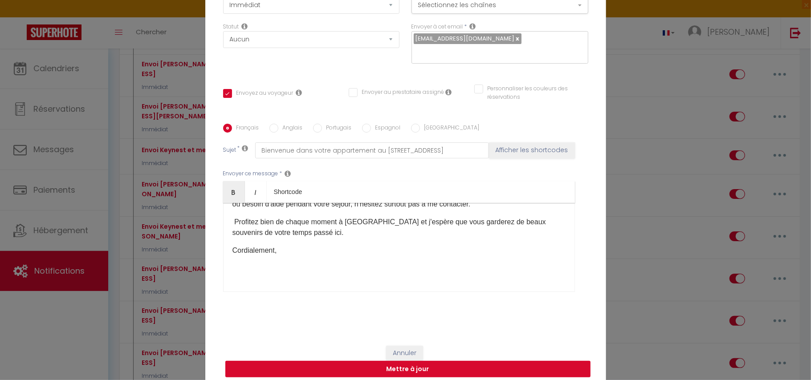
click at [389, 362] on button "Mettre à jour" at bounding box center [407, 369] width 365 height 17
checkbox input "true"
checkbox input "false"
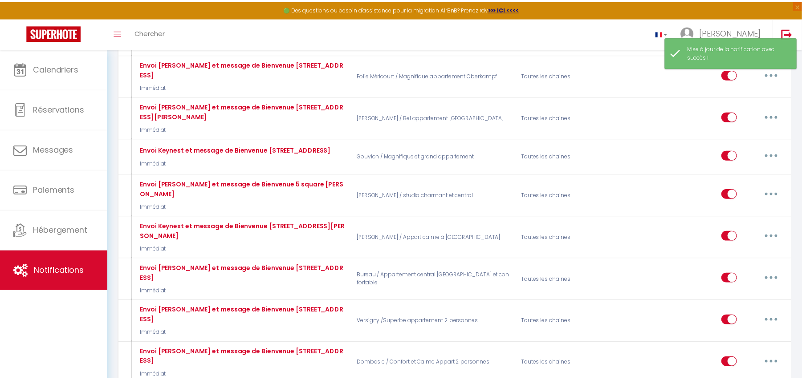
scroll to position [1098, 0]
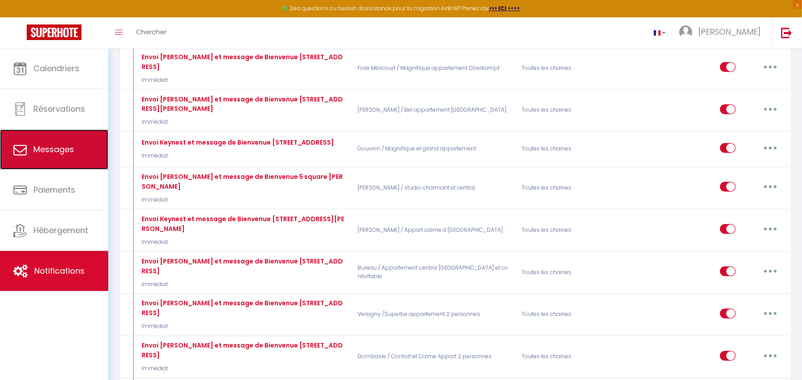
click at [67, 148] on span "Messages" at bounding box center [53, 149] width 41 height 11
select select "message"
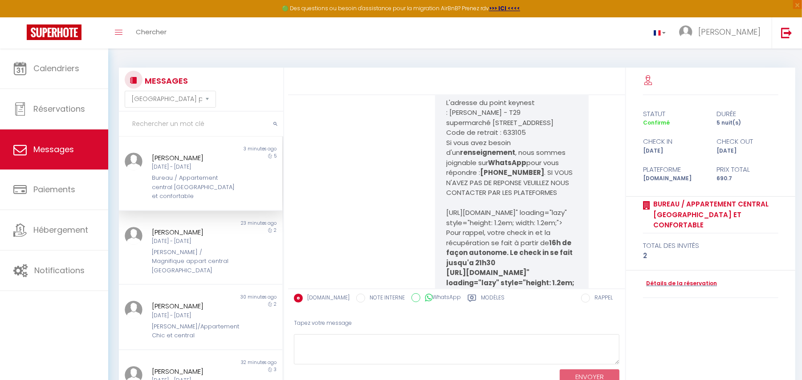
scroll to position [1829, 0]
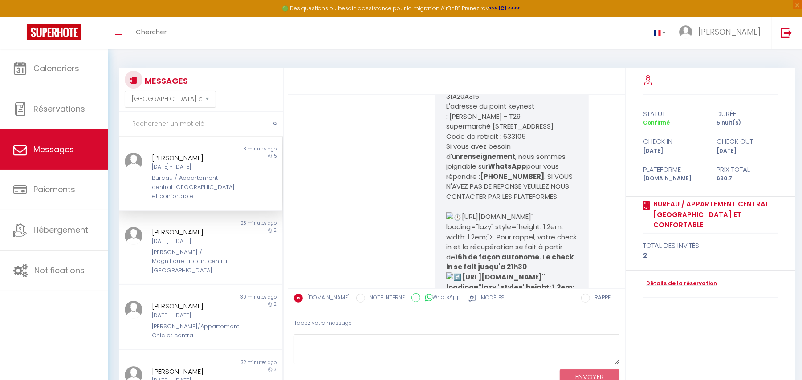
click at [145, 122] on input "text" at bounding box center [201, 124] width 164 height 25
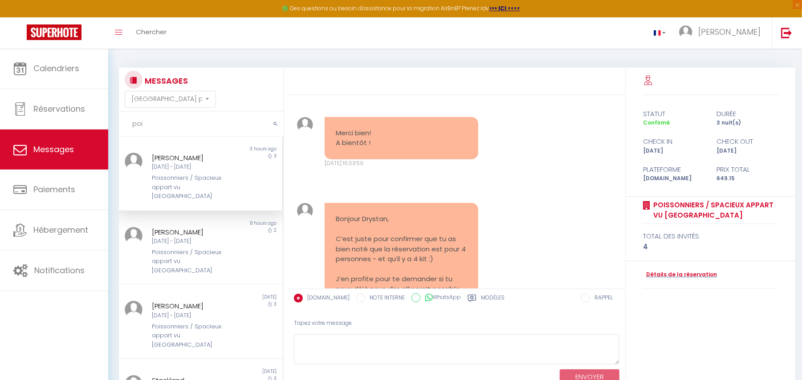
scroll to position [4690, 0]
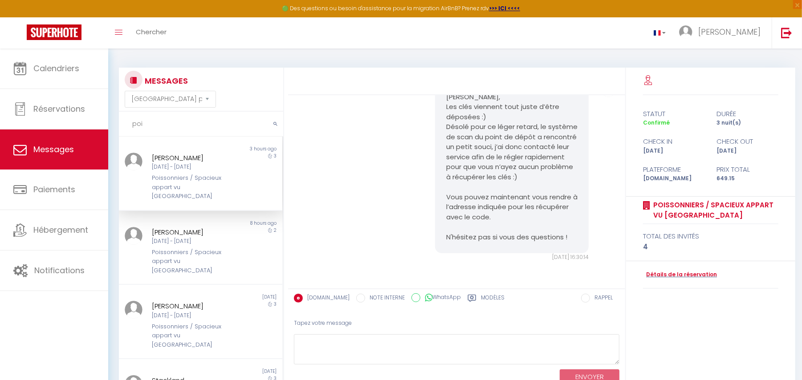
type input "poi"
click at [202, 171] on div "Ven 10 Oct - Lun 13 Oct" at bounding box center [194, 167] width 84 height 8
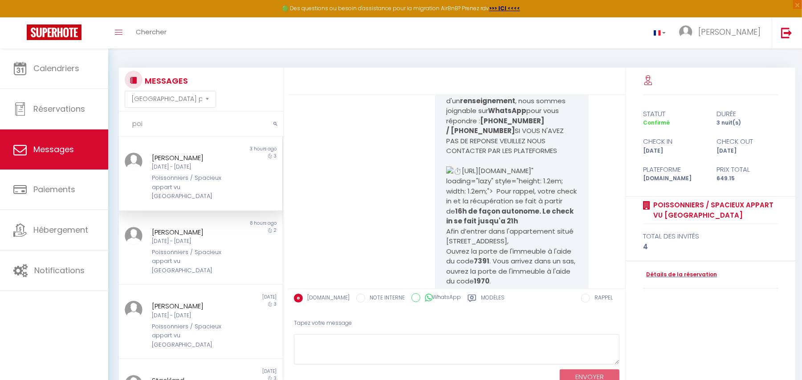
scroll to position [2969, 0]
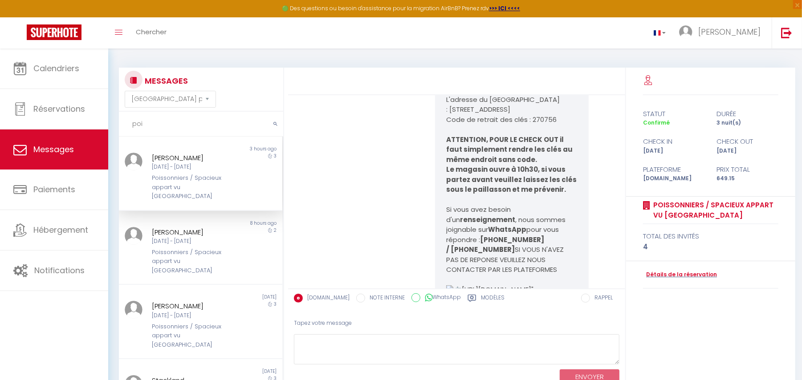
click at [506, 84] on link "https://secure.keynest.com/Reservations/Codes?provider=keynest&" at bounding box center [476, 75] width 60 height 20
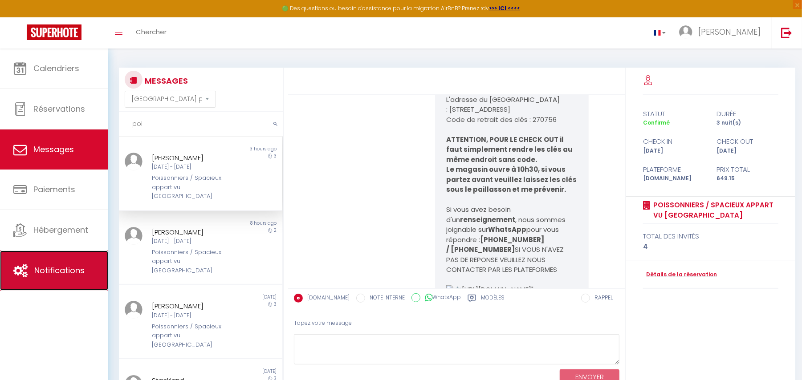
click at [49, 259] on link "Notifications" at bounding box center [54, 271] width 108 height 40
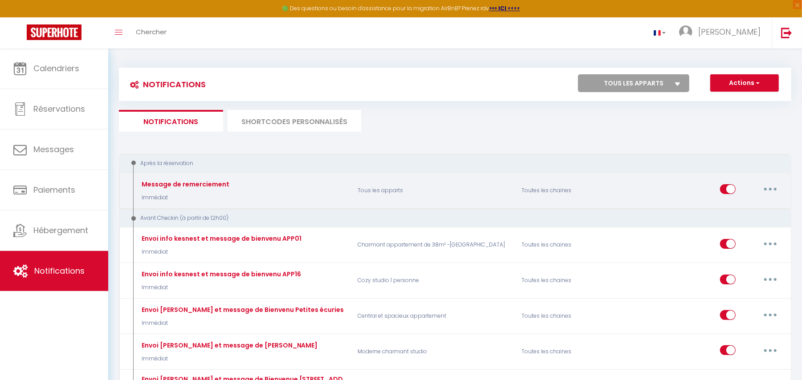
scroll to position [2124, 0]
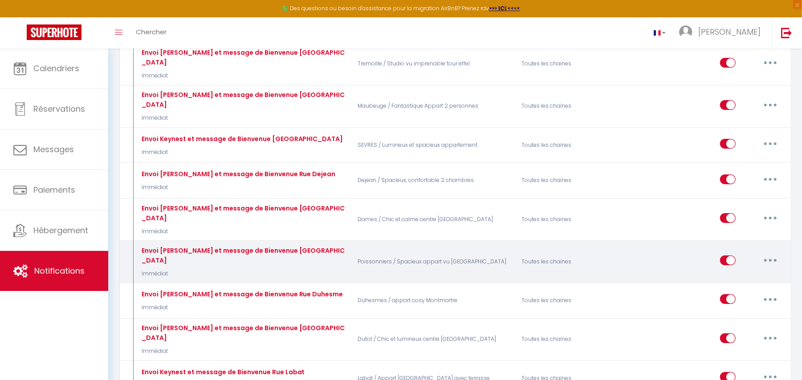
click at [774, 253] on button "button" at bounding box center [770, 260] width 25 height 14
click at [744, 273] on link "Editer" at bounding box center [747, 280] width 66 height 15
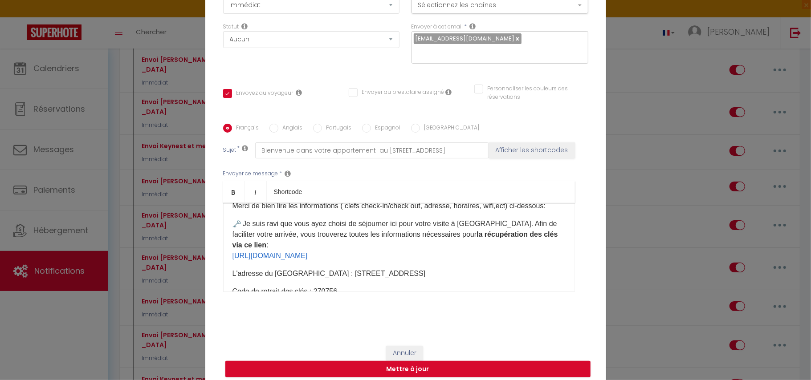
scroll to position [59, 0]
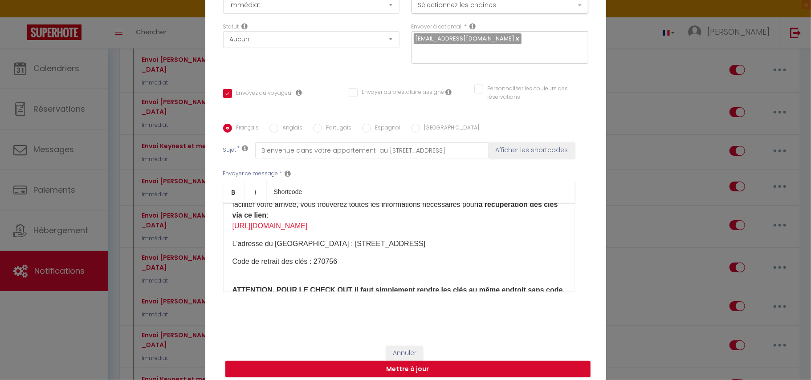
drag, startPoint x: 398, startPoint y: 240, endPoint x: 233, endPoint y: 232, distance: 164.5
click at [233, 231] on p "​ Je suis ravi que vous ayez choisi de séjourner ici pour votre visite à Paris.…" at bounding box center [398, 210] width 333 height 43
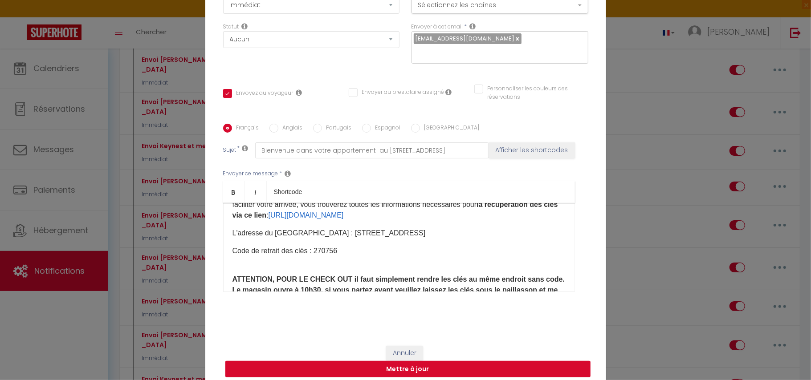
click at [403, 367] on button "Mettre à jour" at bounding box center [407, 369] width 365 height 17
checkbox input "true"
checkbox input "false"
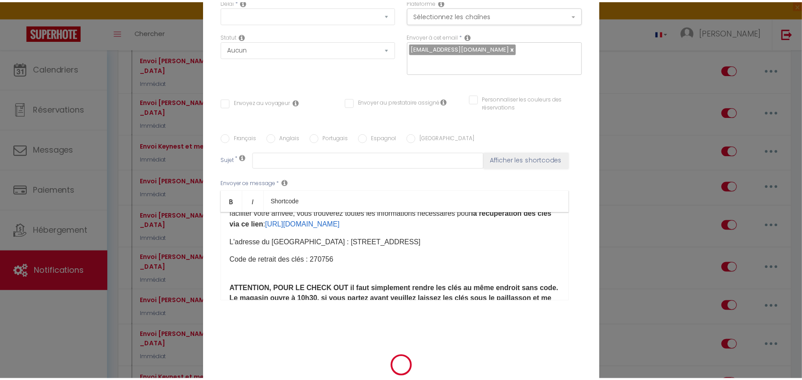
scroll to position [2124, 0]
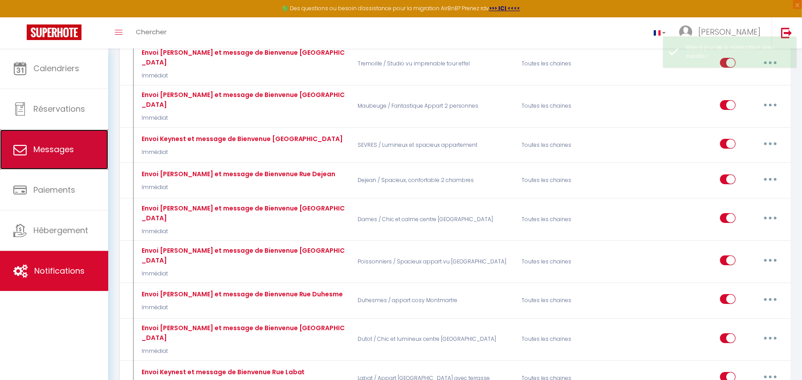
click at [39, 143] on link "Messages" at bounding box center [54, 150] width 108 height 40
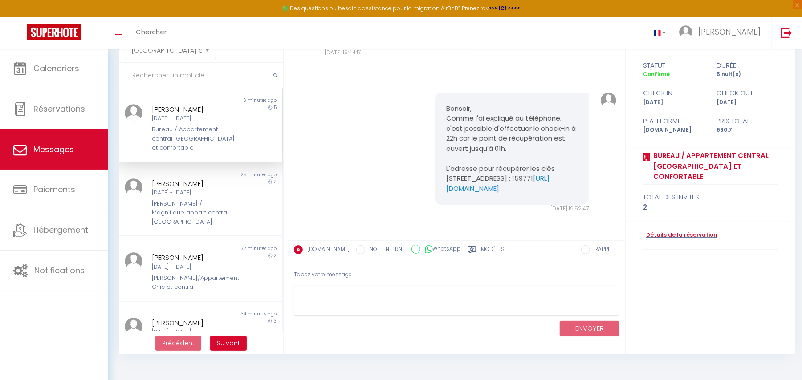
scroll to position [3135, 0]
drag, startPoint x: 439, startPoint y: 163, endPoint x: 495, endPoint y: 191, distance: 63.1
click at [495, 191] on div "Bonsoir, Comme j'ai expliqué au téléphone, c'est possible d'effectuer le check-…" at bounding box center [512, 149] width 154 height 113
click at [231, 196] on div "Pierre-Arthur Auriol Ven 10 Oct - Dim 12 Oct Laugier / Magnifique appart centra…" at bounding box center [193, 203] width 95 height 49
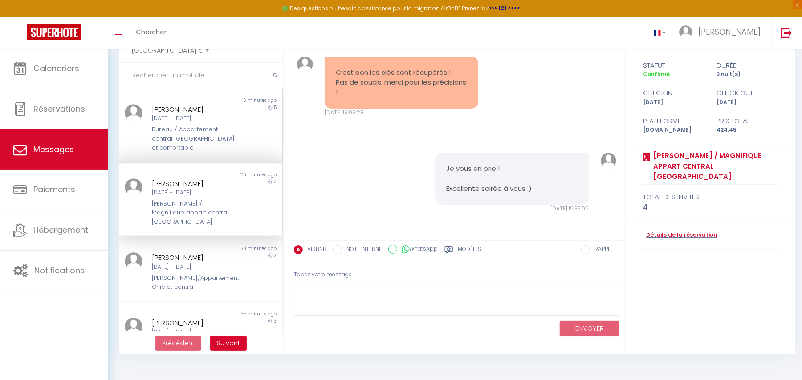
click at [207, 129] on div "Bureau / Appartement central [GEOGRAPHIC_DATA] et confortable" at bounding box center [194, 138] width 84 height 27
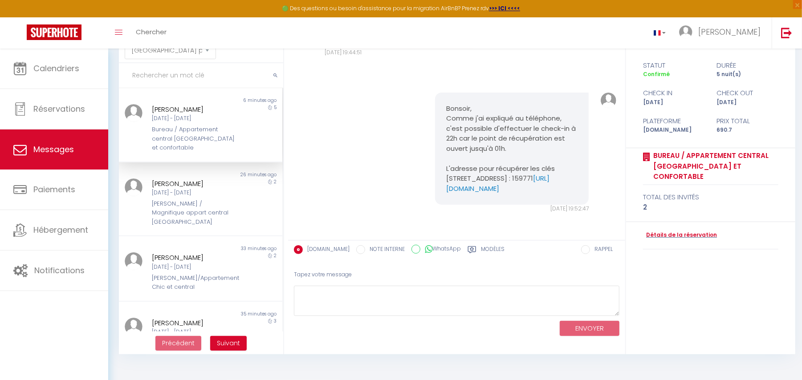
scroll to position [3194, 0]
click at [191, 189] on div "Ven 10 Oct - Dim 12 Oct" at bounding box center [194, 193] width 84 height 8
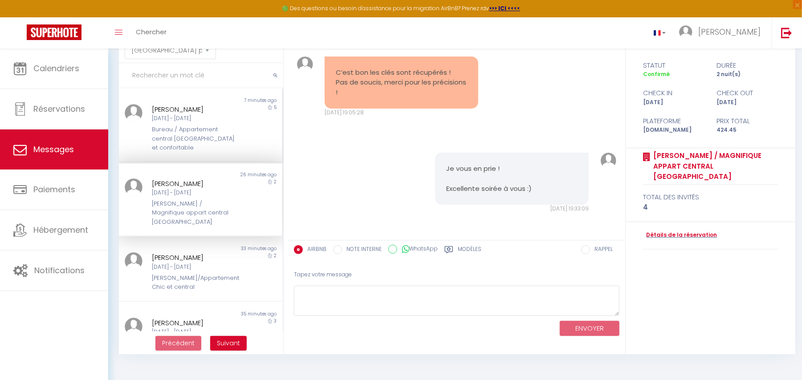
click at [187, 136] on div "Bureau / Appartement central [GEOGRAPHIC_DATA] et confortable" at bounding box center [194, 138] width 84 height 27
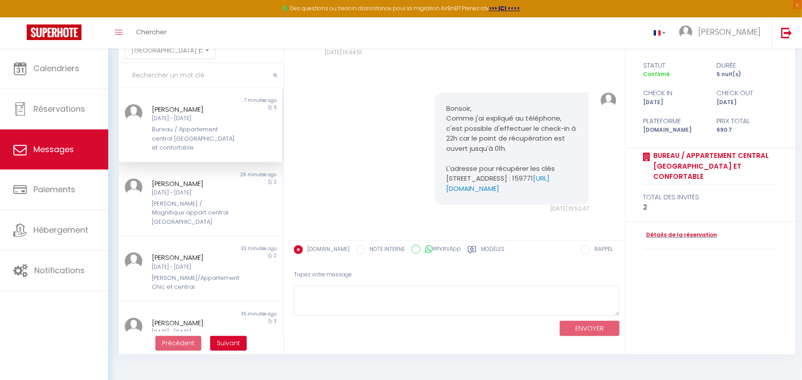
scroll to position [3194, 0]
click at [194, 120] on div "Ven 10 Oct - Mer 15 Oct" at bounding box center [194, 118] width 84 height 8
click at [182, 205] on div "[PERSON_NAME] / Magnifique appart central [GEOGRAPHIC_DATA]" at bounding box center [194, 212] width 84 height 27
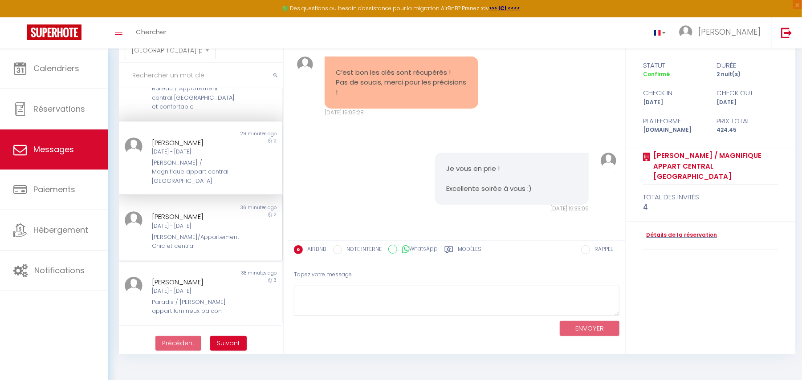
scroll to position [59, 0]
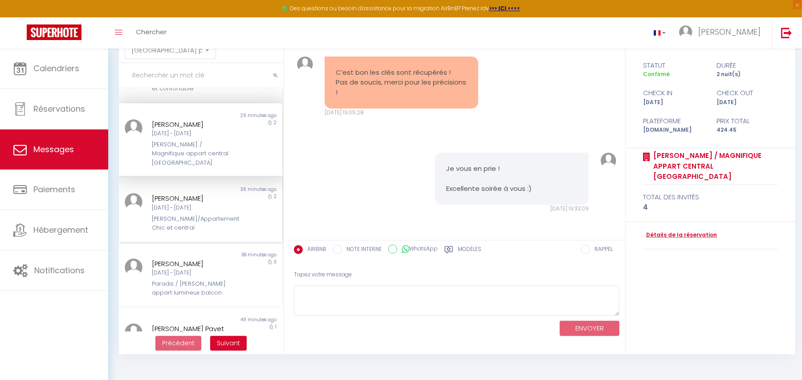
click at [195, 215] on div "[PERSON_NAME]/Appartement Chic et central" at bounding box center [194, 224] width 84 height 18
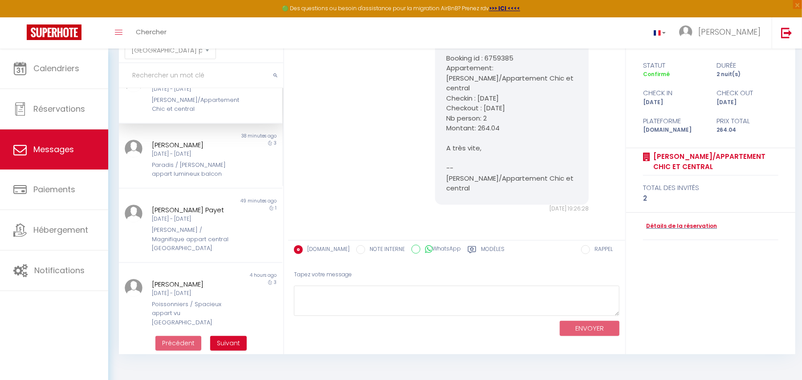
scroll to position [4926, 0]
click at [172, 140] on div "[PERSON_NAME]" at bounding box center [194, 145] width 84 height 11
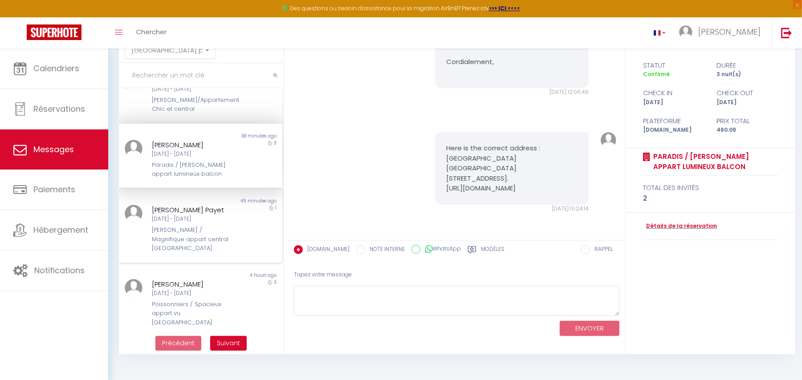
scroll to position [59, 0]
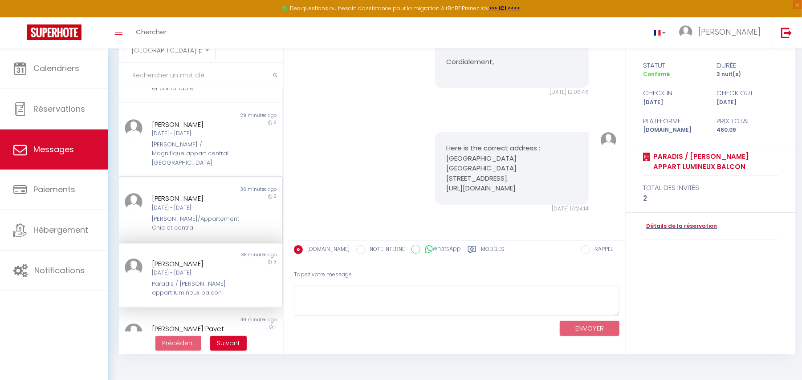
click at [190, 193] on div "[PERSON_NAME]" at bounding box center [194, 198] width 84 height 11
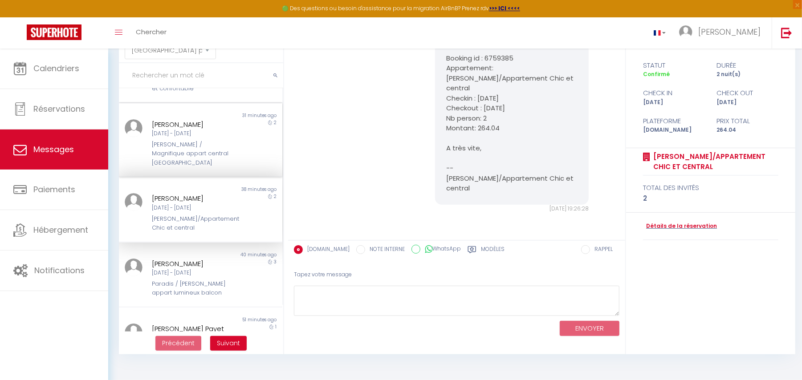
click at [186, 140] on div "[PERSON_NAME] / Magnifique appart central [GEOGRAPHIC_DATA]" at bounding box center [194, 153] width 84 height 27
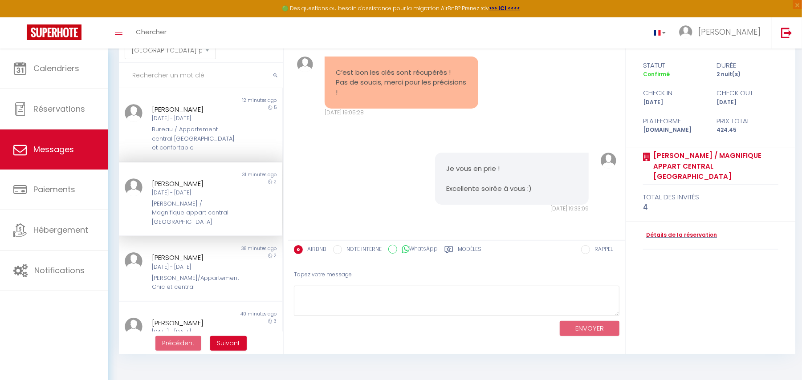
click at [535, 75] on div "C’est bon les clés sont récupérés ! Pas de soucis, merci pour les précisions ! …" at bounding box center [456, 87] width 331 height 96
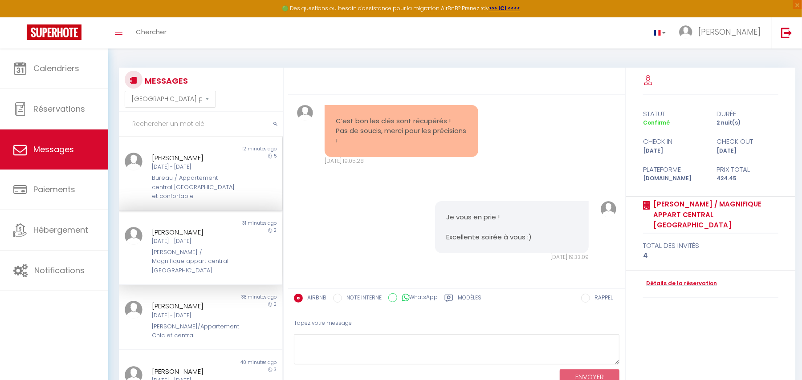
click at [175, 183] on div "Bureau / Appartement central [GEOGRAPHIC_DATA] et confortable" at bounding box center [194, 187] width 84 height 27
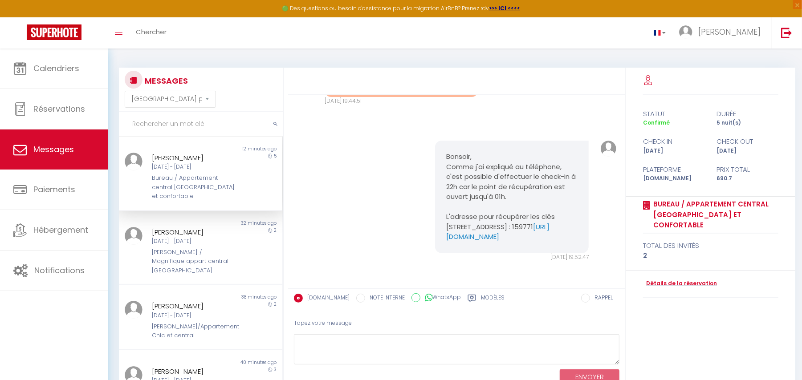
scroll to position [3194, 0]
click at [180, 237] on div "Ven [DATE] - Dim [DATE]" at bounding box center [194, 241] width 84 height 8
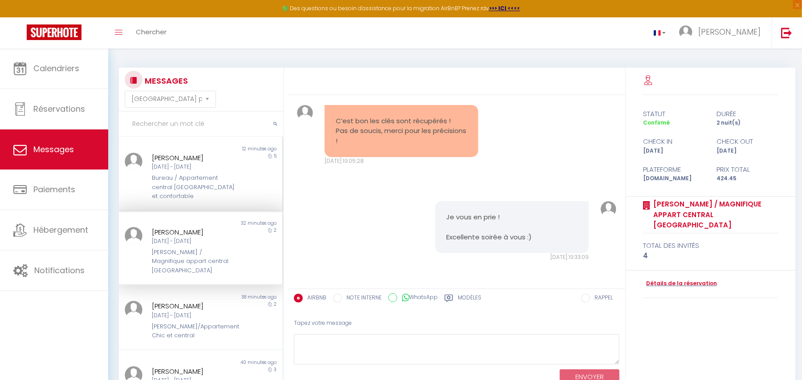
scroll to position [59, 0]
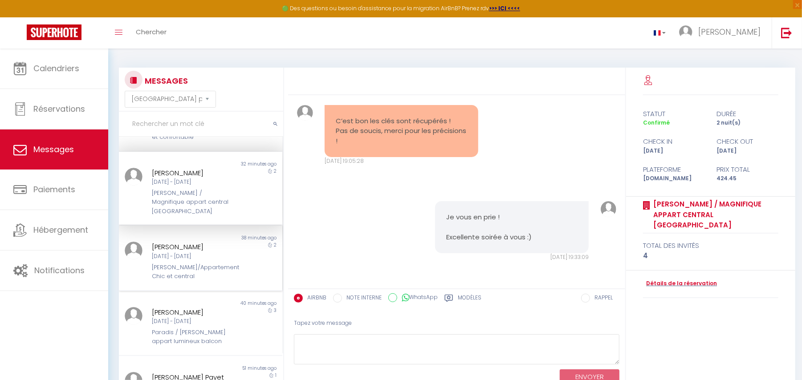
click at [186, 242] on div "[PERSON_NAME]" at bounding box center [194, 247] width 84 height 11
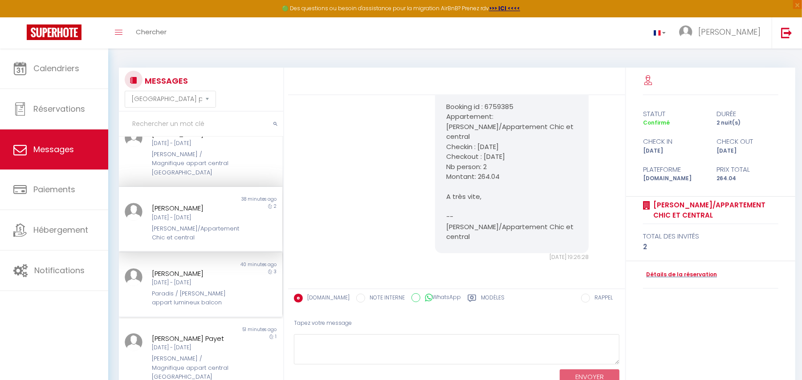
scroll to position [118, 0]
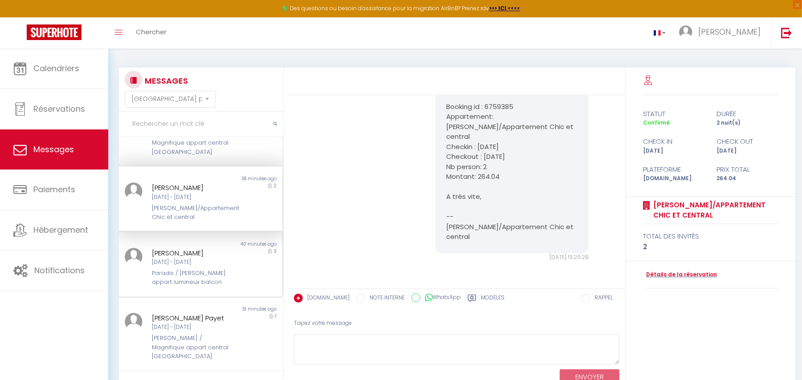
click at [191, 269] on div "[PERSON_NAME] / [PERSON_NAME] appart lumineux balcon" at bounding box center [194, 278] width 84 height 18
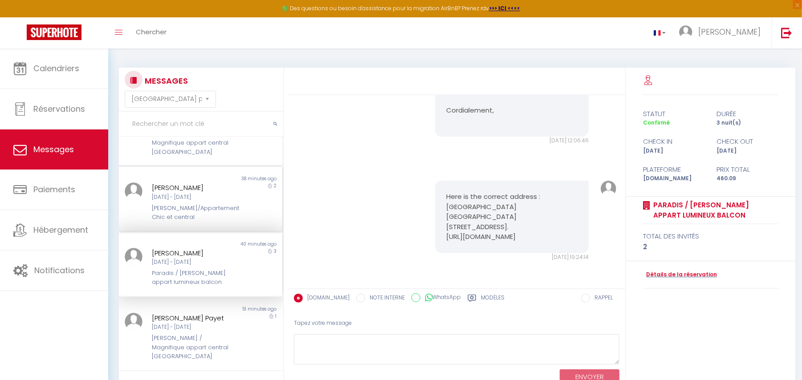
scroll to position [178, 0]
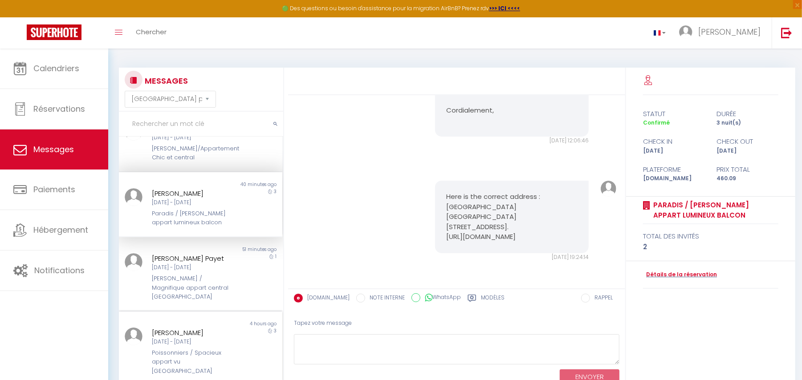
click at [182, 338] on div "Ven [DATE] - Lun [DATE]" at bounding box center [194, 342] width 84 height 8
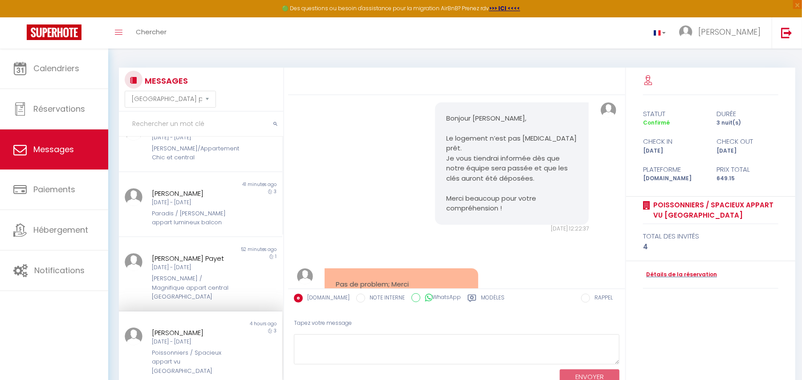
scroll to position [3872, 0]
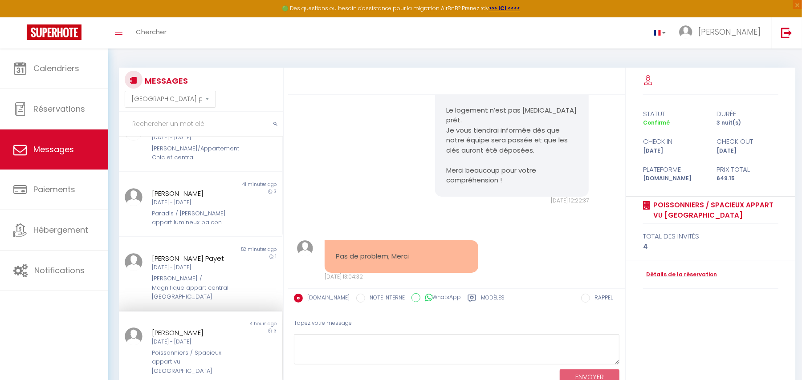
click at [154, 118] on input "text" at bounding box center [201, 124] width 164 height 25
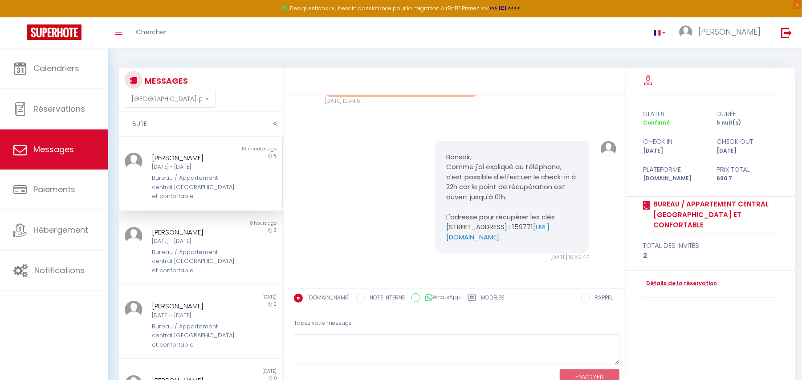
type input "BURE"
click at [190, 173] on div "Hiroshi Shinzaki Ven 10 Oct - Mer 15 Oct Bureau / Appartement central Paris et …" at bounding box center [193, 177] width 95 height 49
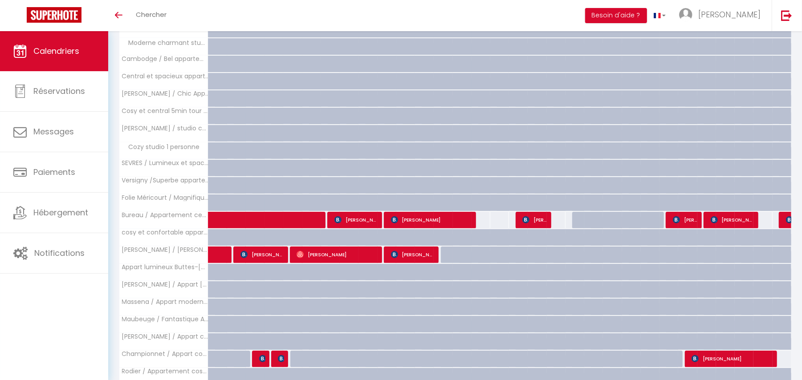
scroll to position [209, 0]
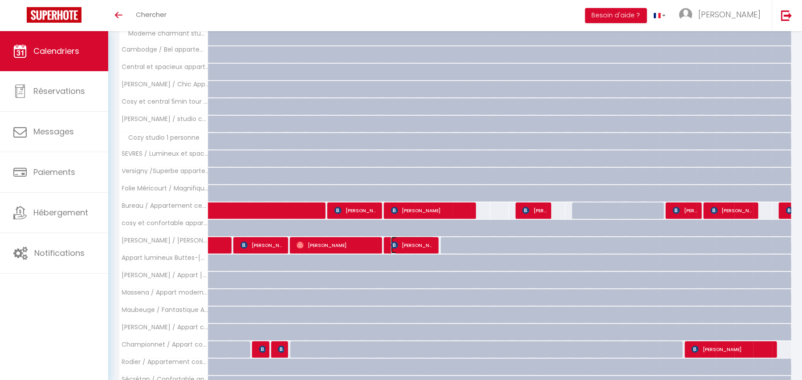
click at [408, 241] on span "[PERSON_NAME]" at bounding box center [413, 245] width 44 height 17
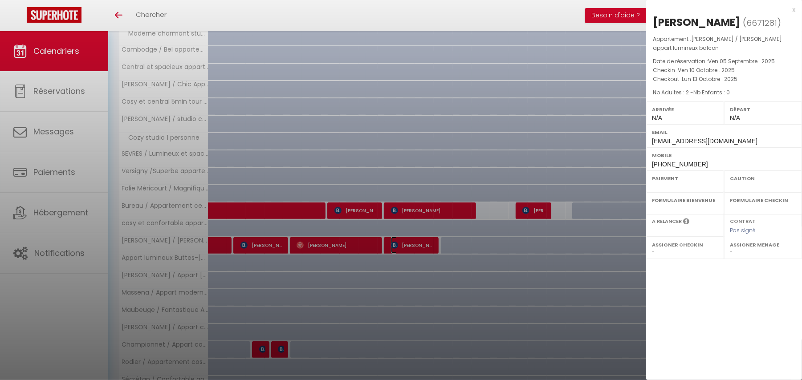
select select "OK"
select select "KO"
select select "0"
select select "1"
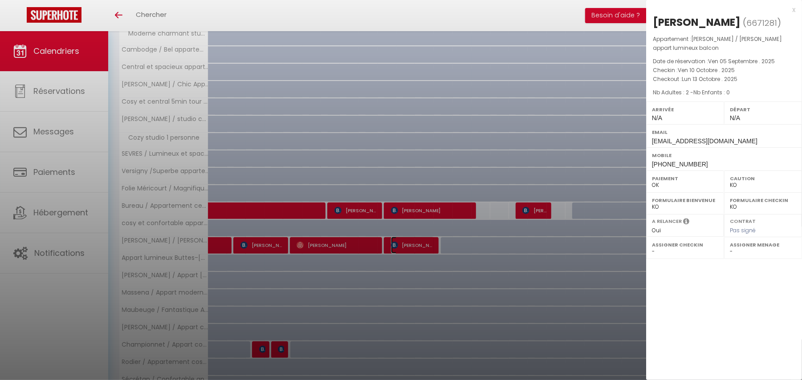
select select
click at [793, 9] on div "x" at bounding box center [720, 9] width 149 height 11
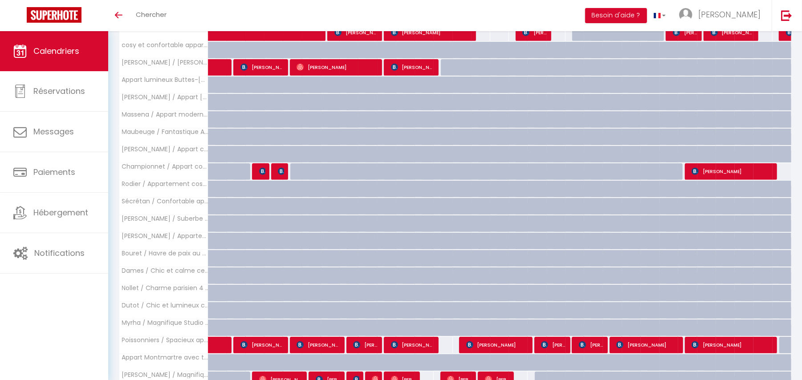
scroll to position [565, 0]
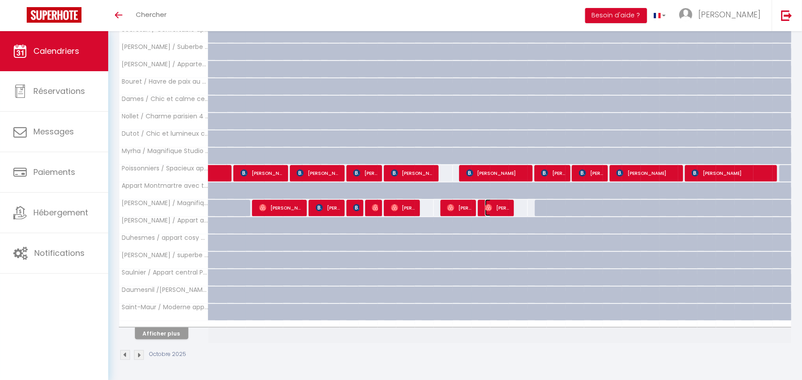
click at [485, 209] on img at bounding box center [488, 207] width 7 height 7
select select "OK"
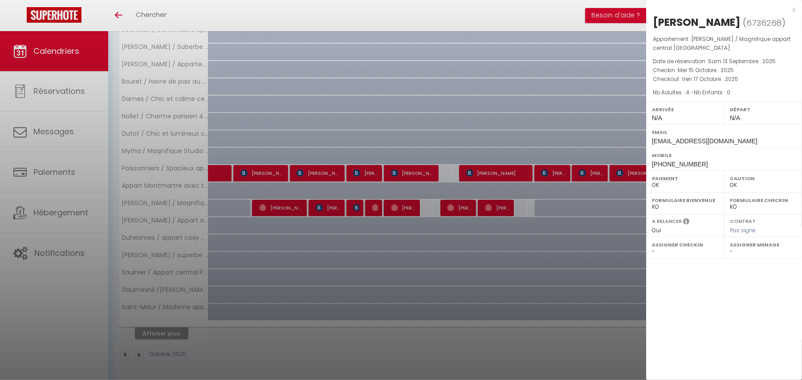
click at [793, 10] on div "x" at bounding box center [720, 9] width 149 height 11
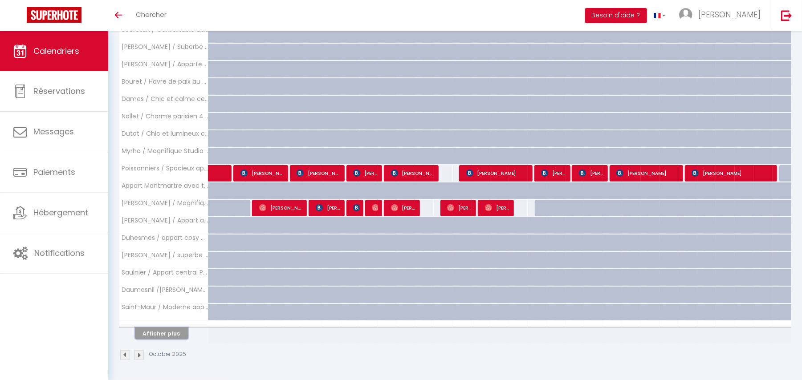
click at [159, 333] on button "Afficher plus" at bounding box center [161, 334] width 53 height 12
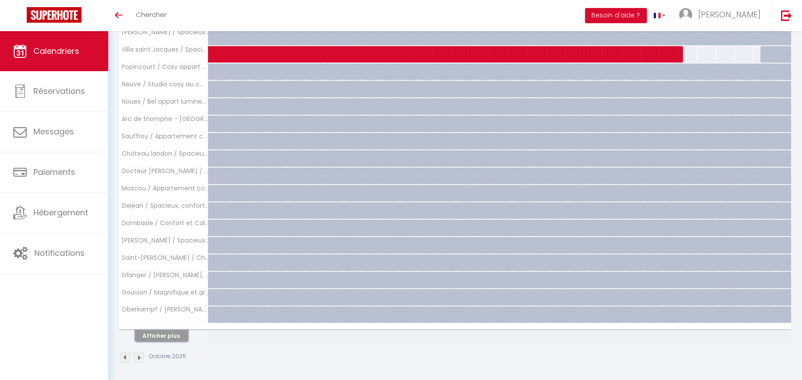
scroll to position [915, 0]
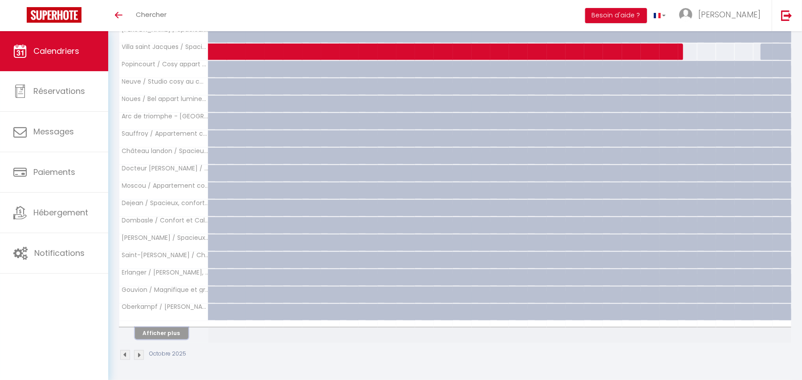
click at [182, 328] on button "Afficher plus" at bounding box center [161, 334] width 53 height 12
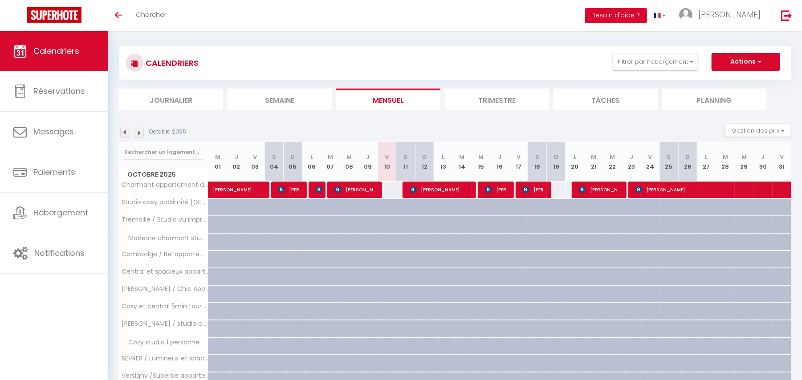
scroll to position [0, 0]
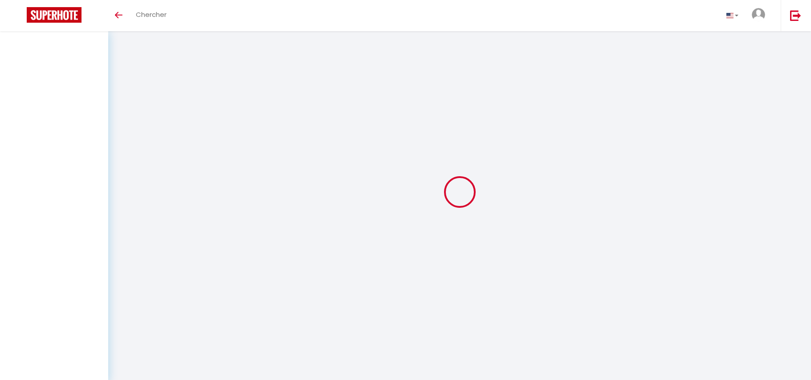
select select "message"
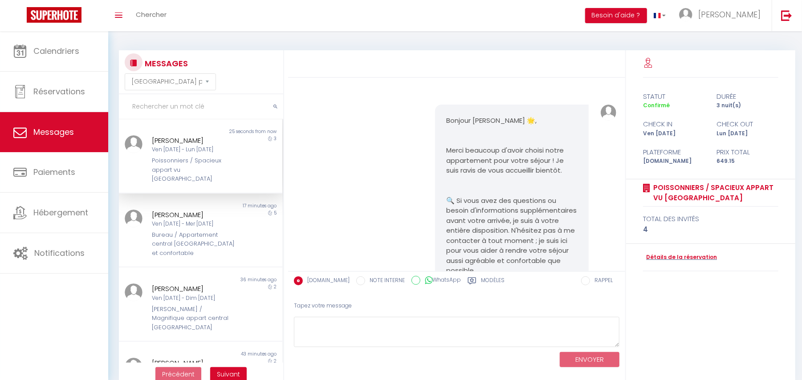
scroll to position [4857, 0]
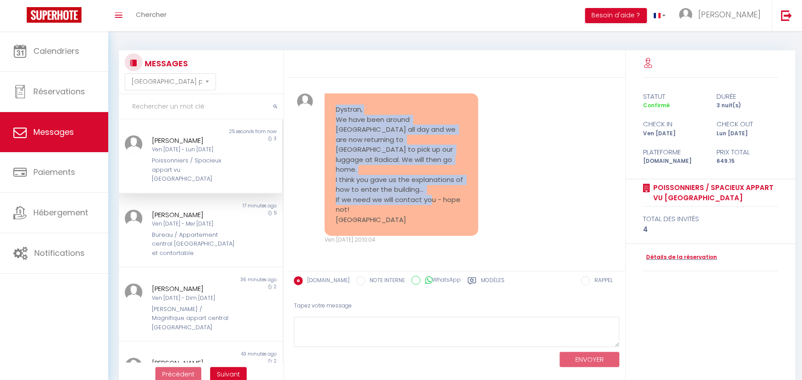
drag, startPoint x: 332, startPoint y: 129, endPoint x: 418, endPoint y: 219, distance: 125.3
click at [418, 219] on div "Dystran, We have been around [GEOGRAPHIC_DATA] all day and we are now returning…" at bounding box center [402, 164] width 154 height 142
copy pre "Dystran, We have been around [GEOGRAPHIC_DATA] all day and we are now returning…"
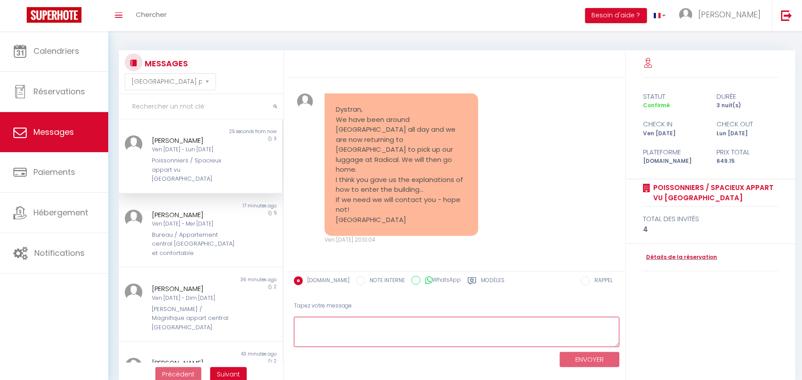
click at [384, 331] on textarea at bounding box center [456, 332] width 325 height 31
paste textarea "Alright, no problem! I hope you were able to discover some beautiful parts of […"
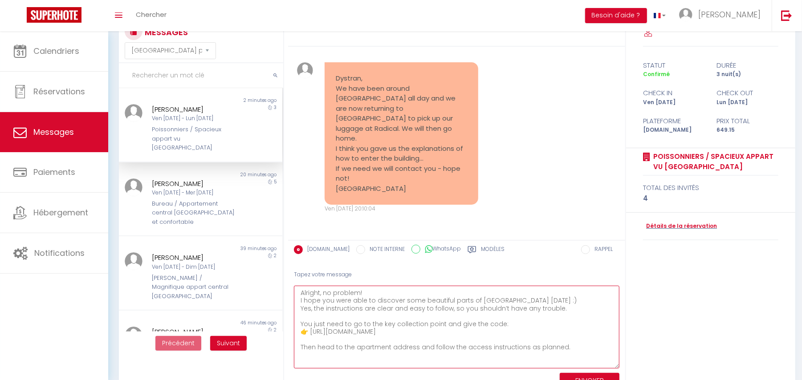
scroll to position [0, 0]
drag, startPoint x: 615, startPoint y: 309, endPoint x: 622, endPoint y: 403, distance: 94.6
click at [622, 349] on html "🟢 Des questions ou besoin d'assistance pour la migration AirBnB? Prenez rdv >>>…" at bounding box center [401, 159] width 802 height 380
click at [298, 294] on textarea "Alright, no problem! I hope you were able to discover some beautiful parts of […" at bounding box center [456, 348] width 325 height 125
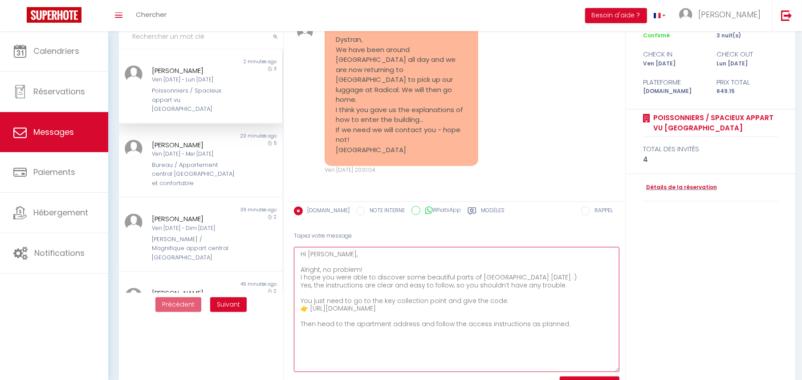
scroll to position [91, 0]
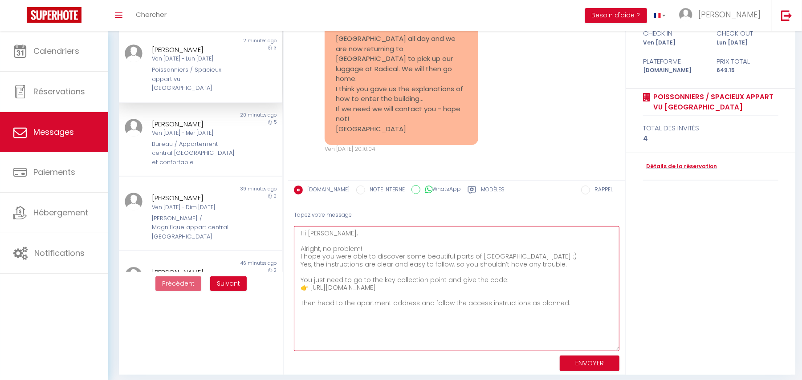
drag, startPoint x: 305, startPoint y: 260, endPoint x: 431, endPoint y: 257, distance: 126.0
click at [431, 257] on textarea "Hi [PERSON_NAME], Alright, no problem! I hope you were able to discover some be…" at bounding box center [456, 288] width 325 height 125
click at [432, 264] on textarea "Hi [PERSON_NAME], Alright, no problem! I hope you were able to discover some be…" at bounding box center [456, 288] width 325 height 125
drag, startPoint x: 307, startPoint y: 264, endPoint x: 556, endPoint y: 265, distance: 249.7
click at [556, 265] on textarea "Hi [PERSON_NAME], Alright, no problem! I hope you were able to discover some be…" at bounding box center [456, 288] width 325 height 125
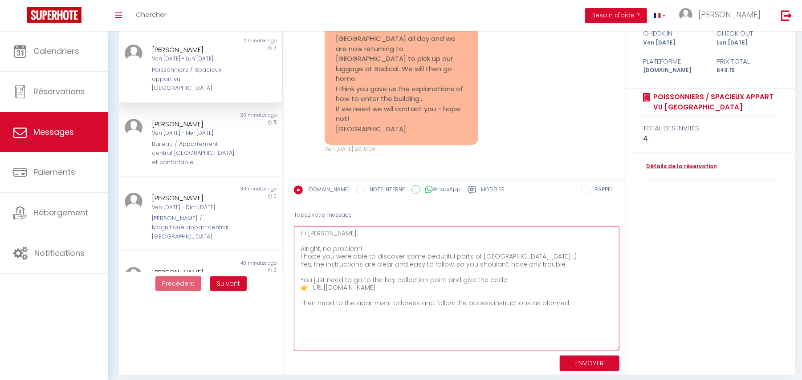
drag, startPoint x: 329, startPoint y: 282, endPoint x: 522, endPoint y: 287, distance: 192.4
click at [522, 287] on textarea "Hi [PERSON_NAME], Alright, no problem! I hope you were able to discover some be…" at bounding box center [456, 288] width 325 height 125
click at [355, 295] on textarea "Hi [PERSON_NAME], Alright, no problem! I hope you were able to discover some be…" at bounding box center [456, 288] width 325 height 125
drag, startPoint x: 312, startPoint y: 303, endPoint x: 567, endPoint y: 307, distance: 255.1
click at [567, 307] on textarea "Hi [PERSON_NAME], Alright, no problem! I hope you were able to discover some be…" at bounding box center [456, 288] width 325 height 125
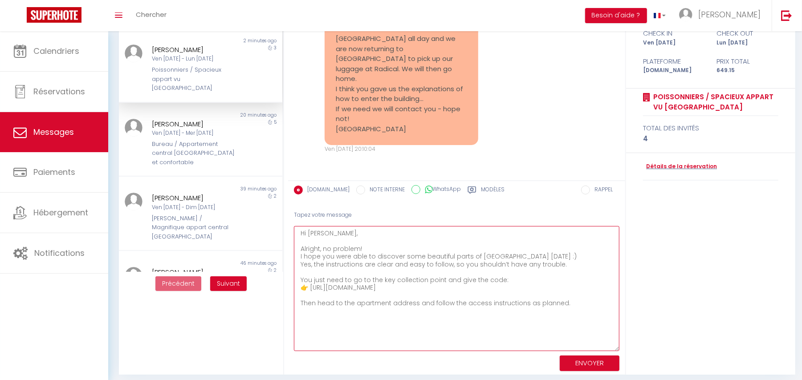
click at [567, 307] on textarea "Hi [PERSON_NAME], Alright, no problem! I hope you were able to discover some be…" at bounding box center [456, 288] width 325 height 125
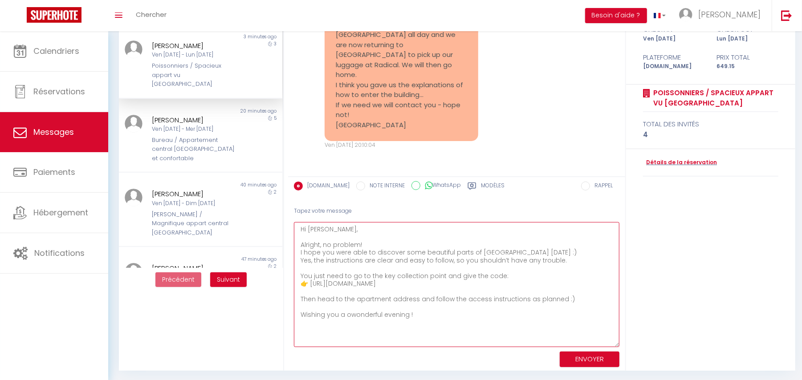
scroll to position [95, 0]
click at [348, 319] on textarea "Hi [PERSON_NAME], Alright, no problem! I hope you were able to discover some be…" at bounding box center [456, 284] width 325 height 125
type textarea "Hi [PERSON_NAME], Alright, no problem! I hope you were able to discover some be…"
click at [600, 351] on button "ENVOYER" at bounding box center [590, 359] width 60 height 16
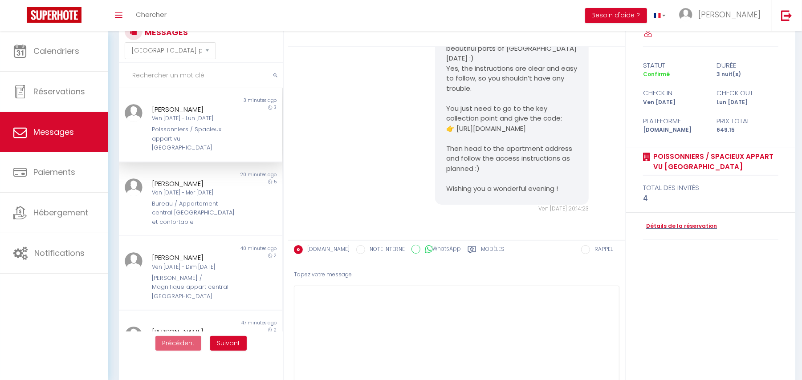
scroll to position [5123, 0]
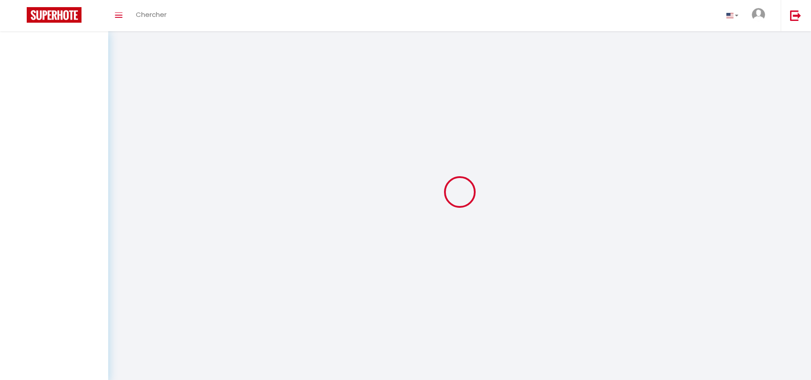
select select "message"
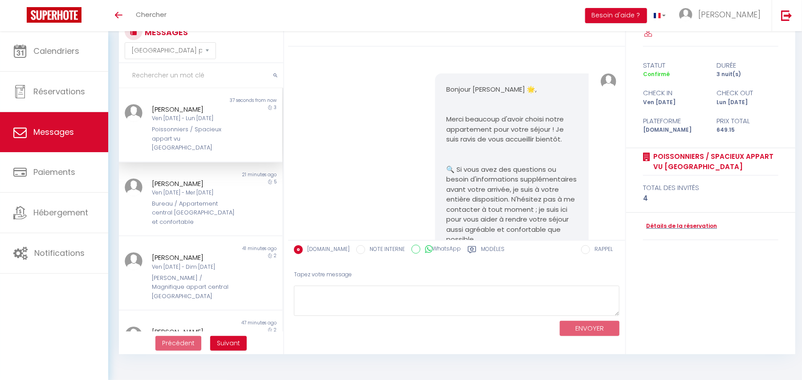
scroll to position [5123, 0]
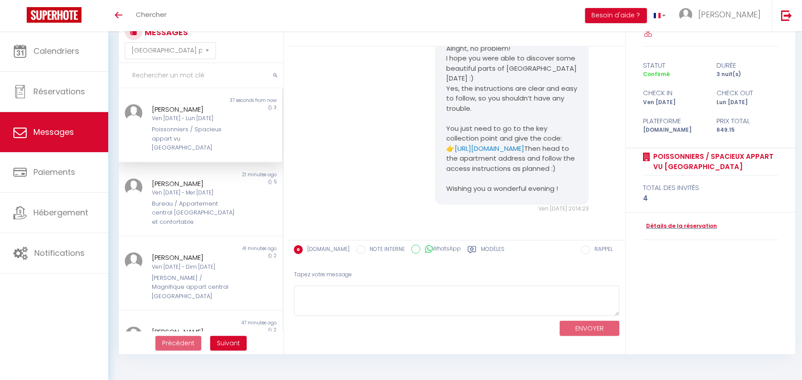
click at [361, 76] on div "Hi [PERSON_NAME], Alright, no problem! I hope you were able to discover some be…" at bounding box center [456, 113] width 331 height 236
click at [364, 63] on div "Hi [PERSON_NAME], Alright, no problem! I hope you were able to discover some be…" at bounding box center [456, 113] width 331 height 236
click at [193, 199] on div "Bureau / Appartement central [GEOGRAPHIC_DATA] et confortable" at bounding box center [194, 212] width 84 height 27
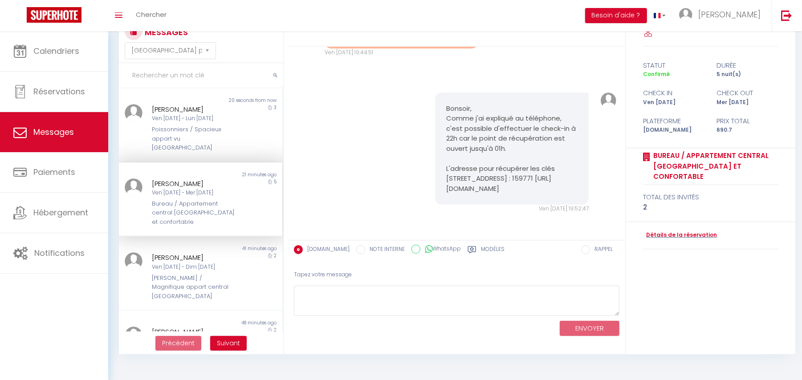
scroll to position [2792, 0]
click at [337, 157] on div "Bonsoir, Comme j'ai expliqué au téléphone, c'est possible d'effectuer le check-…" at bounding box center [456, 153] width 331 height 156
click at [209, 189] on div "Ven [DATE] - Mer [DATE]" at bounding box center [194, 193] width 84 height 8
click at [209, 129] on div "Poissonniers / Spacieux appart vu [GEOGRAPHIC_DATA]" at bounding box center [194, 138] width 84 height 27
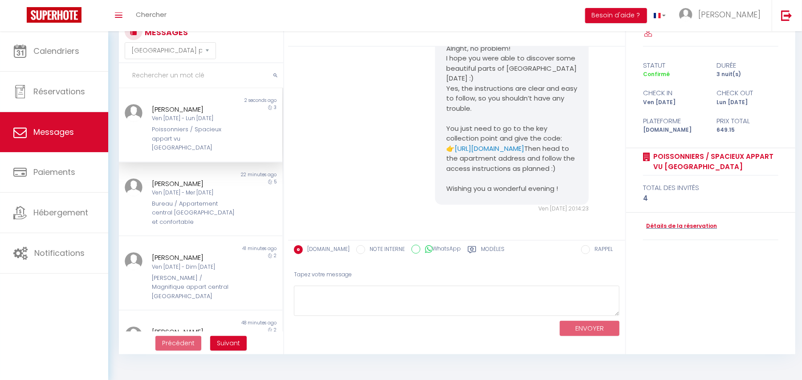
scroll to position [5123, 0]
click at [215, 179] on div "[PERSON_NAME]" at bounding box center [194, 184] width 84 height 11
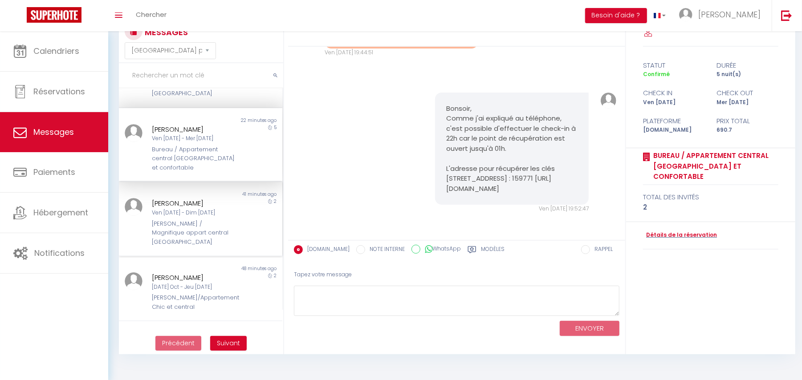
scroll to position [118, 0]
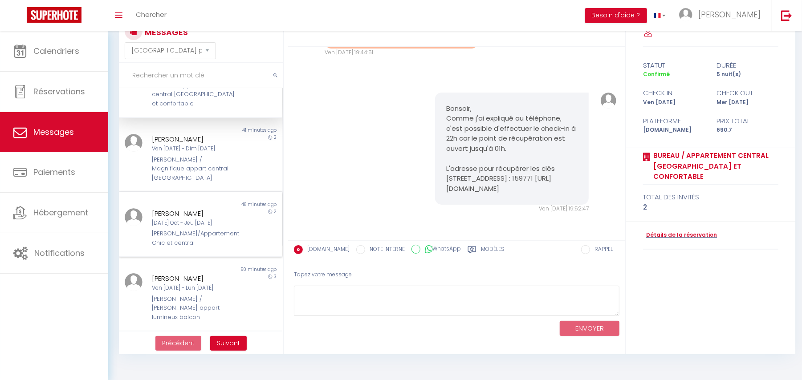
click at [212, 208] on div "[PERSON_NAME]" at bounding box center [194, 213] width 84 height 11
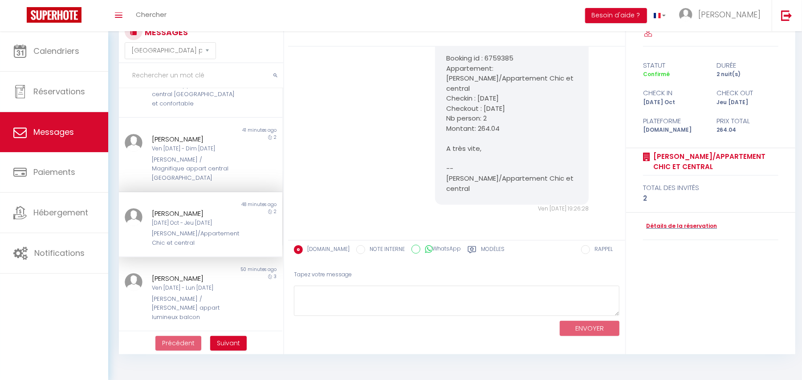
scroll to position [4926, 0]
click at [210, 192] on div "Non lu 48 minutes ago [PERSON_NAME] [DATE] Oct - Jeu [DATE] [PERSON_NAME]/Appar…" at bounding box center [200, 224] width 163 height 65
click at [208, 155] on div "[PERSON_NAME] / Magnifique appart central [GEOGRAPHIC_DATA]" at bounding box center [194, 168] width 84 height 27
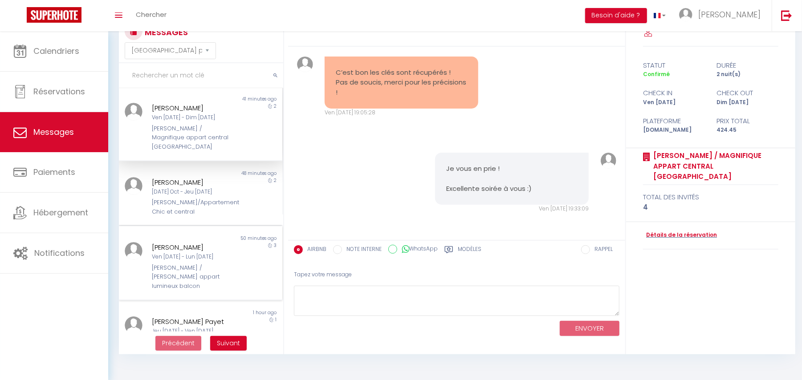
scroll to position [178, 0]
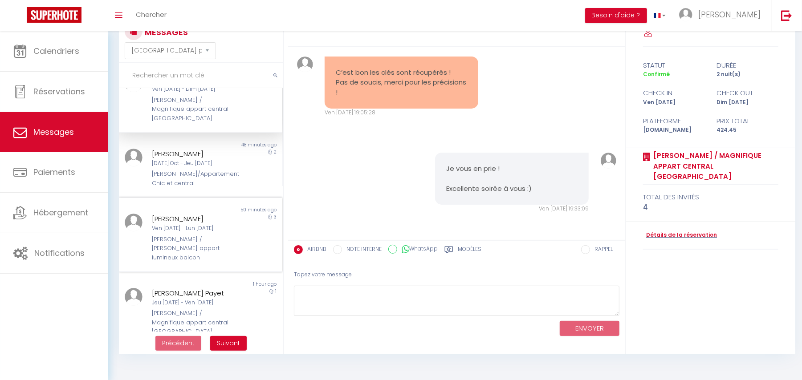
click at [209, 198] on div "Non lu 50 minutes ago [PERSON_NAME] Ven [DATE] - Lun [DATE] [PERSON_NAME] / Cha…" at bounding box center [200, 235] width 163 height 74
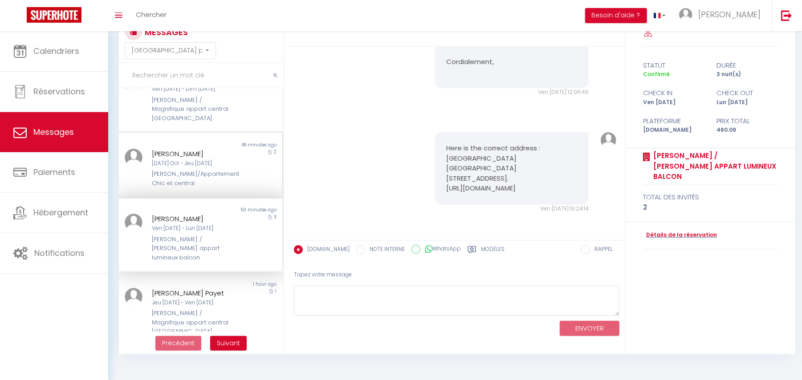
scroll to position [237, 0]
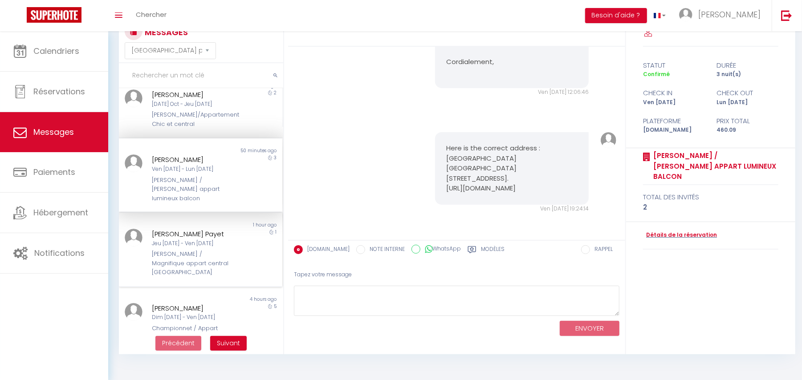
click at [170, 229] on div "[PERSON_NAME] Payet Jeu [DATE] - Ven [DATE] Laugier / Magnifique appart central…" at bounding box center [193, 253] width 95 height 49
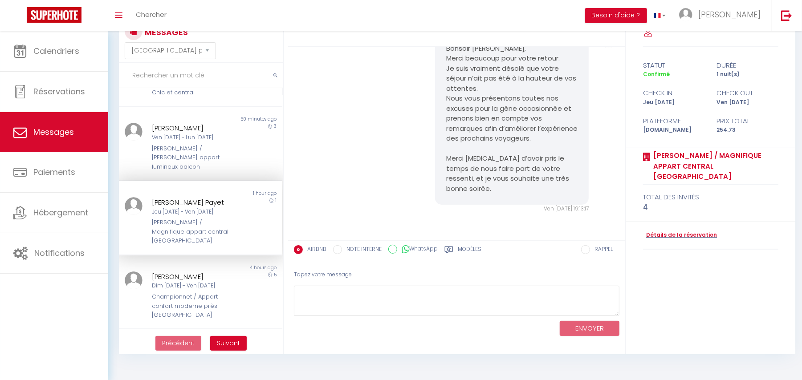
scroll to position [296, 0]
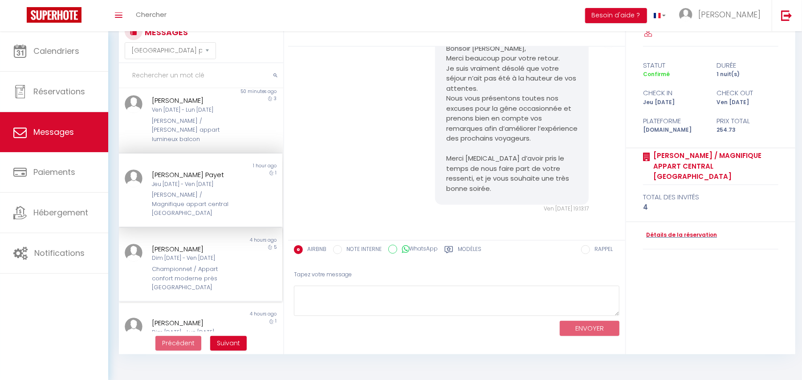
click at [179, 254] on div "Dim [DATE] - Ven [DATE]" at bounding box center [194, 258] width 84 height 8
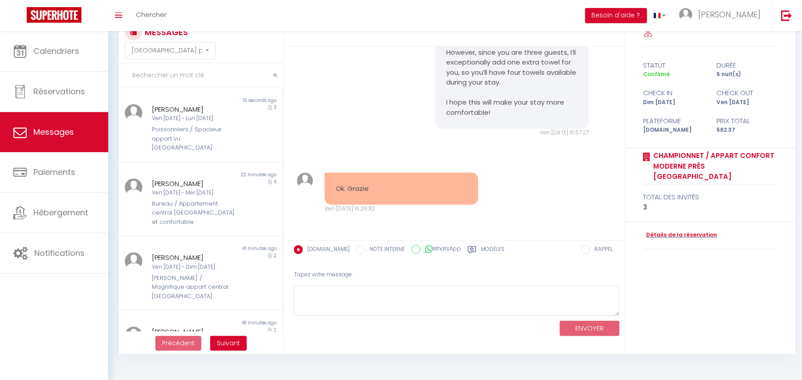
click at [351, 83] on div "Hi [PERSON_NAME], We usually provide one towel per person, as part of our stand…" at bounding box center [456, 67] width 331 height 176
click at [141, 73] on input "text" at bounding box center [201, 75] width 164 height 25
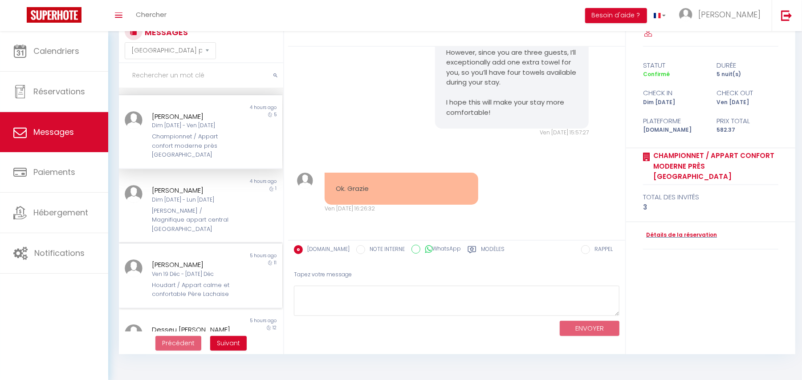
scroll to position [433, 0]
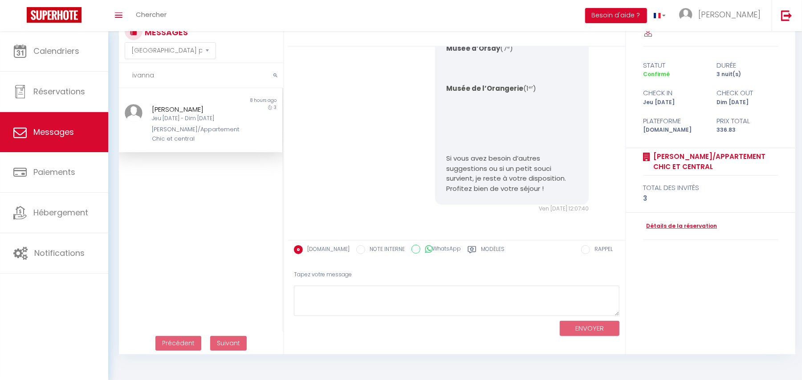
type input "ivanna"
